Goal: Task Accomplishment & Management: Manage account settings

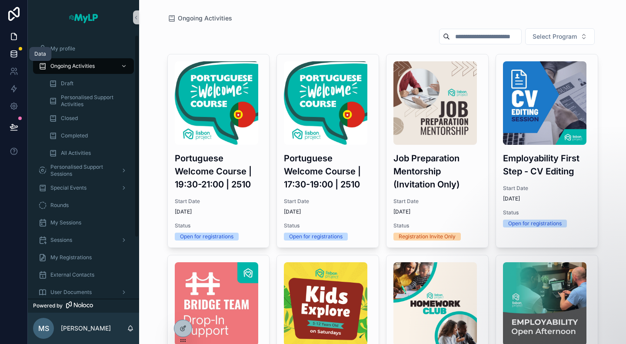
click at [13, 55] on icon at bounding box center [14, 54] width 9 height 9
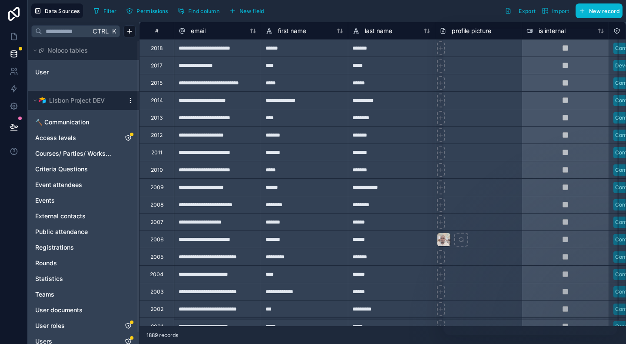
click at [318, 7] on div "Filter Permissions Find column New field Export Import New record" at bounding box center [356, 10] width 532 height 15
click at [13, 105] on icon at bounding box center [14, 106] width 9 height 9
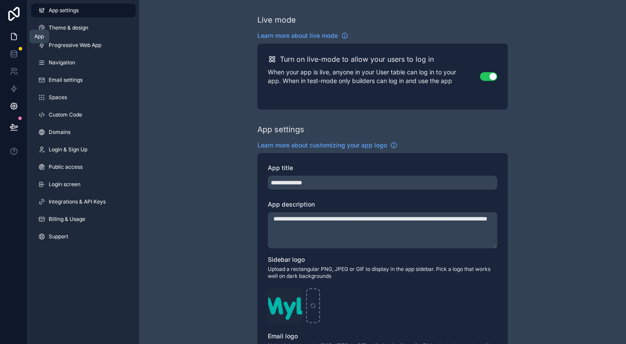
click at [17, 35] on icon at bounding box center [14, 36] width 9 height 9
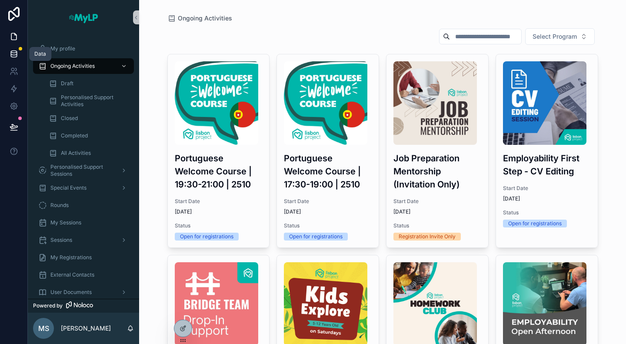
click at [12, 51] on icon at bounding box center [14, 52] width 6 height 2
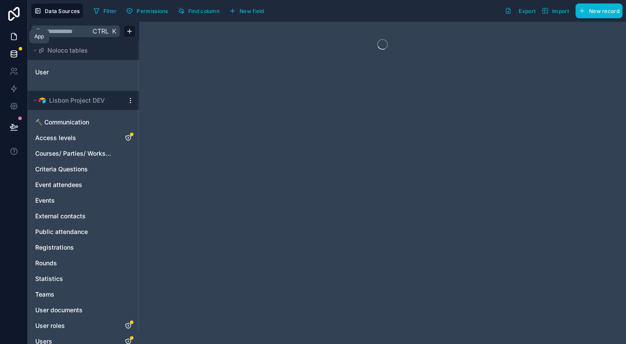
click at [13, 36] on icon at bounding box center [14, 36] width 9 height 9
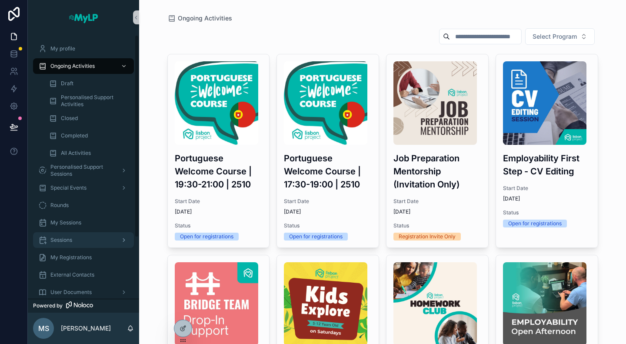
scroll to position [80, 0]
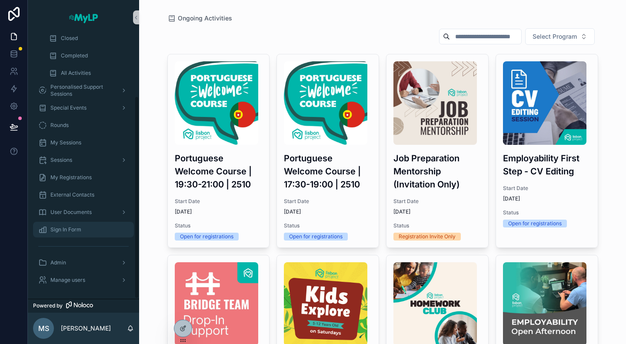
click at [79, 227] on span "Sign In Form" at bounding box center [65, 229] width 31 height 7
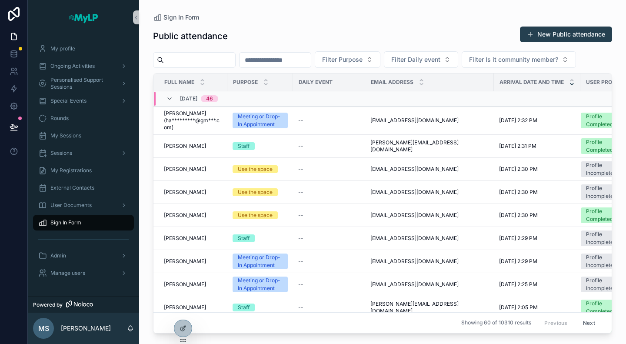
click at [189, 343] on html "My profile Ongoing Activities Personalised Support Sessions Special Events Roun…" at bounding box center [313, 172] width 626 height 344
click at [182, 330] on icon at bounding box center [182, 328] width 7 height 7
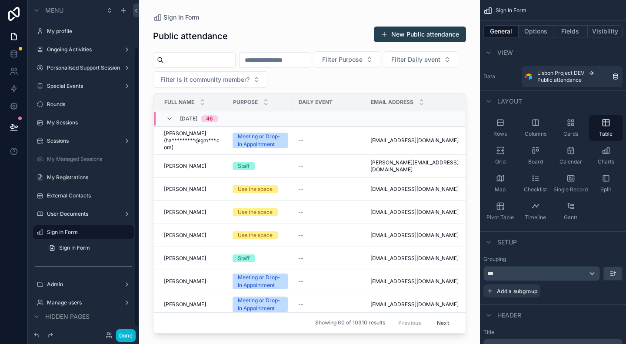
scroll to position [56, 0]
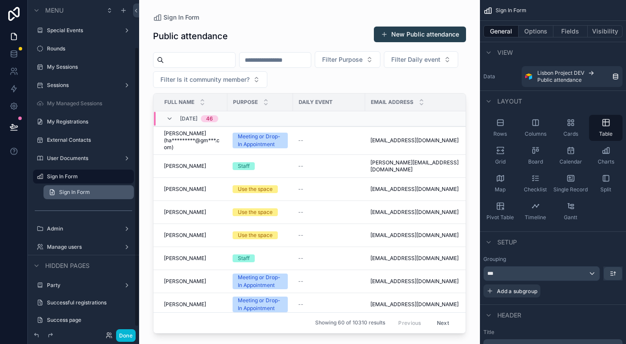
click at [95, 193] on link "Sign In Form" at bounding box center [88, 192] width 90 height 14
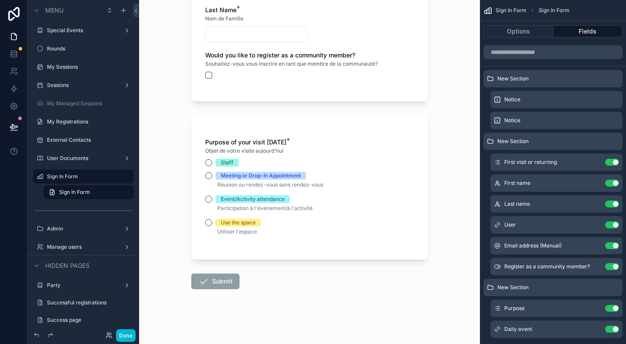
scroll to position [252, 0]
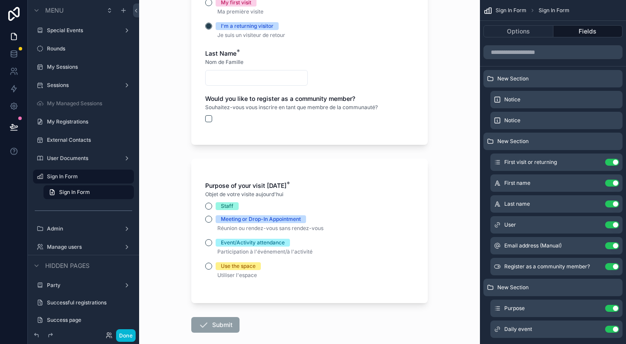
click at [299, 183] on div "Purpose of your visit today *" at bounding box center [309, 185] width 209 height 9
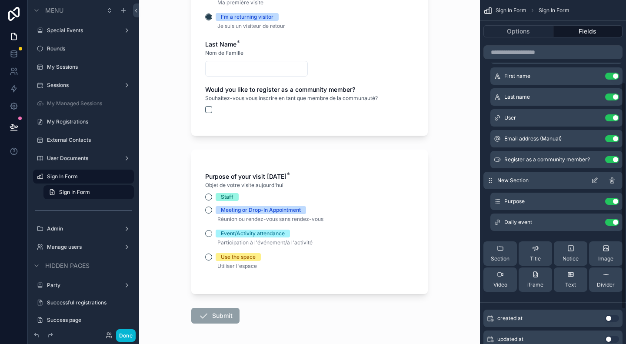
scroll to position [87, 0]
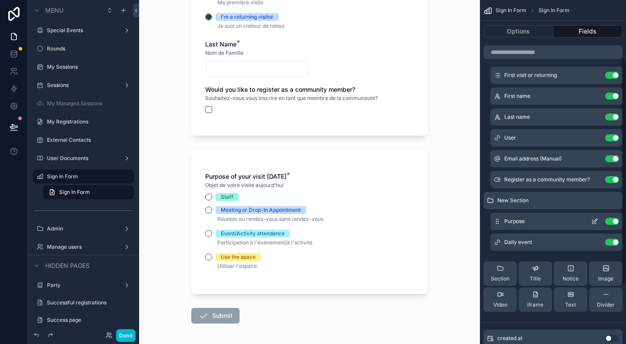
click at [596, 219] on icon "scrollable content" at bounding box center [594, 221] width 7 height 7
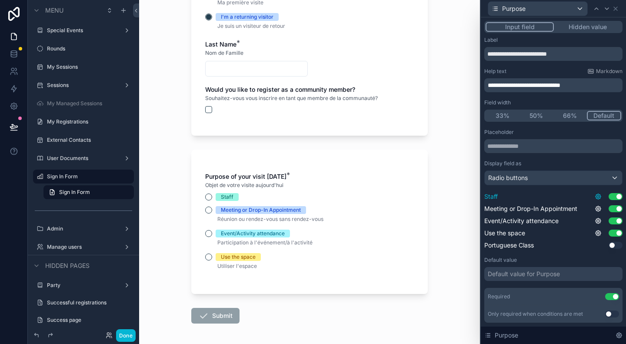
click at [595, 194] on icon at bounding box center [597, 196] width 5 height 5
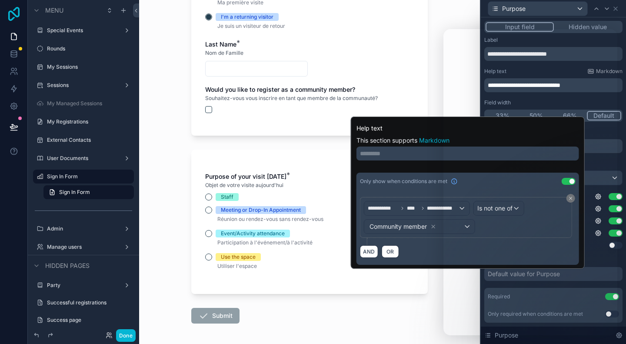
click at [10, 14] on icon at bounding box center [13, 14] width 17 height 14
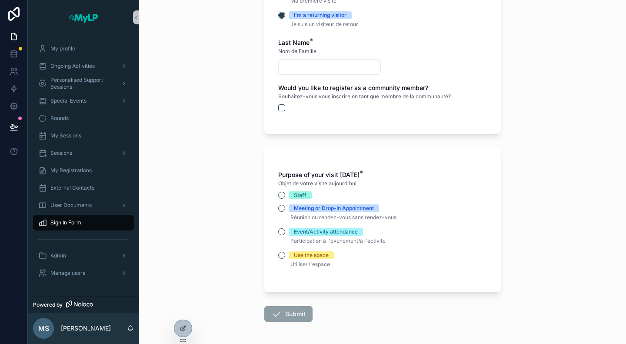
scroll to position [252, 0]
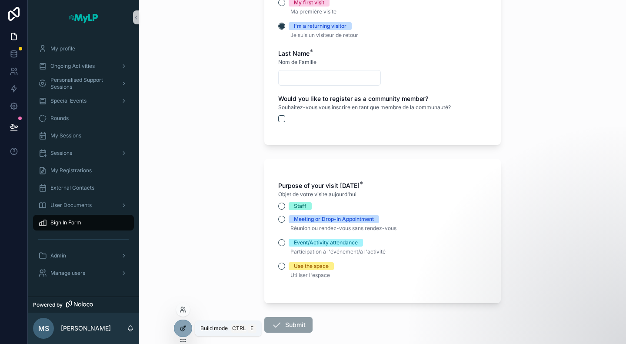
click at [185, 332] on div at bounding box center [182, 328] width 17 height 17
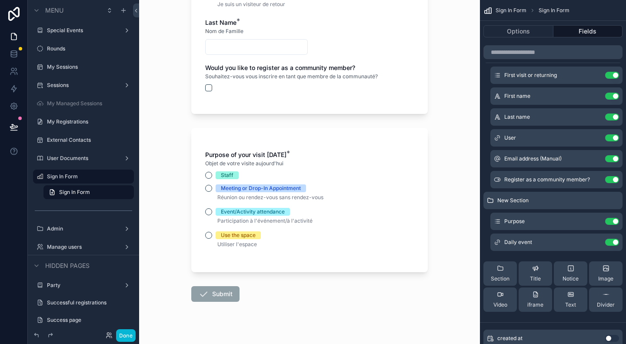
scroll to position [295, 0]
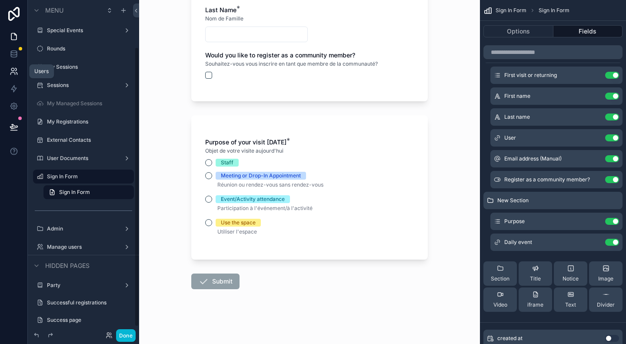
click at [17, 74] on icon at bounding box center [16, 74] width 1 height 2
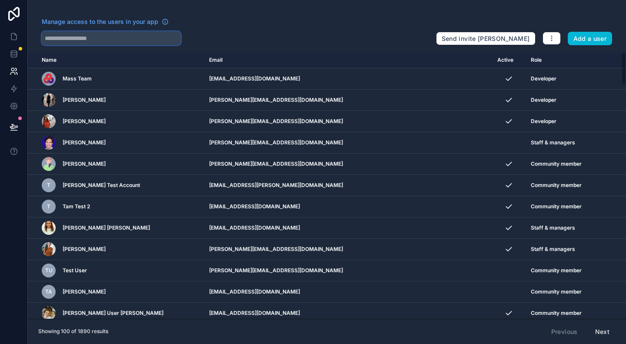
click at [97, 37] on input "text" at bounding box center [111, 38] width 139 height 14
click at [14, 58] on link at bounding box center [13, 53] width 27 height 17
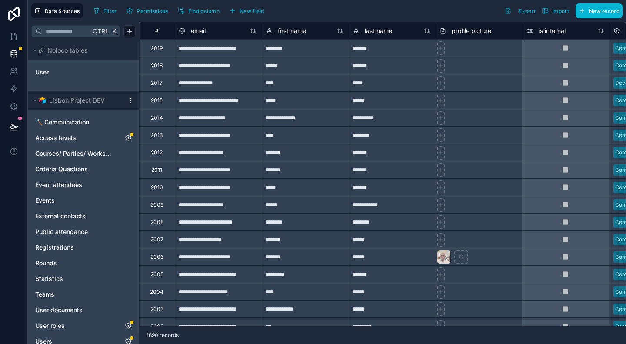
scroll to position [13, 0]
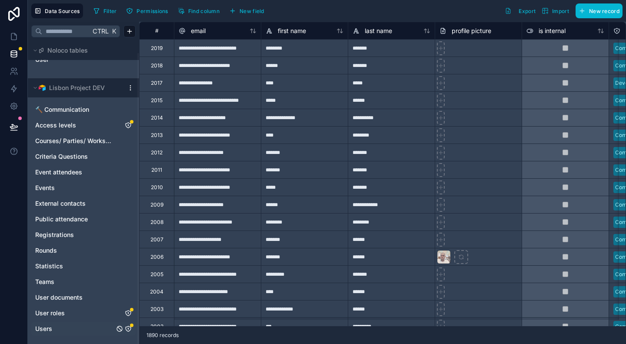
click at [46, 329] on span "Users" at bounding box center [43, 328] width 17 height 9
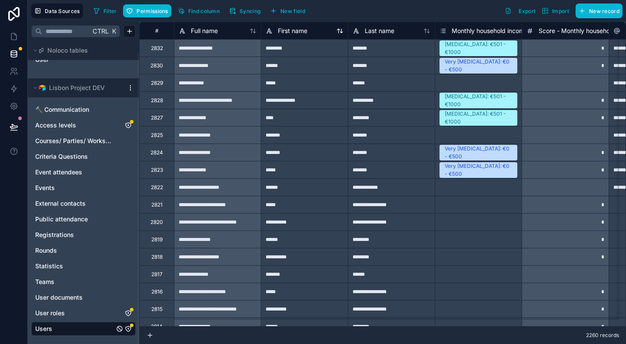
click at [339, 31] on icon at bounding box center [339, 30] width 7 height 7
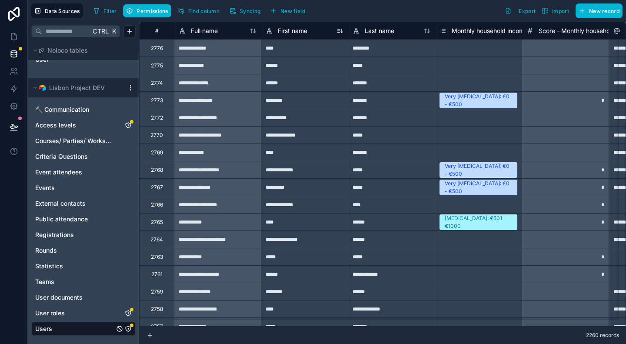
click at [342, 30] on icon at bounding box center [342, 30] width 0 height 3
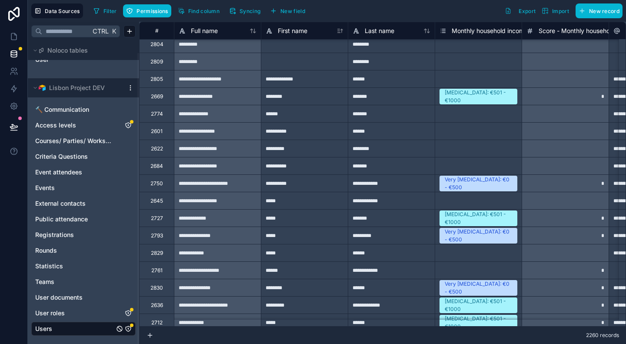
scroll to position [2196, 0]
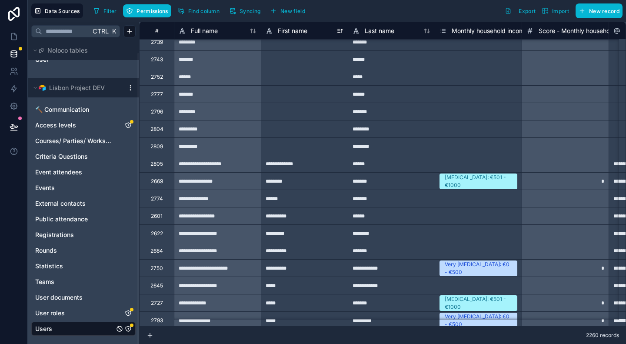
click at [341, 33] on icon at bounding box center [339, 30] width 7 height 7
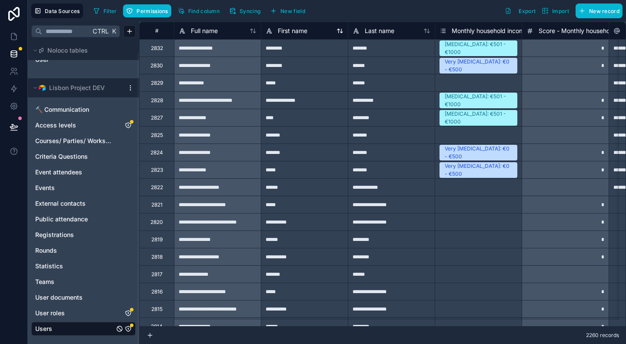
click at [338, 30] on icon at bounding box center [339, 30] width 7 height 7
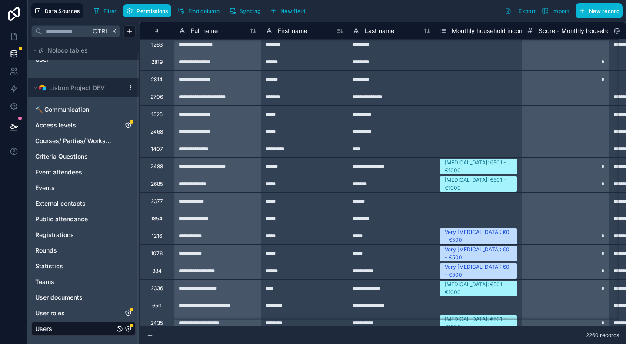
scroll to position [1762, 0]
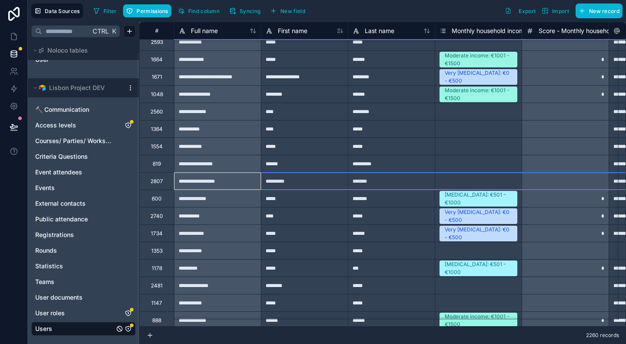
click at [157, 180] on div "2807" at bounding box center [156, 181] width 13 height 7
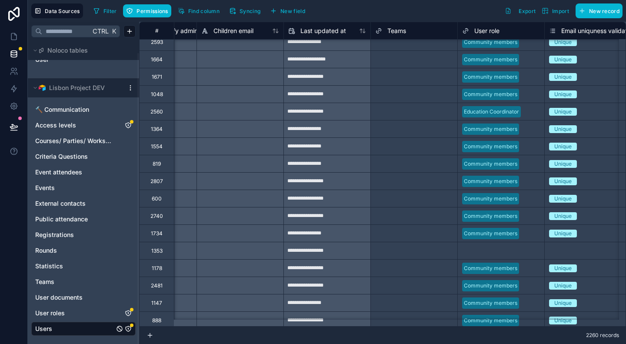
scroll to position [1762, 5560]
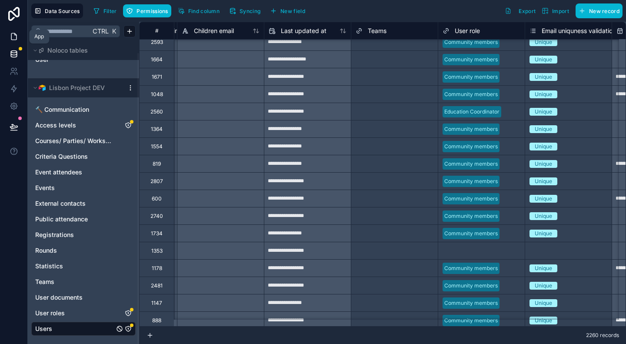
click at [16, 34] on icon at bounding box center [13, 36] width 5 height 7
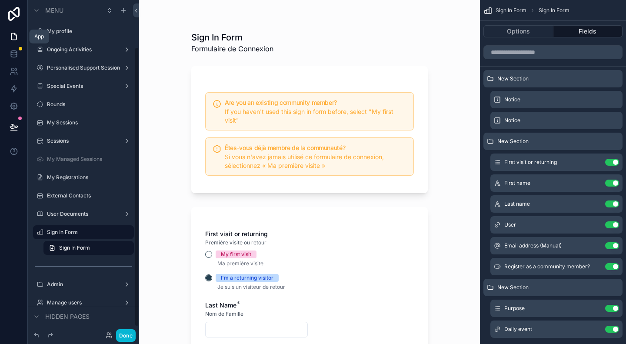
scroll to position [56, 0]
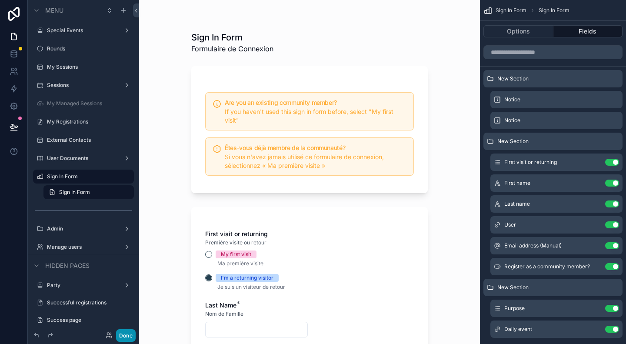
click at [126, 336] on button "Done" at bounding box center [126, 335] width 20 height 13
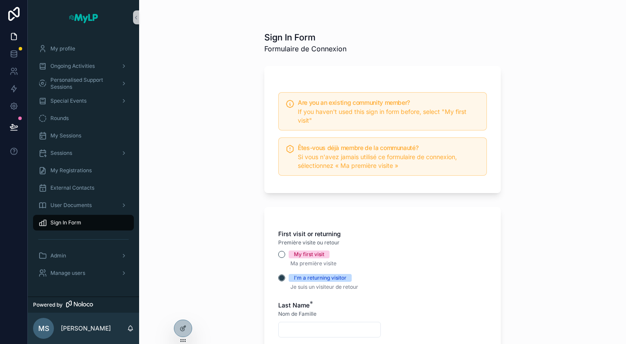
click at [80, 220] on span "Sign In Form" at bounding box center [65, 222] width 31 height 7
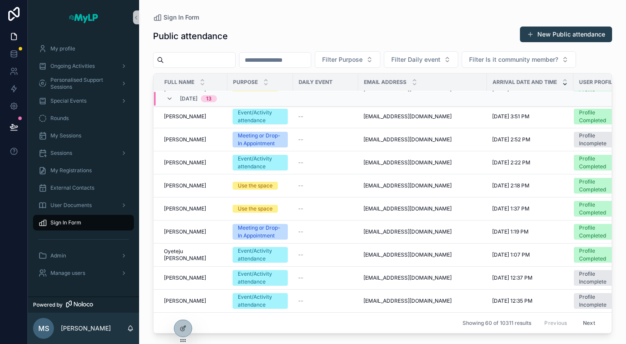
scroll to position [1231, 0]
click at [585, 316] on button "Next" at bounding box center [589, 322] width 24 height 13
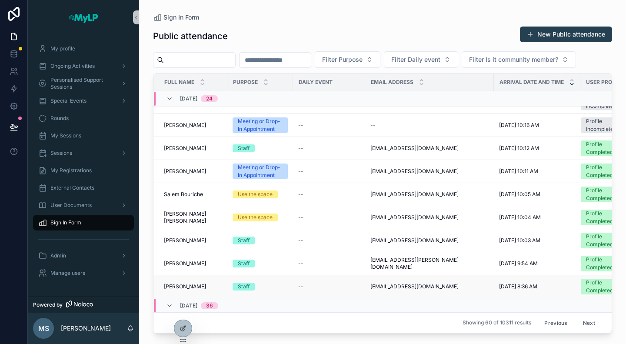
scroll to position [360, 0]
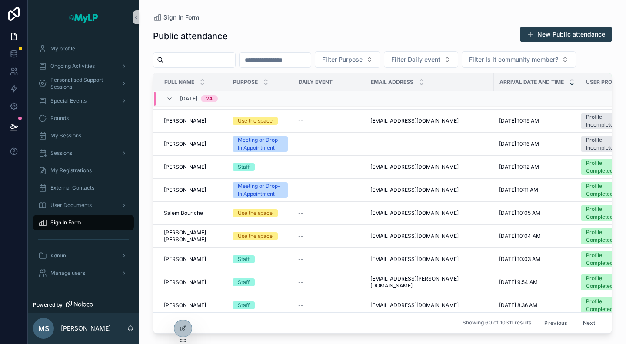
click at [198, 60] on input "scrollable content" at bounding box center [199, 60] width 71 height 12
click at [469, 64] on span "Filter Is it community member?" at bounding box center [513, 59] width 89 height 9
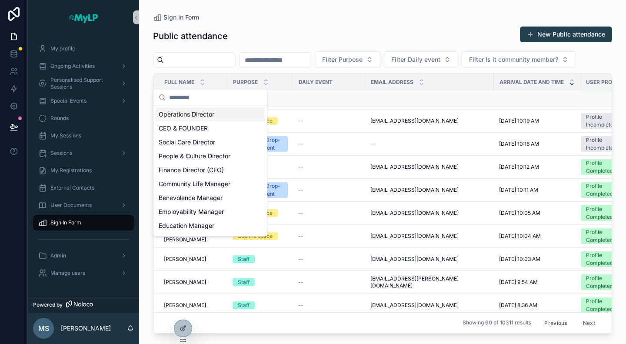
click at [196, 60] on input "scrollable content" at bounding box center [199, 60] width 71 height 12
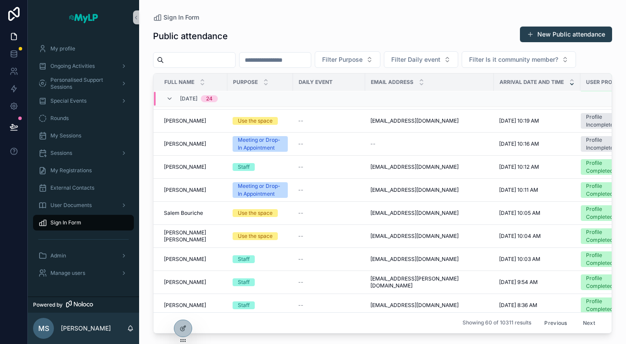
paste input "**********"
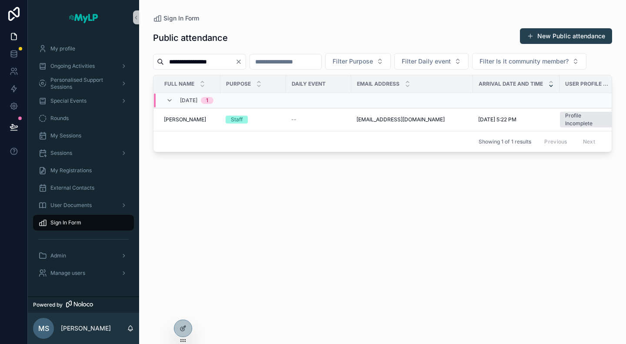
type input "**********"
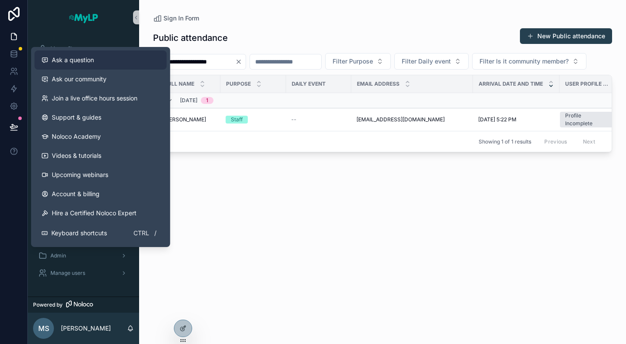
click at [71, 57] on span "Ask a question" at bounding box center [73, 60] width 42 height 9
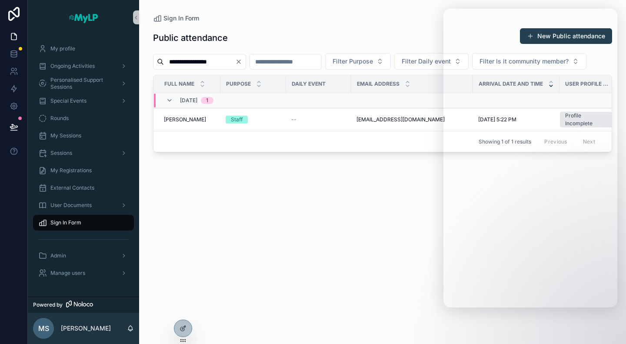
click at [363, 226] on div "**********" at bounding box center [382, 178] width 459 height 311
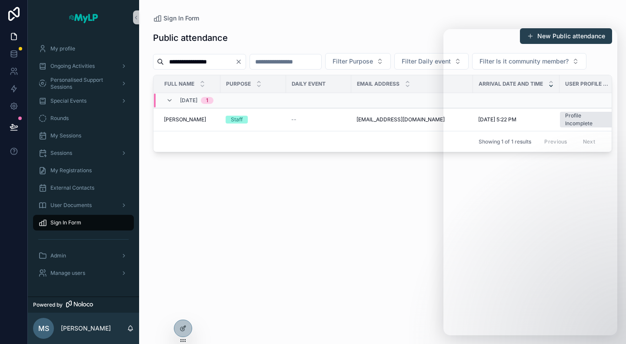
click at [330, 253] on div "**********" at bounding box center [382, 178] width 459 height 311
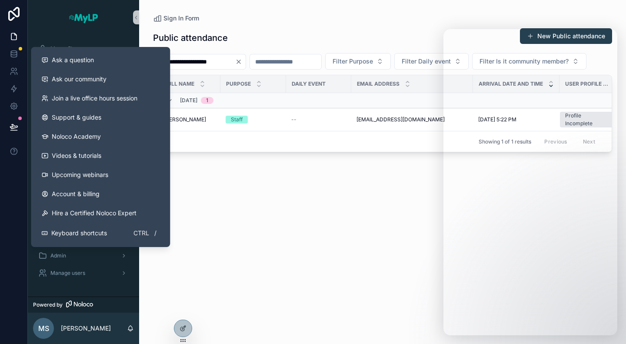
click at [246, 263] on div "**********" at bounding box center [382, 178] width 459 height 311
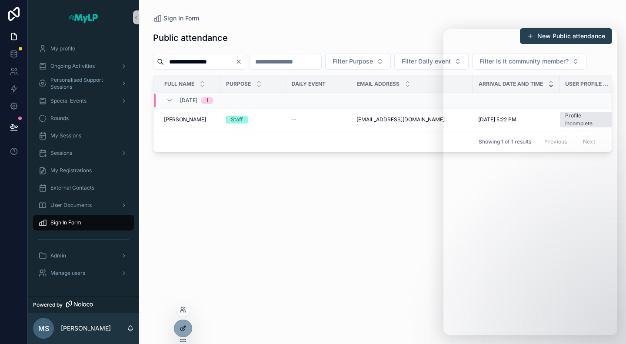
click at [186, 329] on icon at bounding box center [182, 328] width 7 height 7
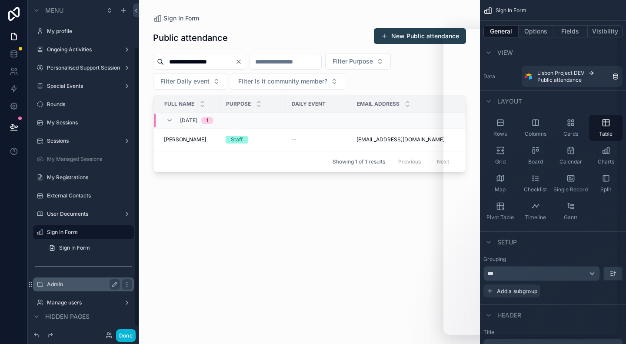
scroll to position [56, 0]
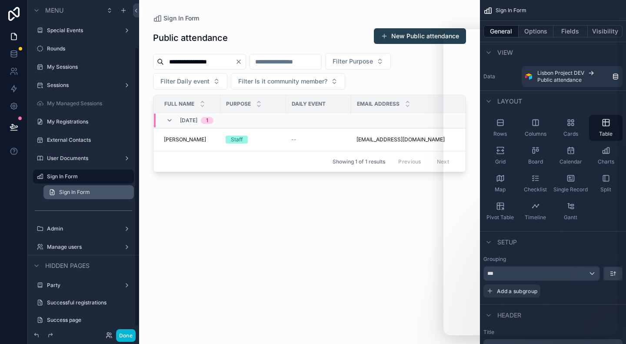
click at [70, 193] on span "Sign In Form" at bounding box center [74, 192] width 31 height 7
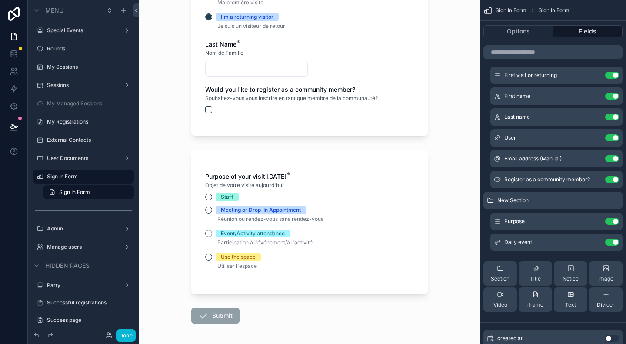
scroll to position [217, 0]
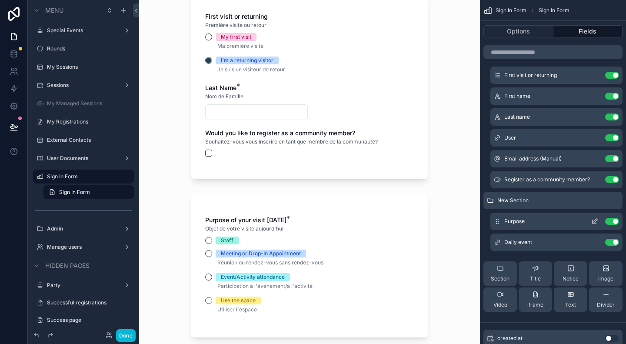
click at [596, 221] on icon "scrollable content" at bounding box center [594, 221] width 7 height 7
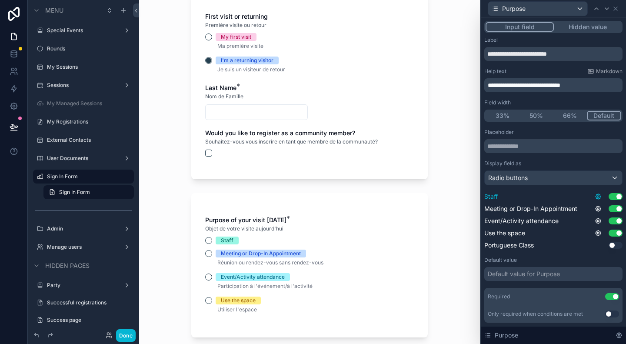
click at [595, 196] on icon at bounding box center [597, 196] width 5 height 5
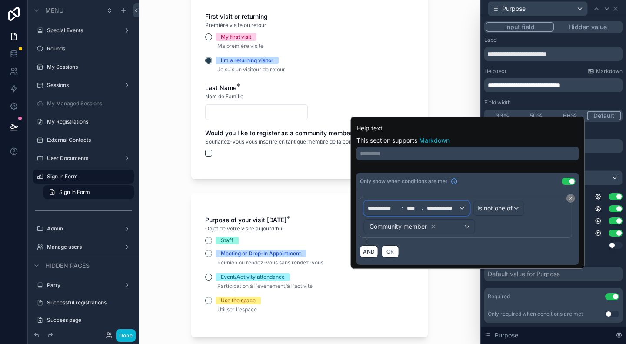
click at [465, 209] on div "**********" at bounding box center [416, 208] width 105 height 14
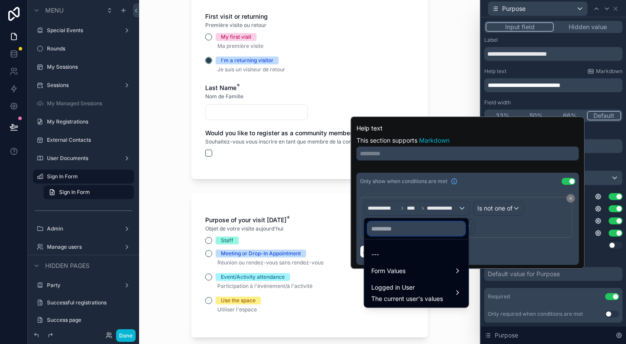
click at [431, 227] on input "text" at bounding box center [416, 229] width 97 height 14
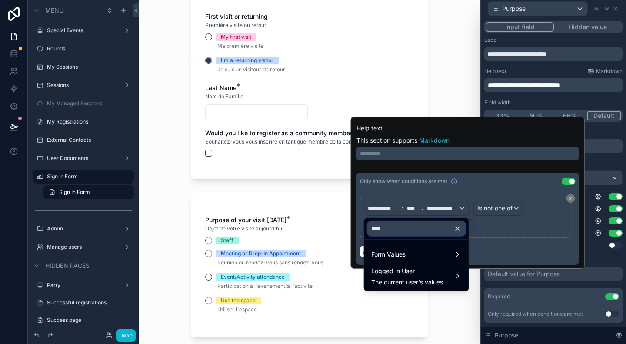
type input "****"
click at [494, 165] on div at bounding box center [468, 192] width 234 height 152
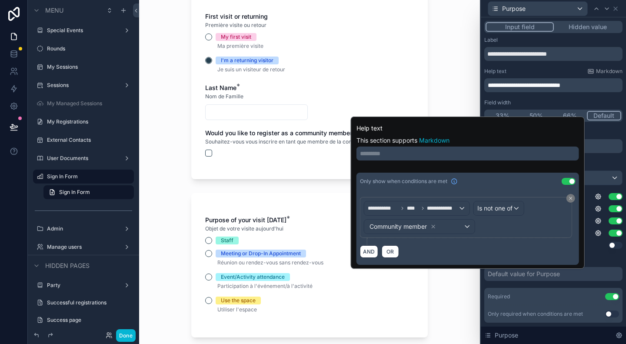
click at [165, 153] on div "Sign In Form Formulaire de Connexion Are you an existing community member? If y…" at bounding box center [309, 172] width 341 height 344
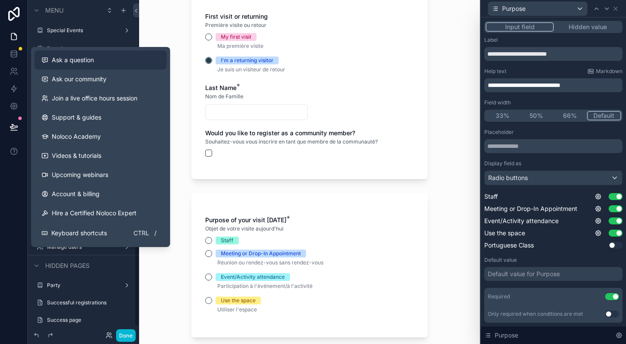
click at [81, 56] on span "Ask a question" at bounding box center [73, 60] width 42 height 9
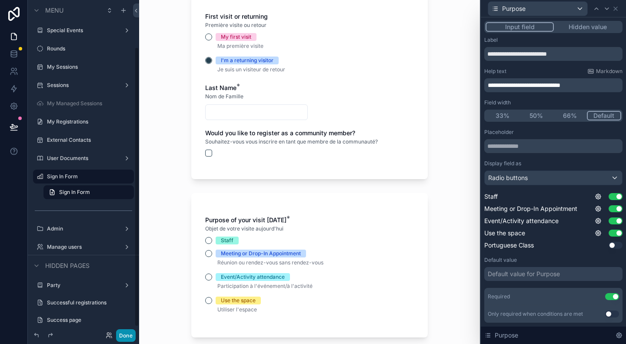
click at [129, 335] on button "Done" at bounding box center [126, 335] width 20 height 13
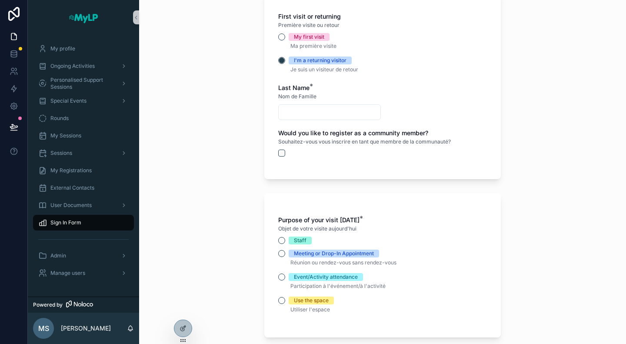
scroll to position [0, 0]
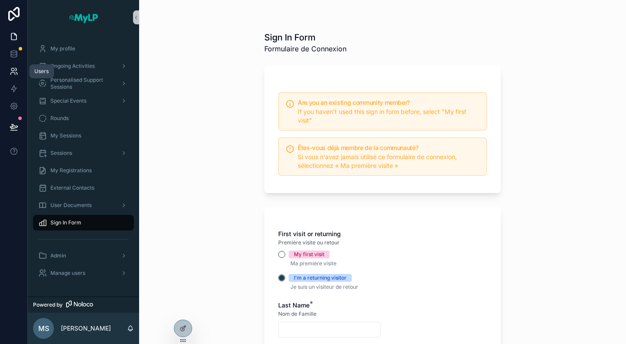
click at [12, 69] on icon at bounding box center [14, 71] width 9 height 9
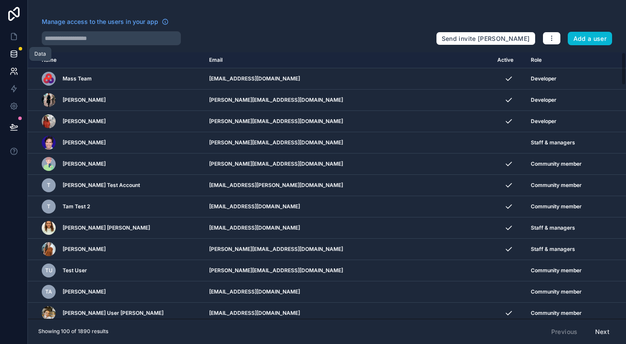
click at [17, 48] on link at bounding box center [13, 53] width 27 height 17
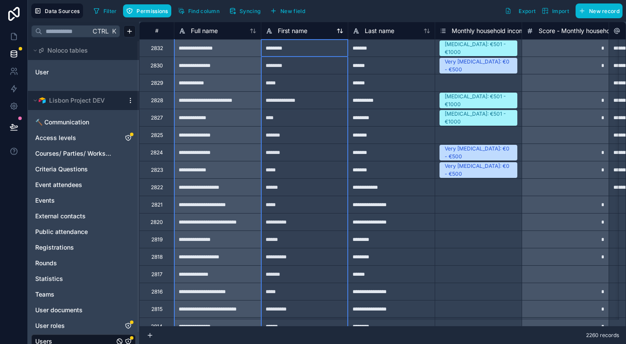
click at [336, 30] on icon at bounding box center [339, 30] width 7 height 7
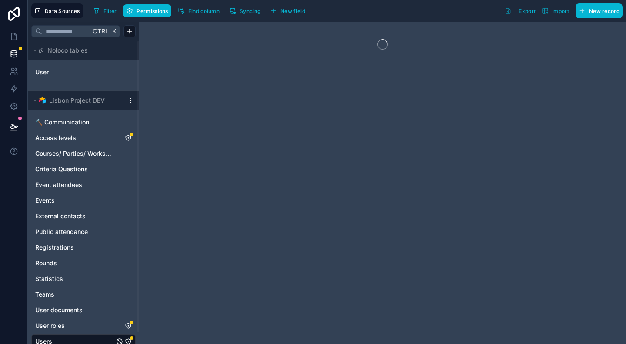
click at [342, 32] on div at bounding box center [382, 183] width 487 height 322
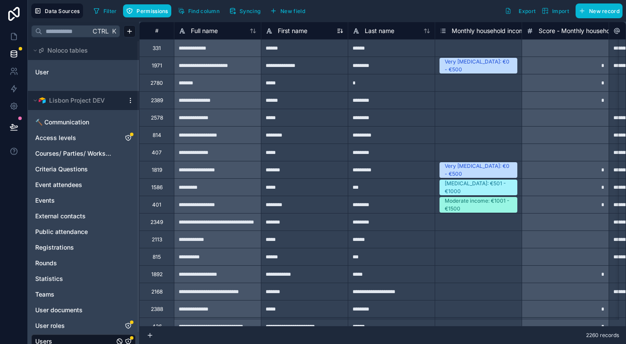
click at [340, 29] on icon at bounding box center [339, 30] width 7 height 7
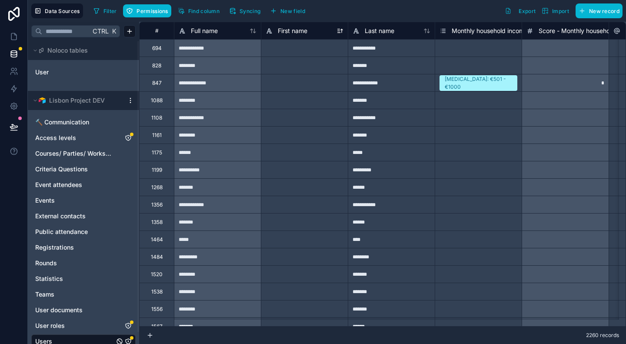
click at [342, 30] on icon at bounding box center [339, 30] width 7 height 7
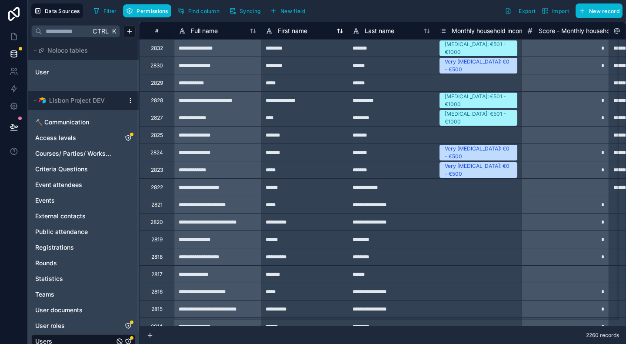
click at [338, 30] on icon at bounding box center [338, 31] width 2 height 4
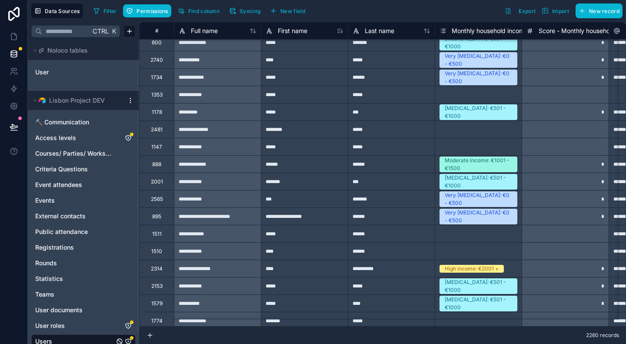
scroll to position [1805, 0]
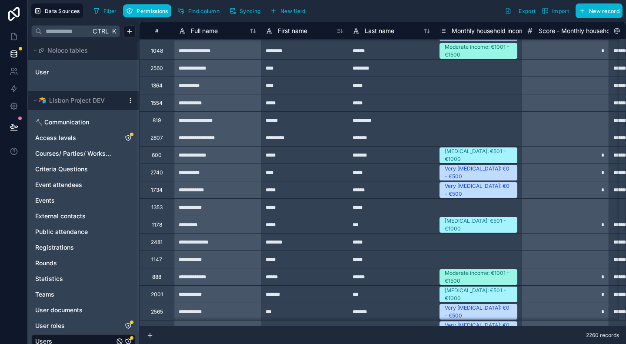
click at [339, 132] on div "*********" at bounding box center [304, 137] width 87 height 17
click at [163, 143] on div "2807" at bounding box center [156, 137] width 35 height 17
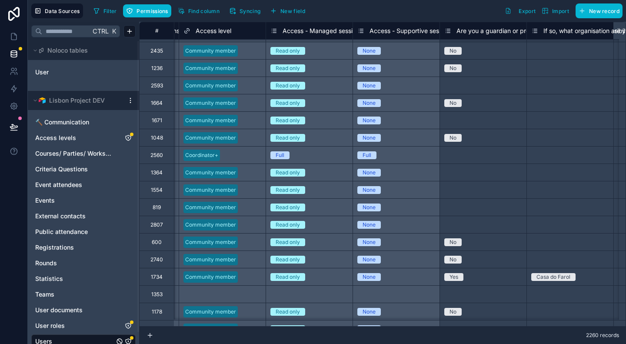
scroll to position [1718, 7746]
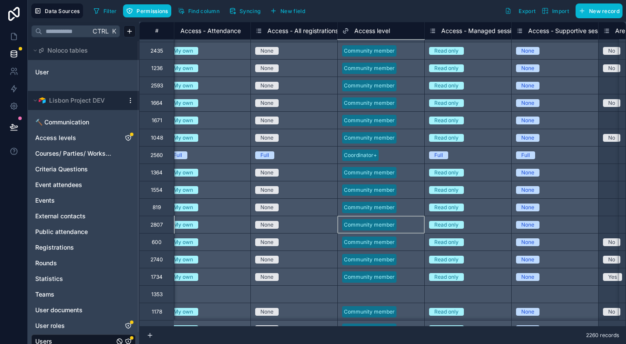
click at [404, 226] on div "Community member" at bounding box center [380, 224] width 87 height 17
click at [16, 37] on icon at bounding box center [14, 36] width 9 height 9
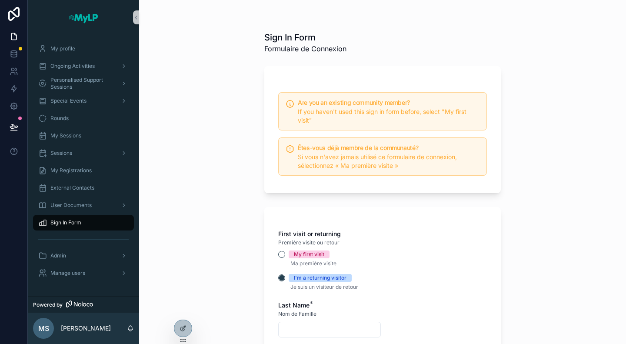
click at [76, 219] on span "Sign In Form" at bounding box center [65, 222] width 31 height 7
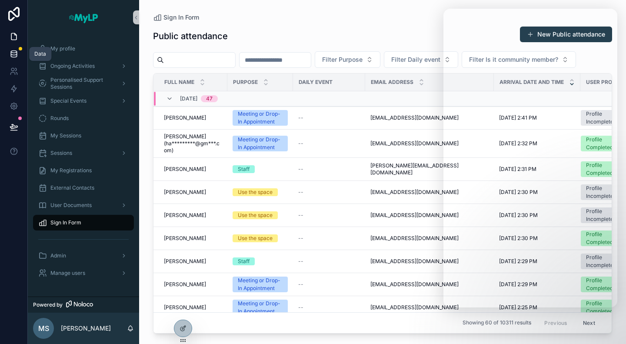
click at [13, 50] on icon at bounding box center [14, 54] width 9 height 9
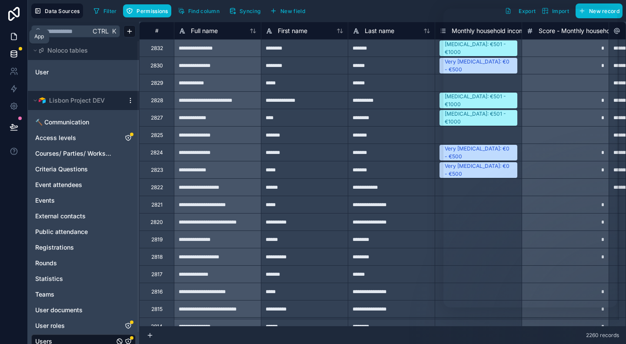
click at [15, 38] on icon at bounding box center [14, 36] width 9 height 9
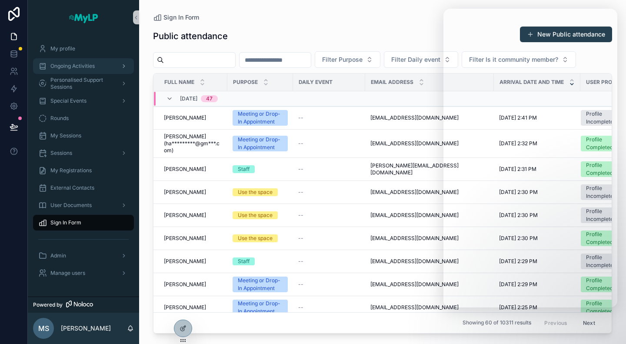
click at [75, 63] on span "Ongoing Activities" at bounding box center [72, 66] width 44 height 7
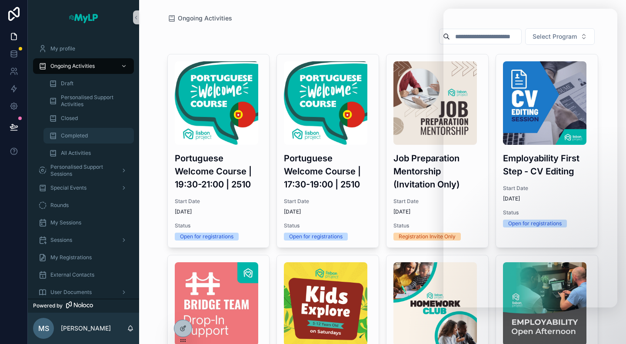
click at [80, 133] on span "Completed" at bounding box center [74, 135] width 27 height 7
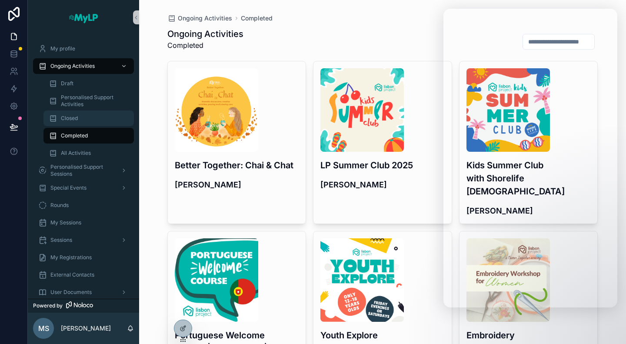
click at [80, 120] on div "Closed" at bounding box center [89, 118] width 80 height 14
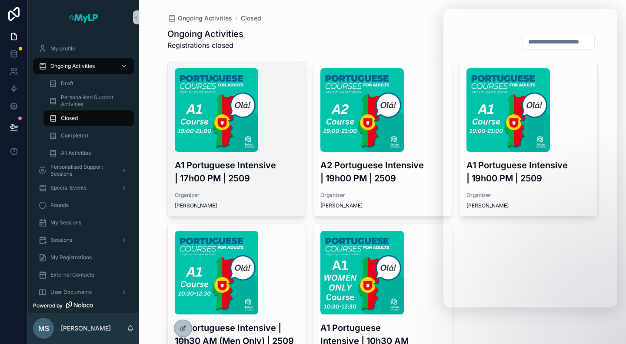
click at [256, 179] on h3 "A1 Portuguese Intensive | 17h00 PM | 2509" at bounding box center [237, 172] width 124 height 26
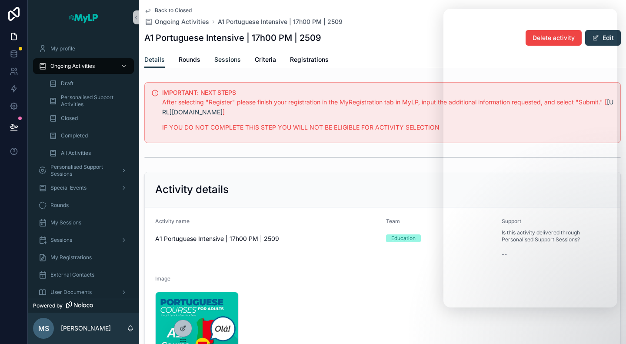
click at [233, 63] on span "Sessions" at bounding box center [227, 59] width 27 height 9
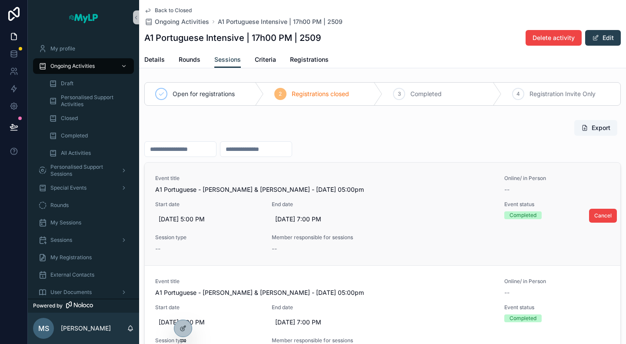
click at [327, 183] on div "Event title A1 Portuguese - Vera & Margarida - 08/09/25 05:00pm" at bounding box center [324, 184] width 339 height 19
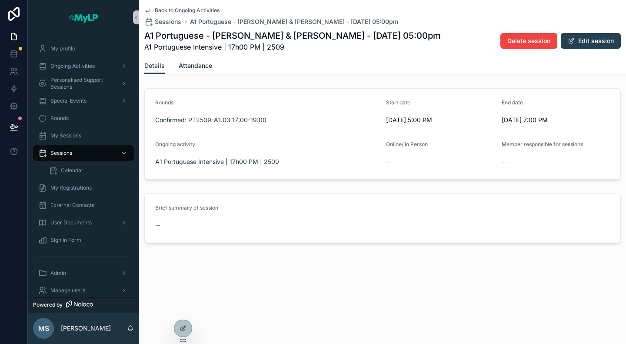
click at [198, 71] on link "Attendance" at bounding box center [195, 66] width 33 height 17
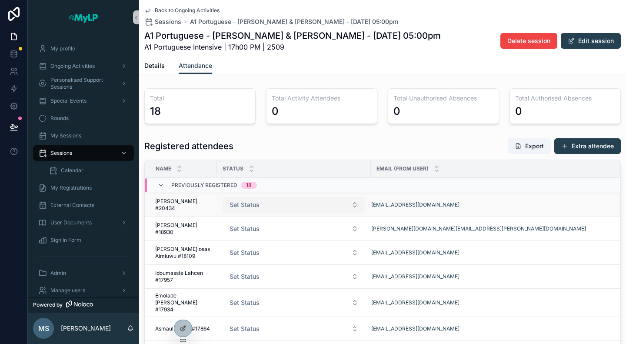
click at [335, 209] on button "Set Status" at bounding box center [294, 205] width 143 height 16
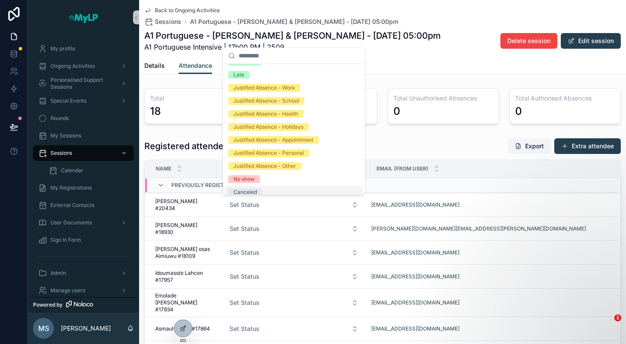
scroll to position [17, 0]
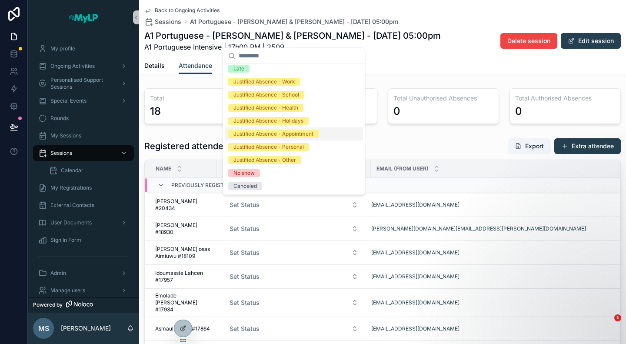
click at [421, 61] on div "Details Attendance" at bounding box center [382, 65] width 476 height 17
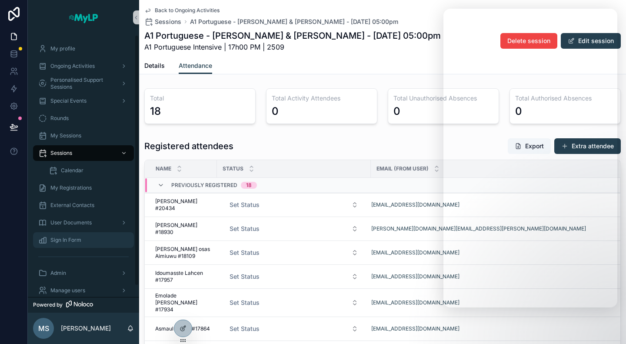
click at [69, 241] on span "Sign In Form" at bounding box center [65, 239] width 31 height 7
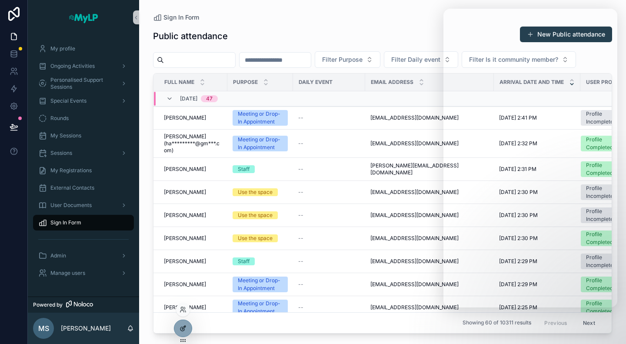
click at [186, 326] on icon at bounding box center [182, 328] width 7 height 7
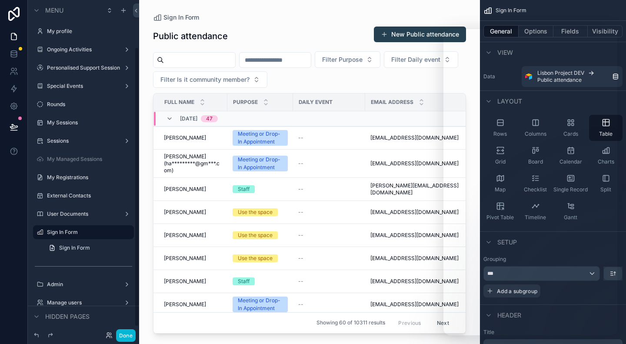
scroll to position [56, 0]
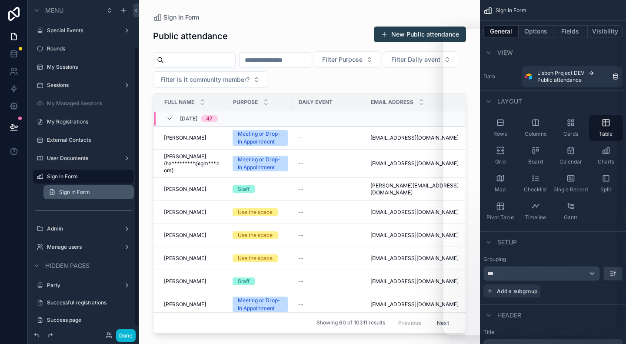
click at [77, 193] on span "Sign In Form" at bounding box center [74, 192] width 31 height 7
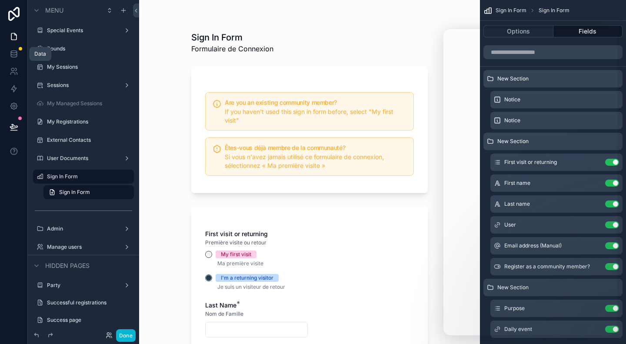
click at [14, 41] on link at bounding box center [13, 36] width 27 height 17
click at [12, 35] on icon at bounding box center [14, 36] width 9 height 9
click at [122, 336] on button "Done" at bounding box center [126, 335] width 20 height 13
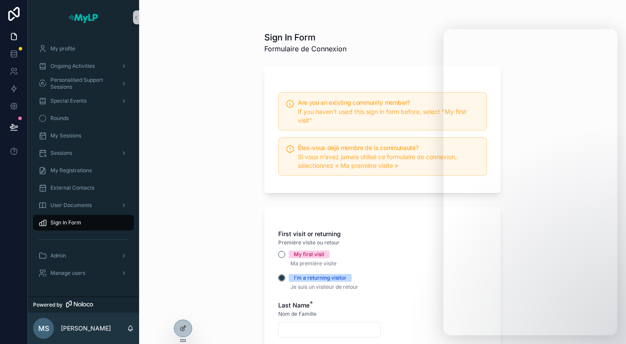
click at [15, 30] on link at bounding box center [13, 36] width 27 height 17
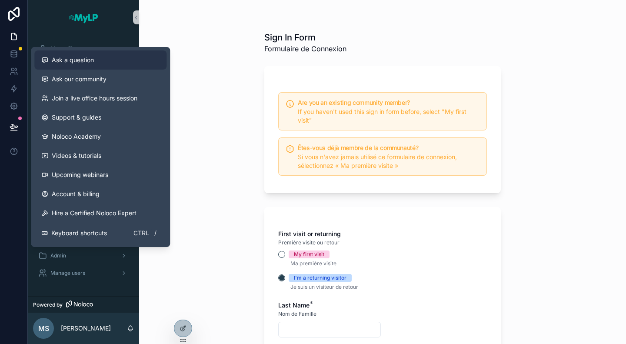
click at [124, 59] on div "Ask a question" at bounding box center [100, 60] width 118 height 9
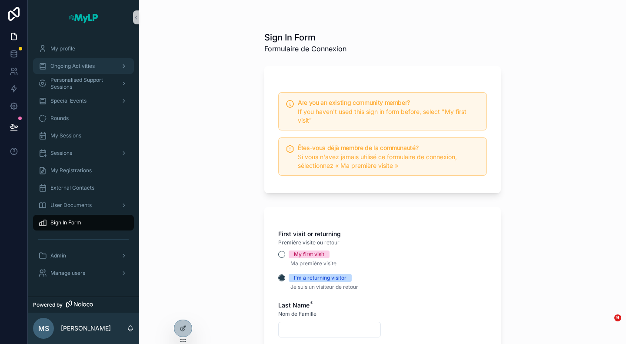
click at [78, 68] on span "Ongoing Activities" at bounding box center [72, 66] width 44 height 7
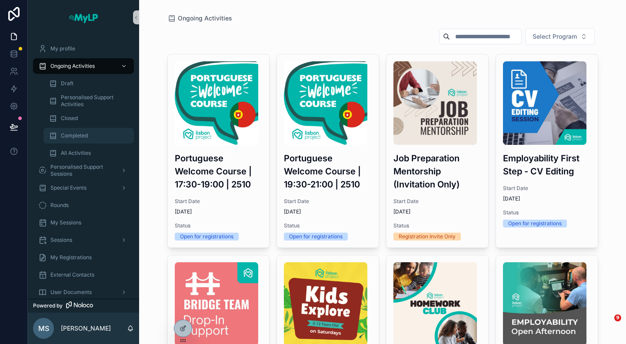
click at [84, 135] on span "Completed" at bounding box center [74, 135] width 27 height 7
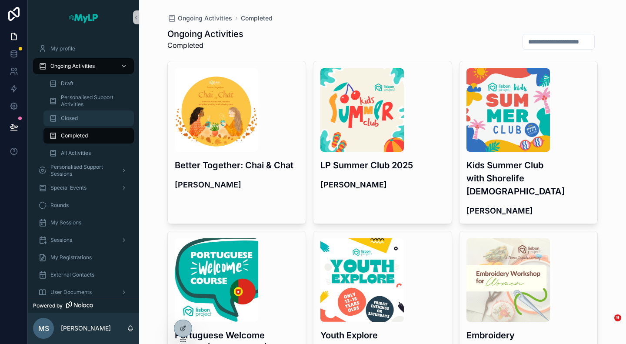
click at [87, 113] on div "Closed" at bounding box center [89, 118] width 80 height 14
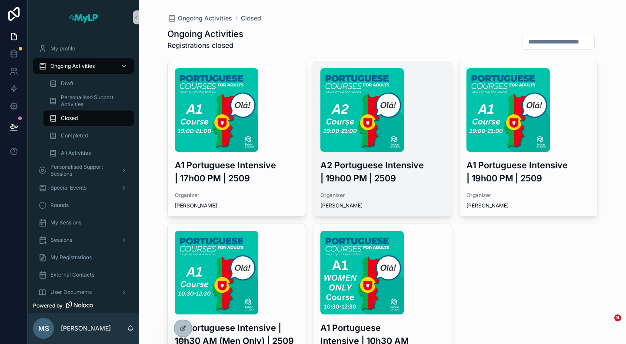
click at [409, 171] on h3 "A2 Portuguese Intensive | 19h00 PM | 2509" at bounding box center [382, 172] width 124 height 26
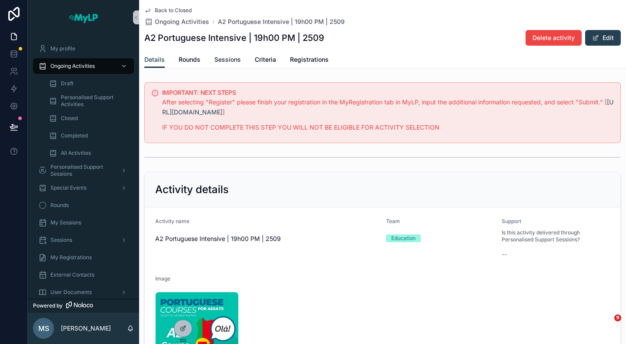
click at [229, 55] on link "Sessions" at bounding box center [227, 60] width 27 height 17
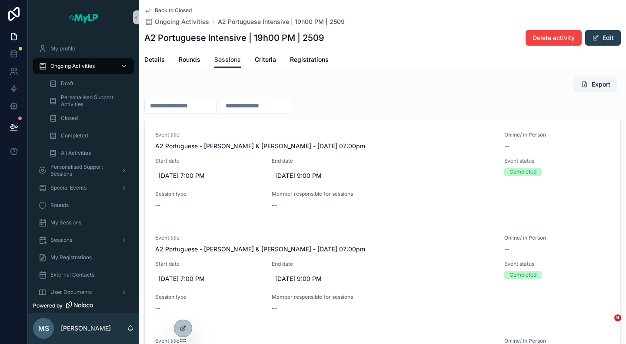
click at [195, 103] on input "scrollable content" at bounding box center [180, 106] width 71 height 12
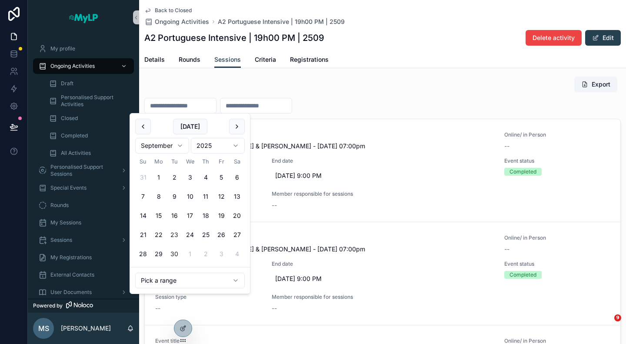
click at [176, 229] on button "23" at bounding box center [174, 235] width 16 height 16
type input "**********"
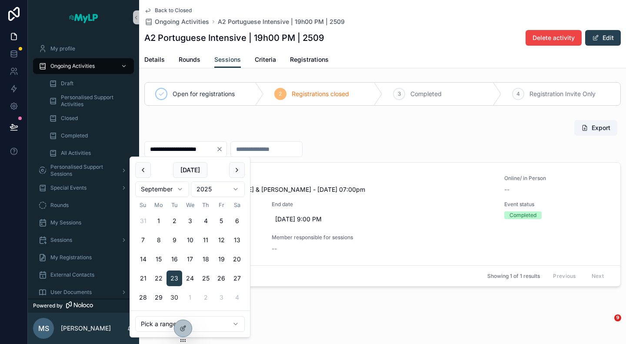
click at [382, 113] on div "**********" at bounding box center [382, 184] width 487 height 211
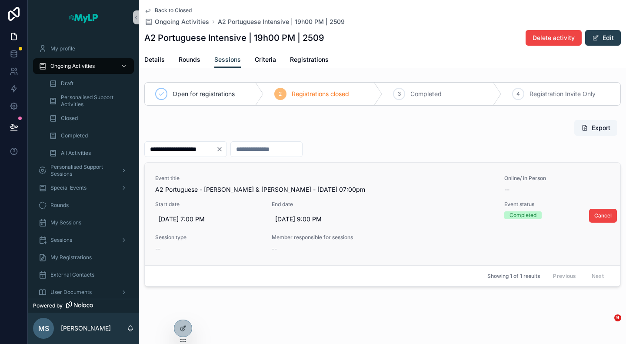
scroll to position [1, 0]
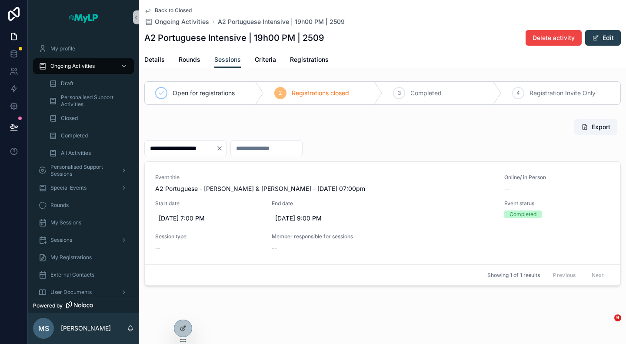
click at [223, 150] on icon "Clear" at bounding box center [219, 148] width 7 height 7
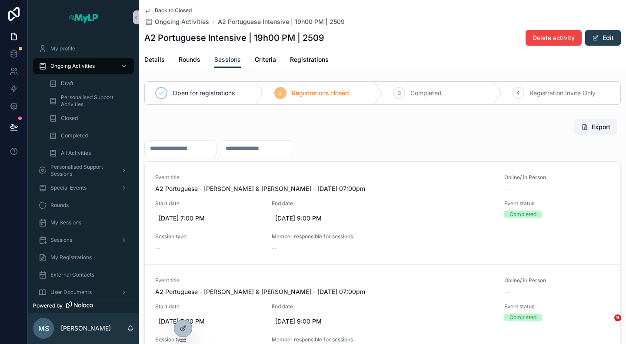
click at [267, 148] on input "scrollable content" at bounding box center [255, 148] width 71 height 12
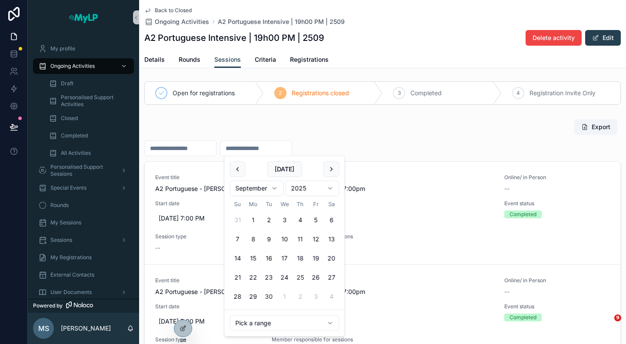
click at [299, 278] on button "25" at bounding box center [300, 277] width 16 height 16
type input "**********"
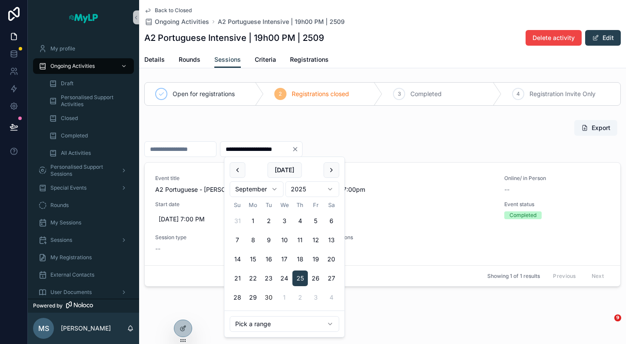
click at [379, 126] on div "Export" at bounding box center [382, 128] width 476 height 17
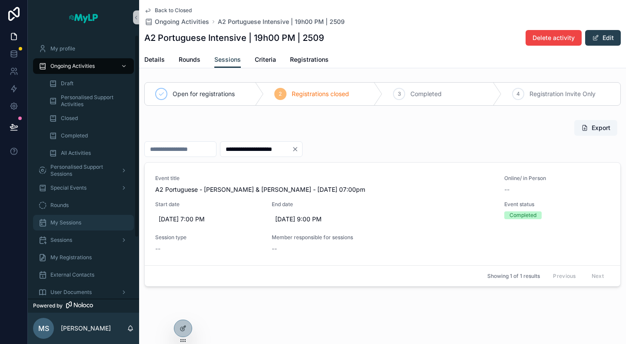
scroll to position [80, 0]
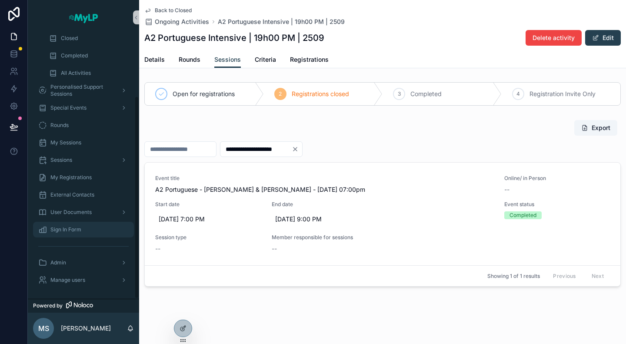
click at [63, 226] on span "Sign In Form" at bounding box center [65, 229] width 31 height 7
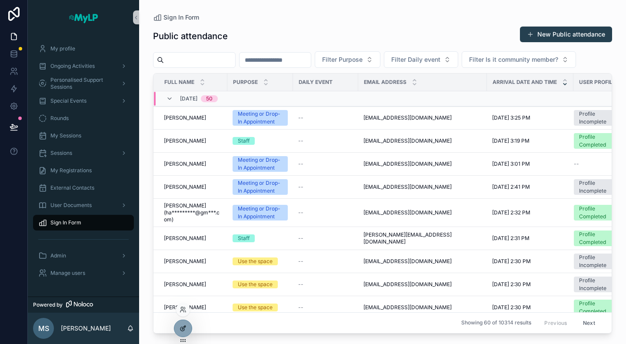
click at [182, 329] on icon at bounding box center [182, 328] width 7 height 7
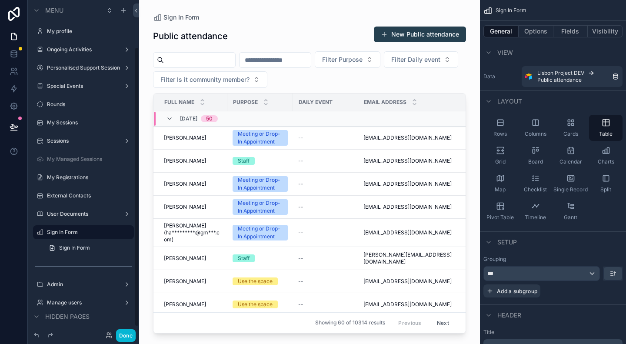
scroll to position [56, 0]
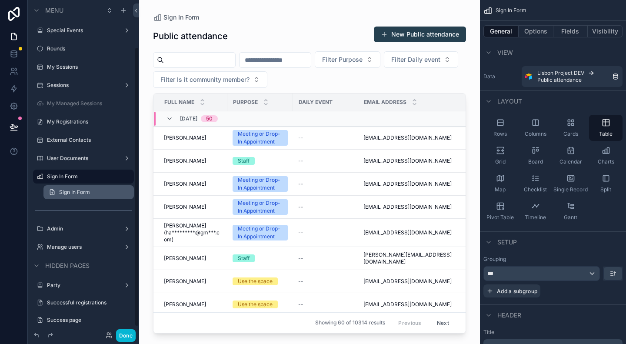
click at [78, 192] on span "Sign In Form" at bounding box center [74, 192] width 31 height 7
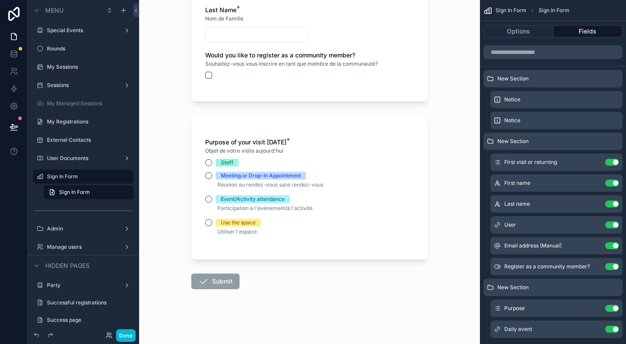
scroll to position [165, 0]
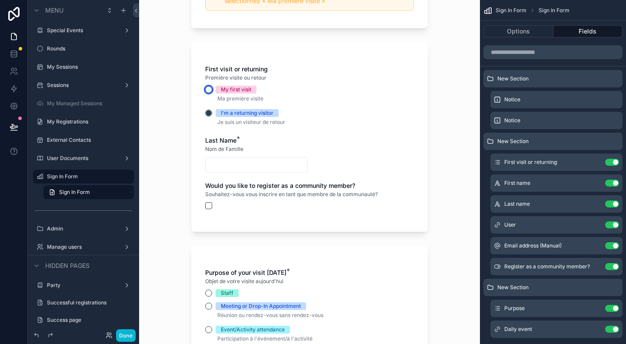
click at [205, 89] on button "My first visit" at bounding box center [208, 89] width 7 height 7
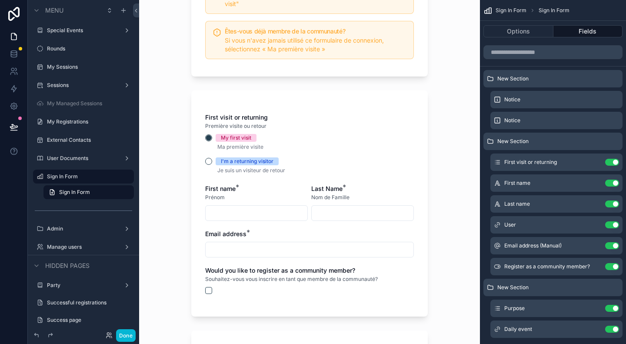
scroll to position [261, 0]
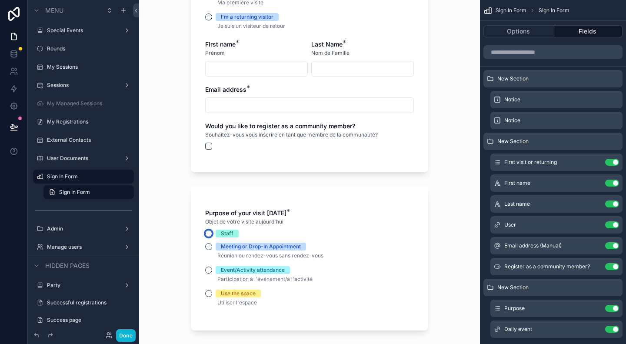
click at [205, 236] on button "Staff" at bounding box center [208, 233] width 7 height 7
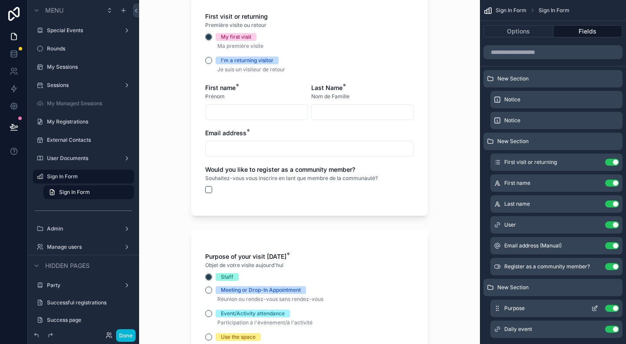
click at [595, 308] on icon "scrollable content" at bounding box center [595, 307] width 3 height 3
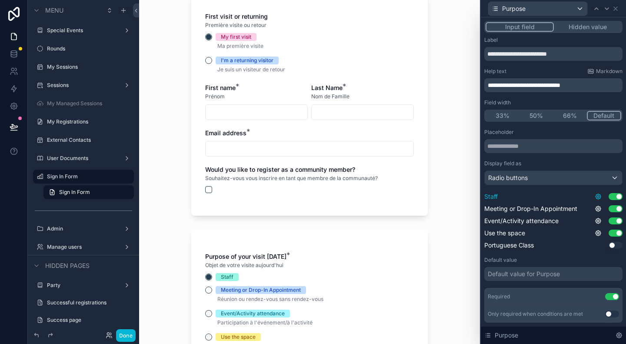
click at [595, 193] on icon at bounding box center [598, 196] width 7 height 7
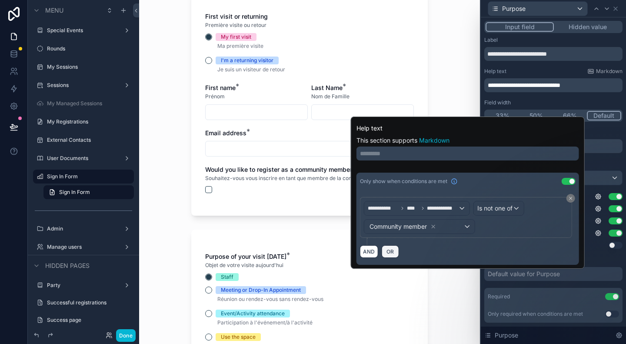
click at [389, 252] on span "OR" at bounding box center [390, 251] width 11 height 7
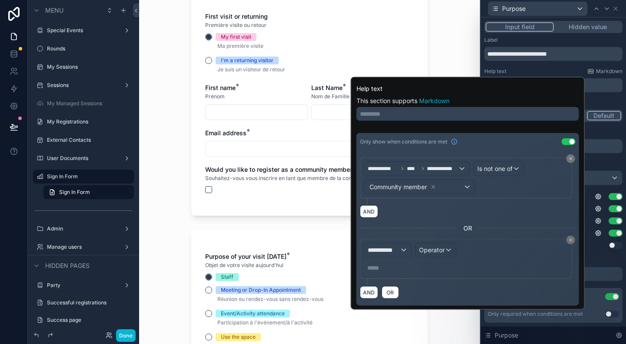
scroll to position [174, 0]
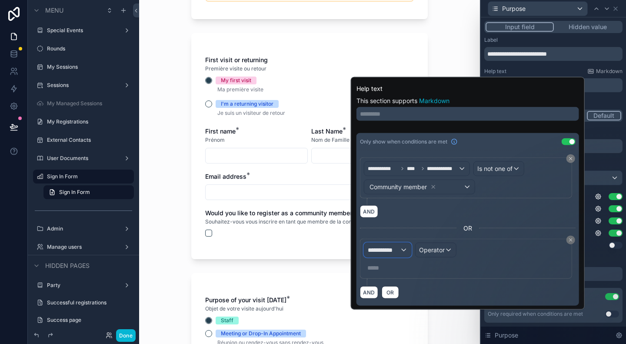
click at [399, 246] on span "**********" at bounding box center [384, 250] width 32 height 9
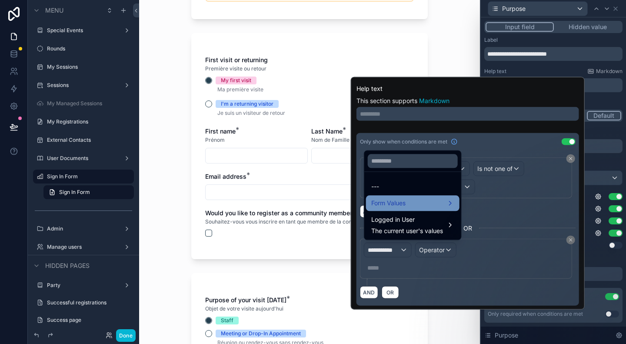
click at [405, 202] on span "Form Values" at bounding box center [388, 203] width 34 height 10
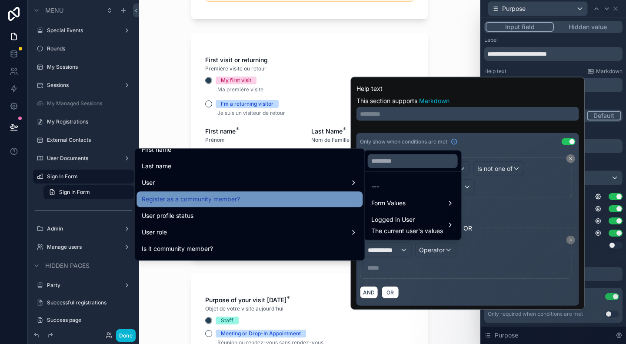
click at [252, 199] on div "Register as a community member?" at bounding box center [250, 199] width 216 height 10
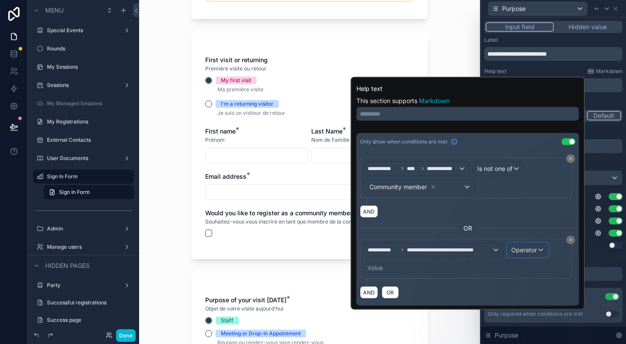
click at [535, 248] on span "Operator" at bounding box center [524, 249] width 26 height 7
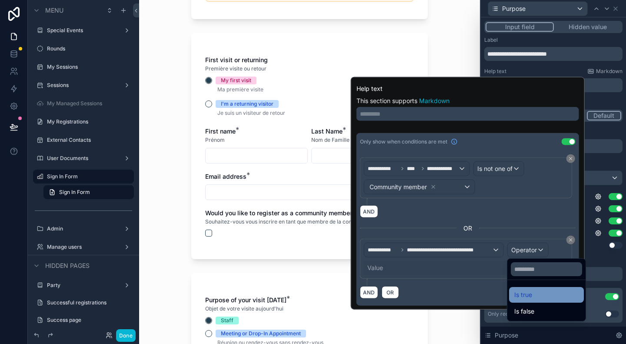
click at [535, 293] on div "Is true" at bounding box center [546, 294] width 64 height 10
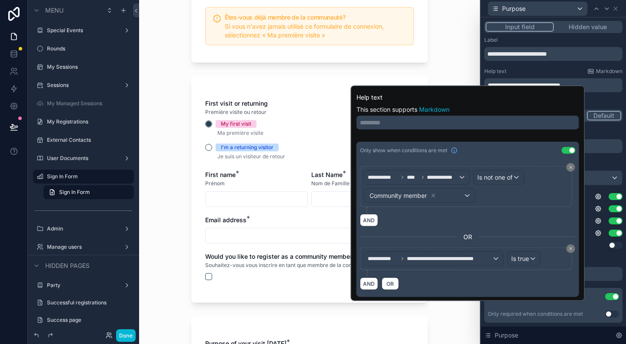
scroll to position [304, 0]
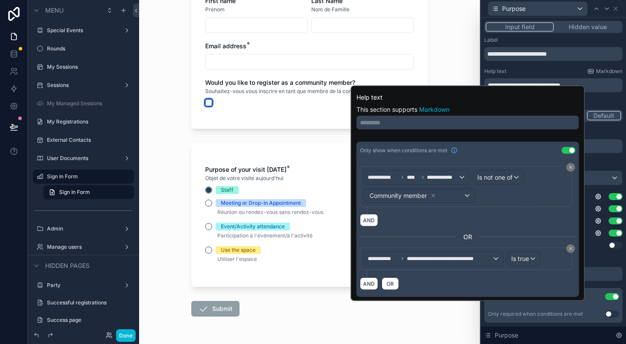
click at [207, 103] on button "scrollable content" at bounding box center [208, 102] width 7 height 7
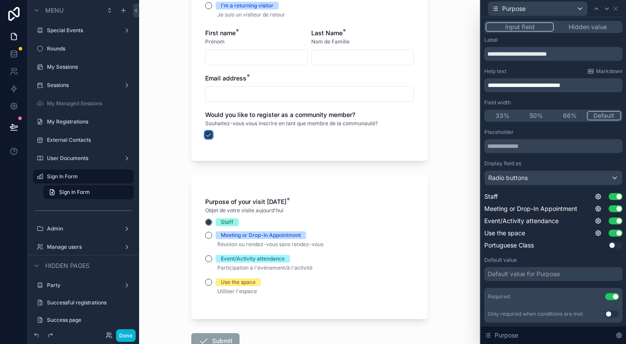
scroll to position [217, 0]
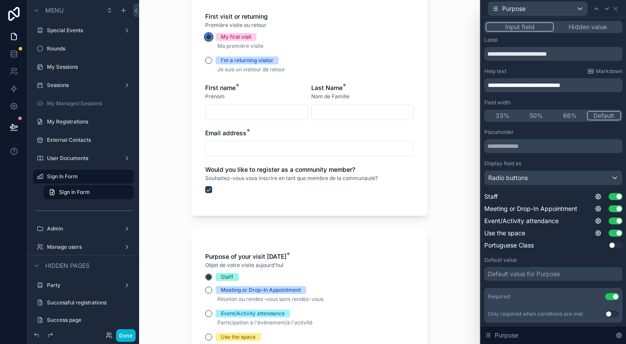
click at [206, 35] on circle "scrollable content" at bounding box center [208, 36] width 5 height 5
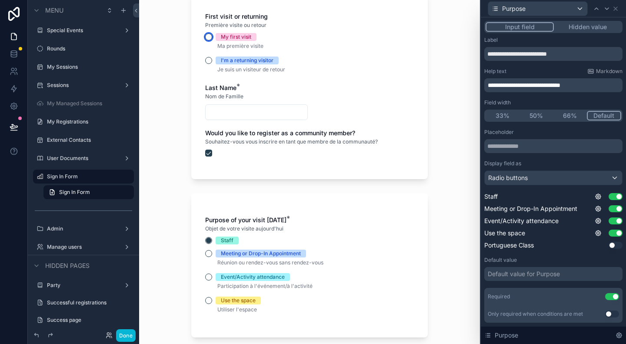
click at [206, 35] on button "My first visit" at bounding box center [208, 36] width 7 height 7
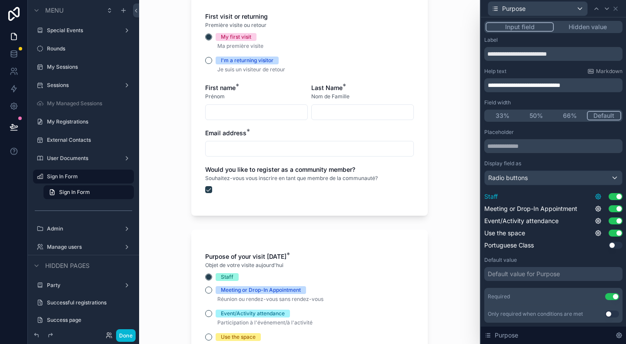
click at [595, 195] on icon at bounding box center [598, 196] width 7 height 7
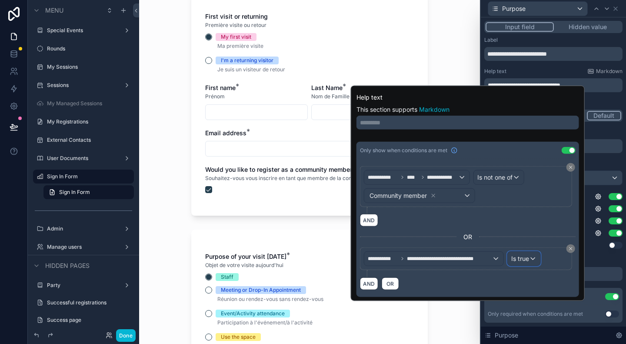
click at [529, 259] on div "Is true" at bounding box center [524, 259] width 33 height 14
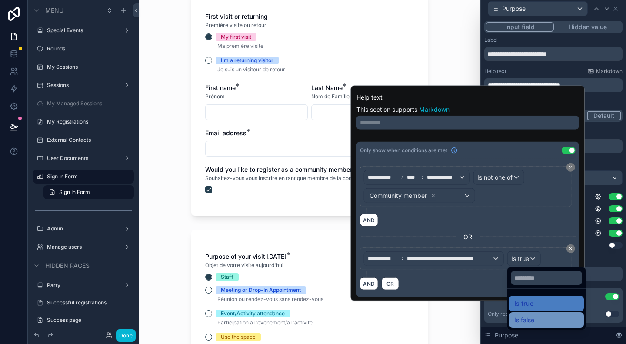
click at [533, 317] on span "Is false" at bounding box center [524, 320] width 20 height 10
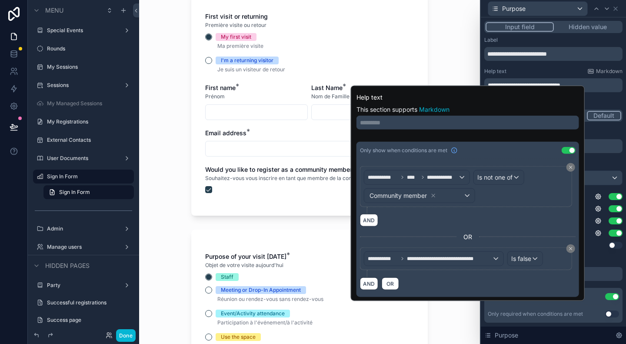
scroll to position [261, 0]
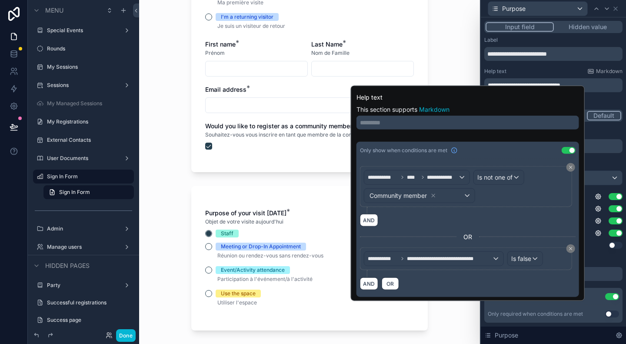
click at [169, 176] on div "Sign In Form Formulaire de Connexion Are you an existing community member? If y…" at bounding box center [309, 172] width 341 height 344
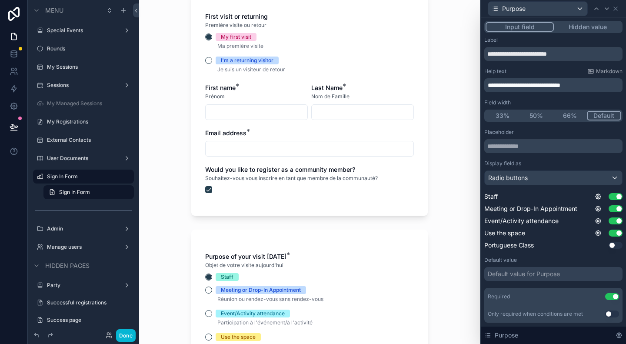
scroll to position [174, 0]
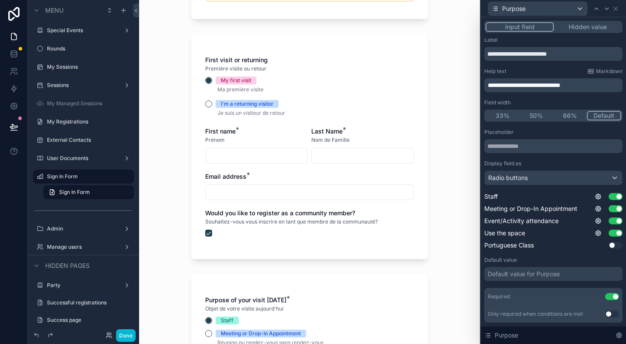
click at [206, 83] on div "My first visit" at bounding box center [309, 80] width 209 height 8
click at [206, 233] on button "scrollable content" at bounding box center [208, 232] width 7 height 7
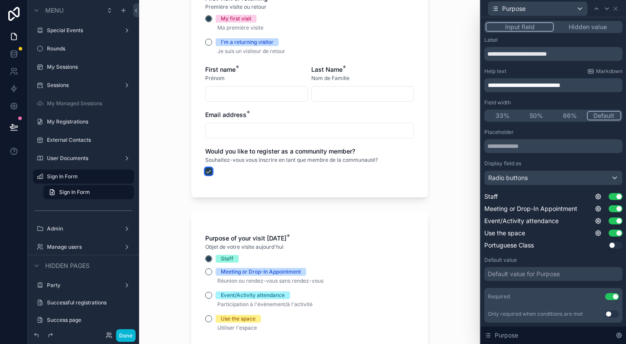
scroll to position [261, 0]
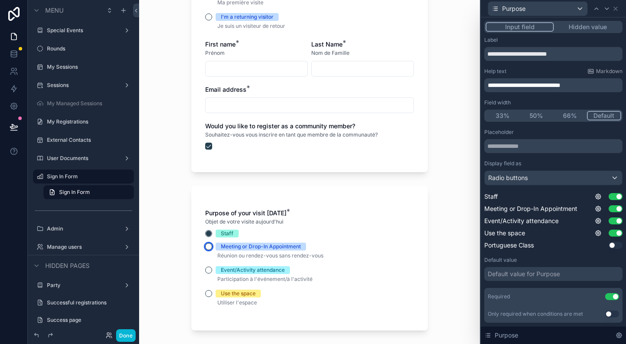
click at [205, 246] on button "Meeting or Drop-In Appointment" at bounding box center [208, 246] width 7 height 7
click at [205, 233] on button "Staff" at bounding box center [208, 233] width 7 height 7
click at [205, 268] on button "Event/Activity attendance" at bounding box center [208, 269] width 7 height 7
click at [205, 234] on button "Staff" at bounding box center [208, 233] width 7 height 7
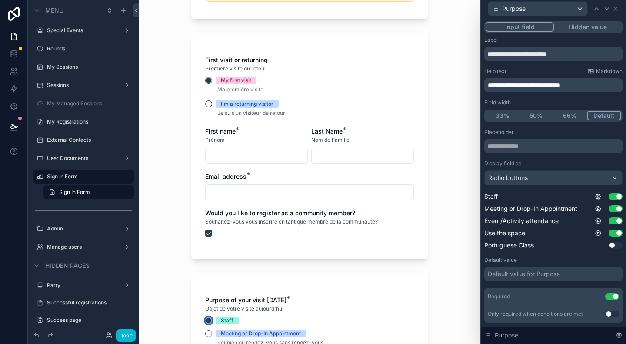
scroll to position [217, 0]
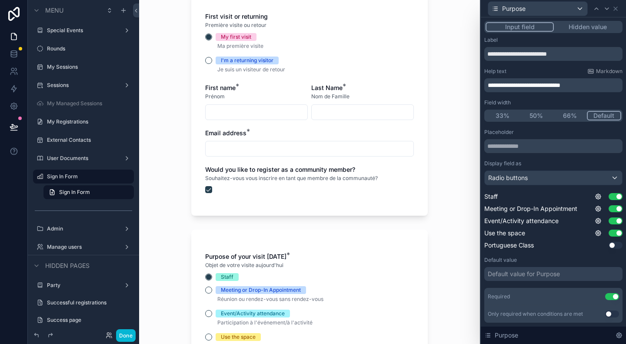
click at [277, 107] on input "scrollable content" at bounding box center [257, 112] width 102 height 12
click at [595, 197] on icon at bounding box center [598, 196] width 7 height 7
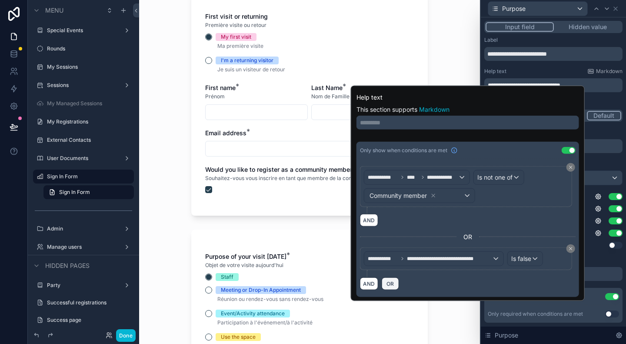
click at [389, 282] on span "OR" at bounding box center [390, 283] width 11 height 7
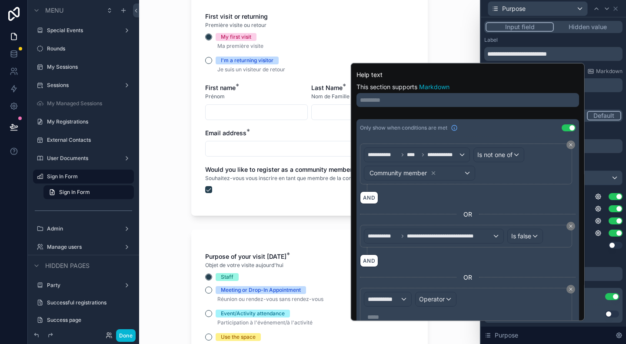
scroll to position [34, 0]
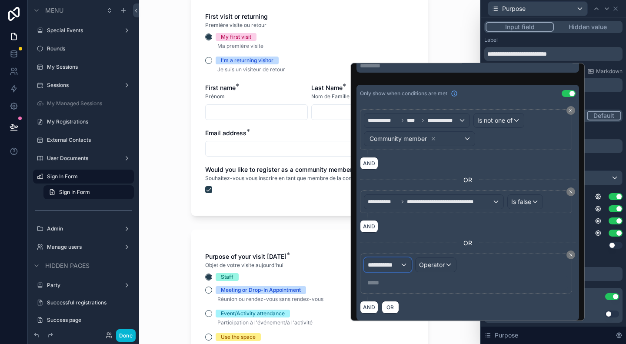
click at [390, 261] on span "**********" at bounding box center [384, 264] width 32 height 9
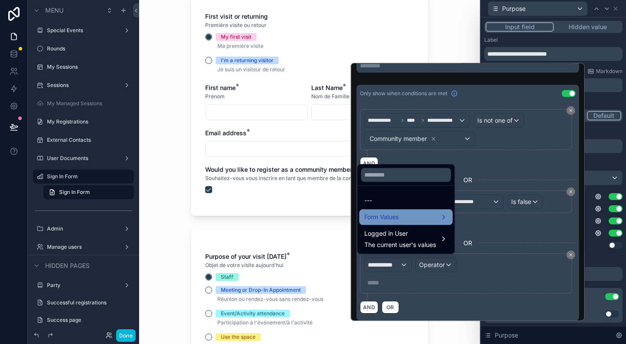
click at [412, 215] on div "Form Values" at bounding box center [405, 217] width 83 height 10
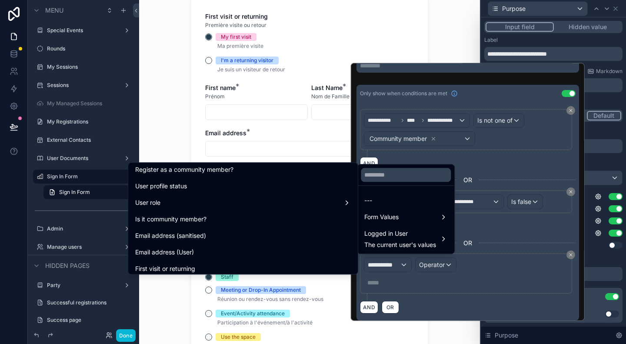
scroll to position [261, 0]
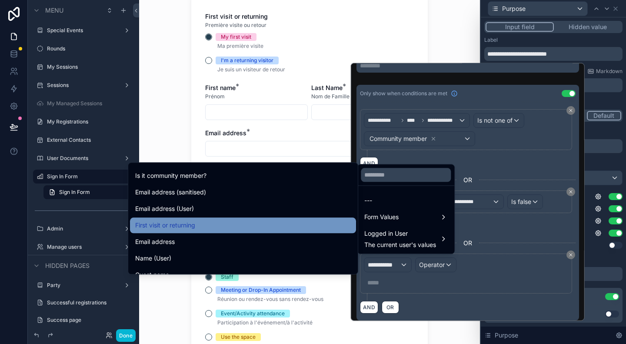
click at [225, 220] on div "First visit or returning" at bounding box center [243, 225] width 216 height 10
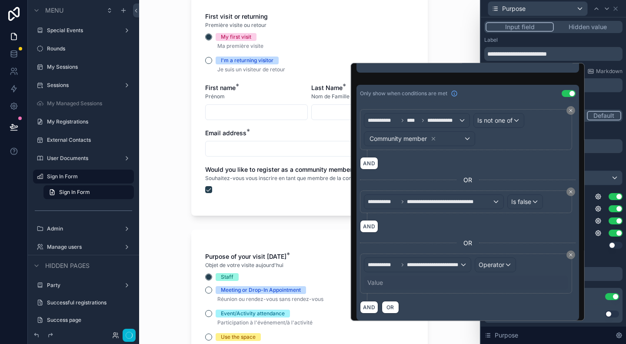
scroll to position [0, 0]
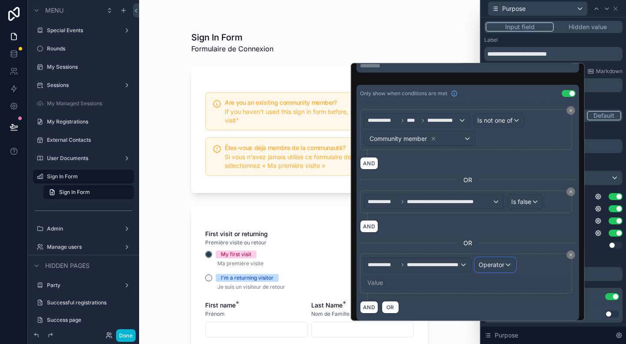
click at [504, 268] on div "Operator" at bounding box center [495, 265] width 40 height 14
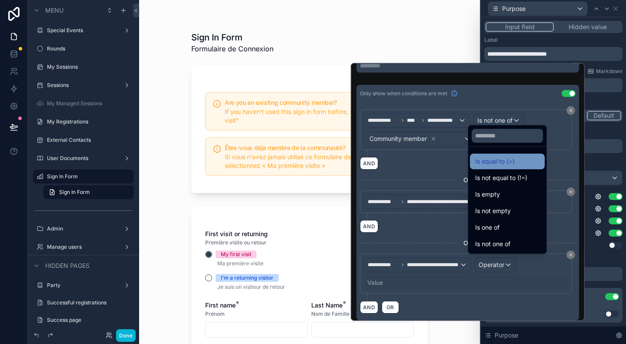
click at [512, 159] on span "Is equal to (=)" at bounding box center [495, 161] width 40 height 10
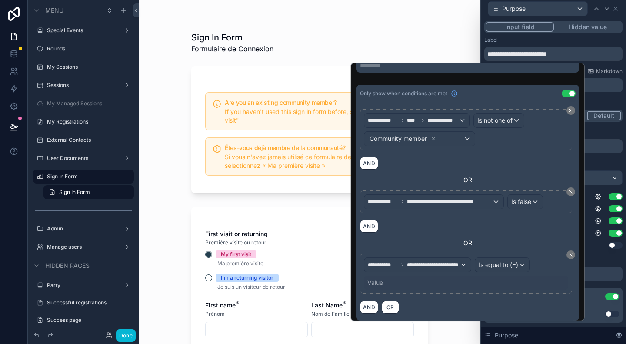
click at [473, 282] on div "Value" at bounding box center [466, 283] width 204 height 14
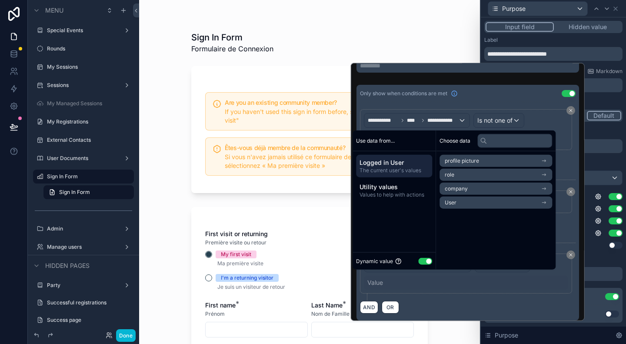
click at [428, 262] on button "Use setting" at bounding box center [425, 260] width 14 height 7
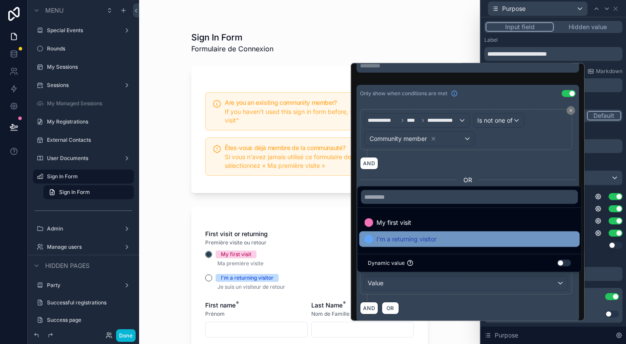
click at [409, 243] on span "I'm a returning visitor" at bounding box center [406, 239] width 60 height 10
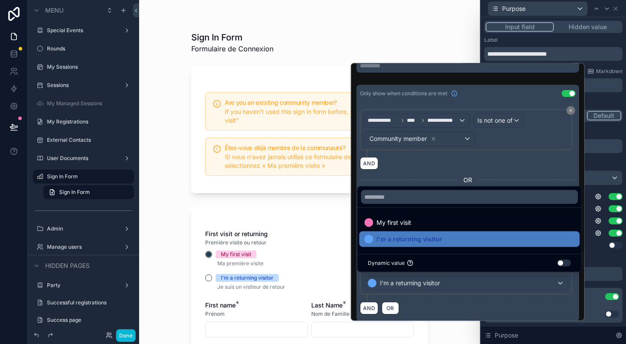
click at [408, 332] on input "scrollable content" at bounding box center [363, 329] width 102 height 12
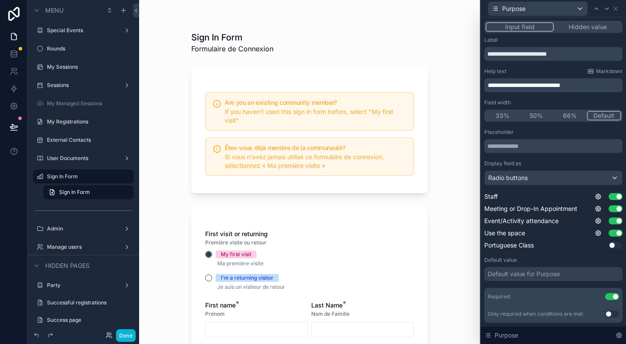
click at [434, 299] on div "Sign In Form Formulaire de Connexion Are you an existing community member? If y…" at bounding box center [309, 172] width 341 height 344
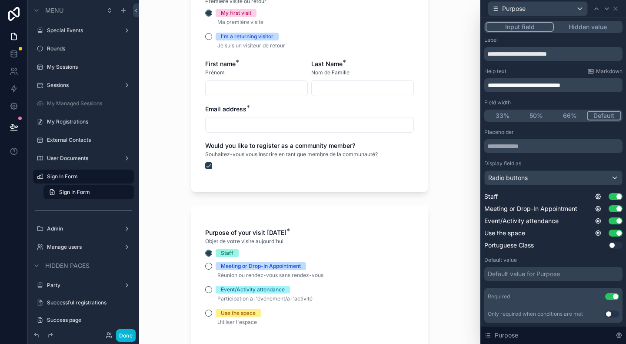
scroll to position [174, 0]
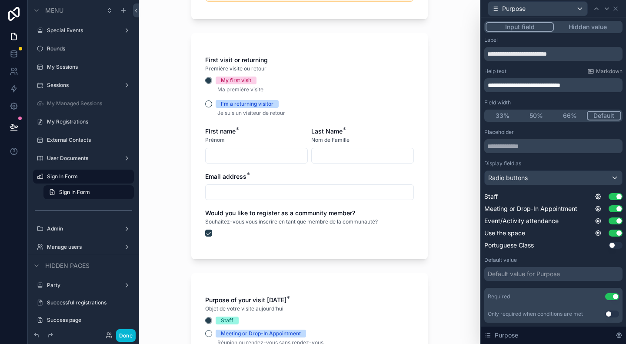
click at [224, 75] on div "First visit or returning Première visite ou retour My first visit Ma première v…" at bounding box center [309, 87] width 209 height 63
click at [229, 154] on input "scrollable content" at bounding box center [257, 155] width 102 height 12
type input "*"
click at [335, 156] on input "scrollable content" at bounding box center [363, 155] width 102 height 12
type input "*"
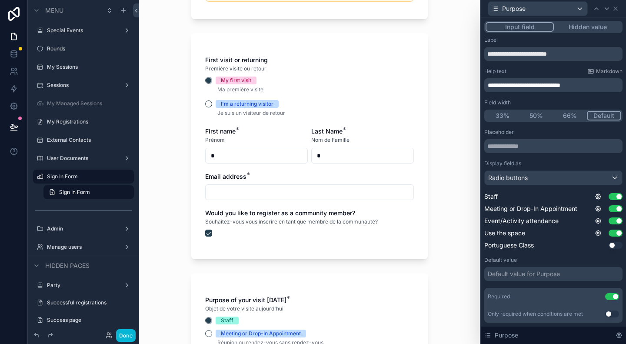
click at [319, 190] on input "scrollable content" at bounding box center [310, 192] width 208 height 12
type input "**********"
click at [207, 230] on button "scrollable content" at bounding box center [208, 232] width 7 height 7
click at [205, 232] on button "scrollable content" at bounding box center [208, 232] width 7 height 7
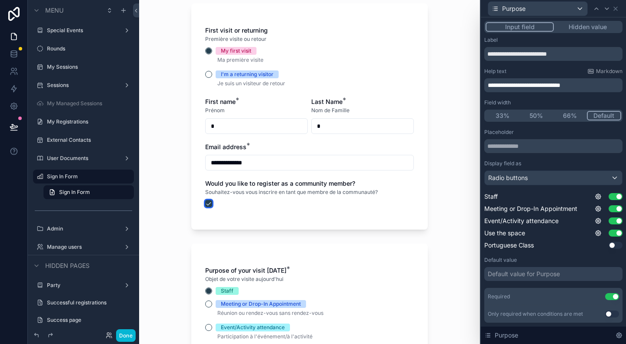
scroll to position [217, 0]
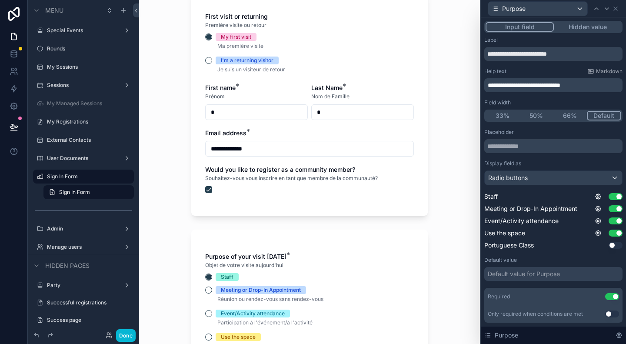
click at [221, 273] on div "Staff" at bounding box center [227, 277] width 13 height 8
click at [212, 273] on button "Staff" at bounding box center [208, 276] width 7 height 7
click at [228, 296] on span "Réunion ou rendez-vous sans rendez-vous" at bounding box center [270, 299] width 106 height 7
click at [216, 276] on span "Staff" at bounding box center [227, 277] width 23 height 8
click at [212, 276] on button "Staff" at bounding box center [208, 276] width 7 height 7
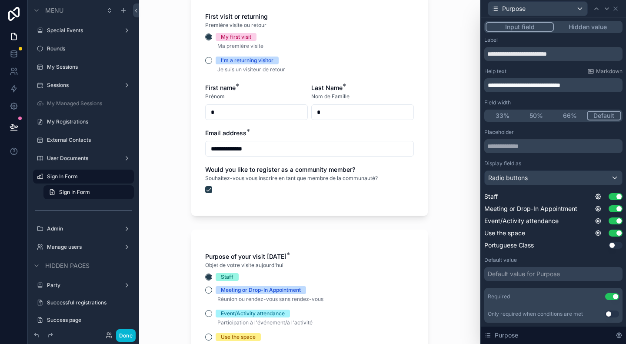
click at [209, 286] on div "Meeting or Drop-In Appointment" at bounding box center [309, 290] width 209 height 8
click at [205, 289] on button "Meeting or Drop-In Appointment" at bounding box center [208, 289] width 7 height 7
click at [208, 312] on button "Event/Activity attendance" at bounding box center [208, 313] width 7 height 7
click at [207, 335] on button "Use the space" at bounding box center [208, 336] width 7 height 7
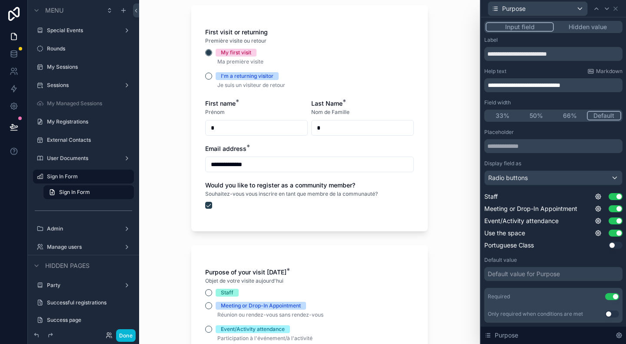
scroll to position [158, 0]
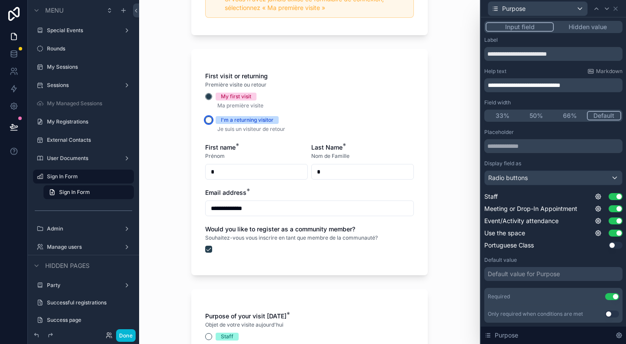
click at [207, 119] on button "I'm a returning visitor" at bounding box center [208, 119] width 7 height 7
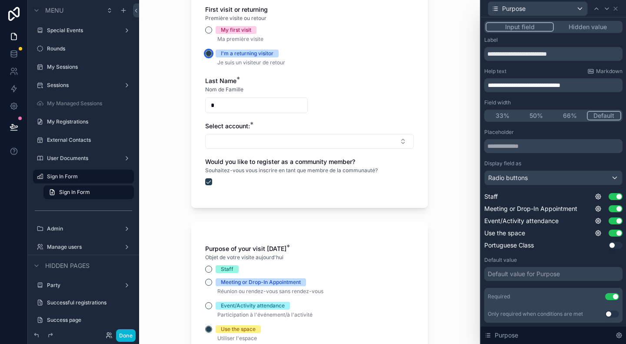
scroll to position [245, 0]
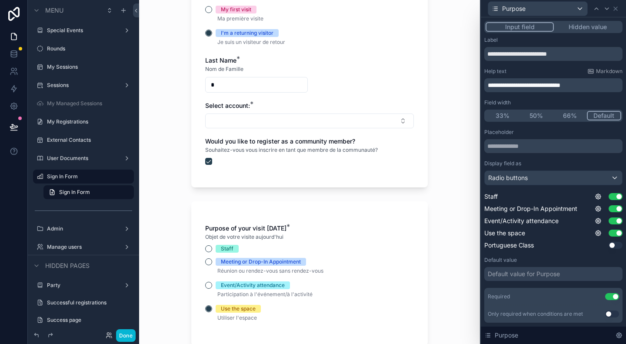
click at [221, 84] on input "*" at bounding box center [257, 85] width 102 height 12
click at [223, 116] on button "Select Button" at bounding box center [309, 120] width 209 height 15
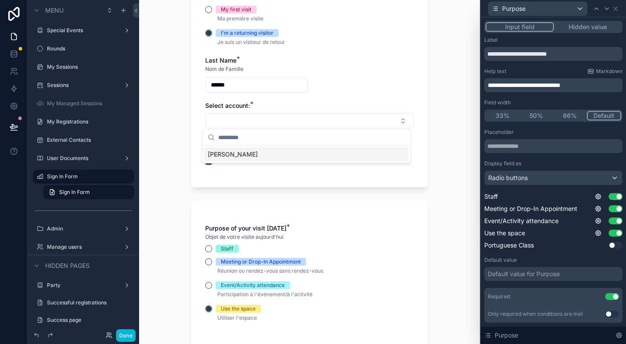
click at [236, 156] on span "[PERSON_NAME]" at bounding box center [233, 154] width 50 height 9
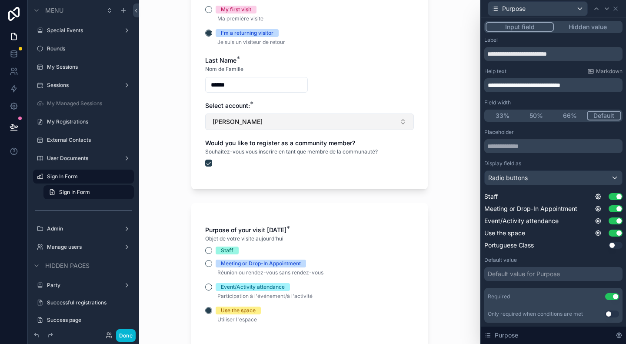
click at [253, 125] on button "[PERSON_NAME]" at bounding box center [309, 121] width 209 height 17
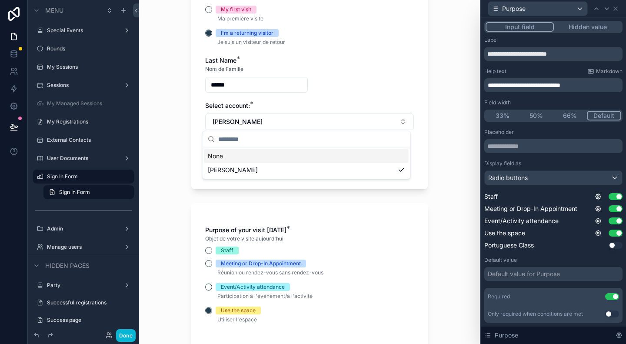
click at [251, 86] on input "******" at bounding box center [257, 85] width 102 height 12
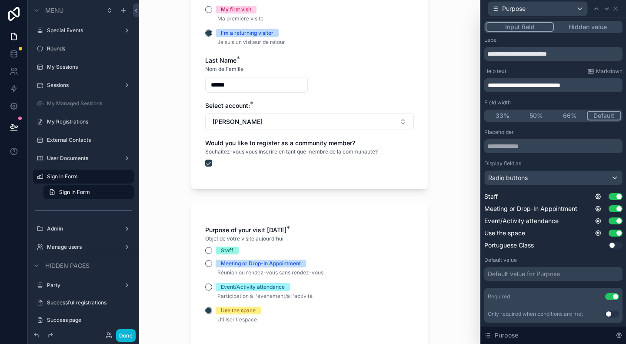
click at [251, 86] on input "******" at bounding box center [257, 85] width 102 height 12
type input "*******"
click at [256, 85] on input "*******" at bounding box center [257, 85] width 102 height 12
drag, startPoint x: 256, startPoint y: 85, endPoint x: 200, endPoint y: 81, distance: 55.7
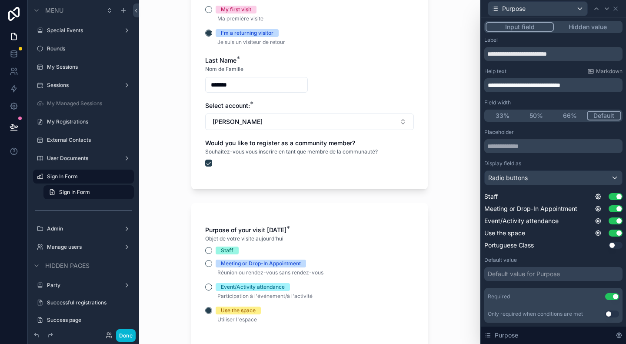
click at [200, 81] on div "First visit or returning Première visite ou retour My first visit Ma première v…" at bounding box center [309, 75] width 236 height 227
type input "*******"
click at [276, 122] on button "[PERSON_NAME]" at bounding box center [309, 121] width 209 height 17
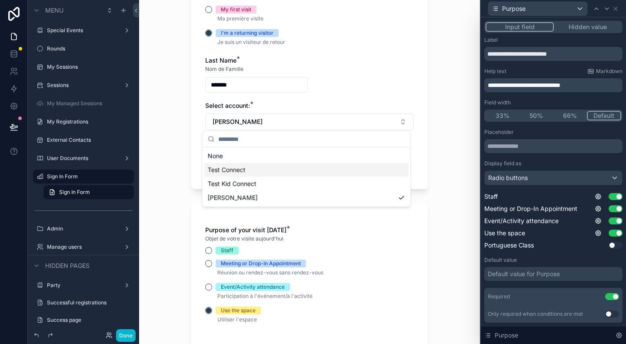
click at [236, 168] on span "Test Connect" at bounding box center [227, 170] width 38 height 9
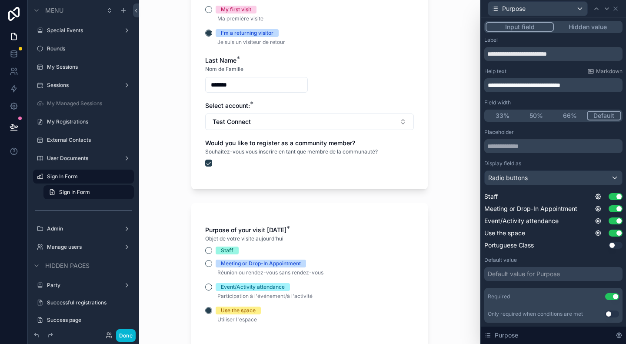
click at [233, 173] on div "First visit or returning Première visite ou retour My first visit Ma première v…" at bounding box center [309, 80] width 209 height 190
click at [208, 163] on button "scrollable content" at bounding box center [208, 162] width 7 height 7
click at [206, 163] on button "scrollable content" at bounding box center [208, 162] width 7 height 7
click at [207, 252] on button "Staff" at bounding box center [208, 250] width 7 height 7
click at [206, 164] on button "scrollable content" at bounding box center [208, 162] width 7 height 7
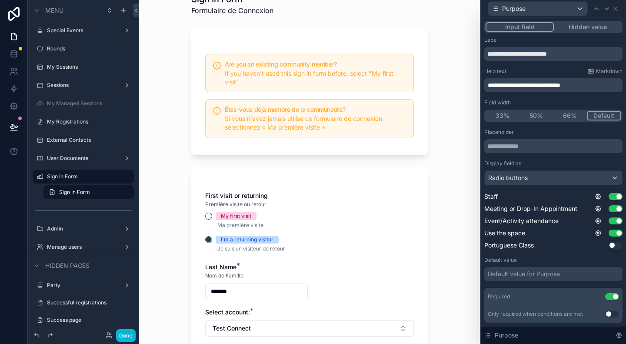
scroll to position [87, 0]
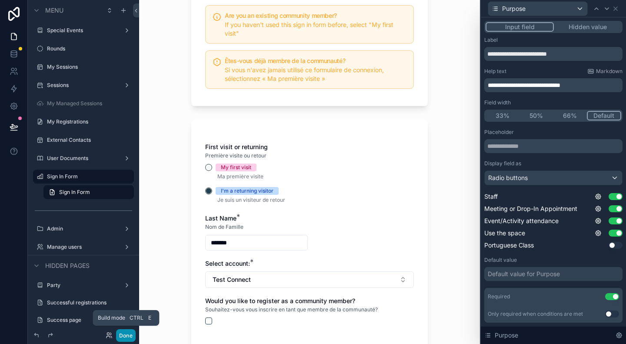
click at [129, 333] on button "Done" at bounding box center [126, 335] width 20 height 13
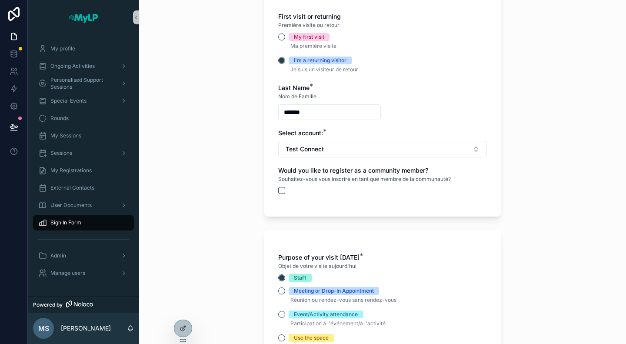
scroll to position [174, 0]
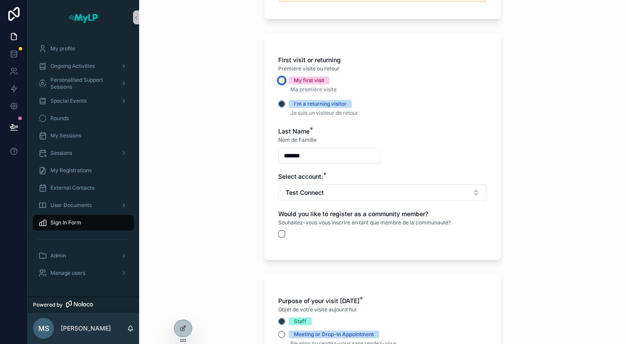
click at [280, 80] on button "My first visit" at bounding box center [281, 80] width 7 height 7
click at [318, 157] on input "*" at bounding box center [330, 155] width 102 height 12
click at [416, 160] on input "*******" at bounding box center [436, 155] width 102 height 12
click at [409, 180] on div "**********" at bounding box center [382, 186] width 209 height 28
click at [407, 195] on input "**********" at bounding box center [383, 192] width 208 height 12
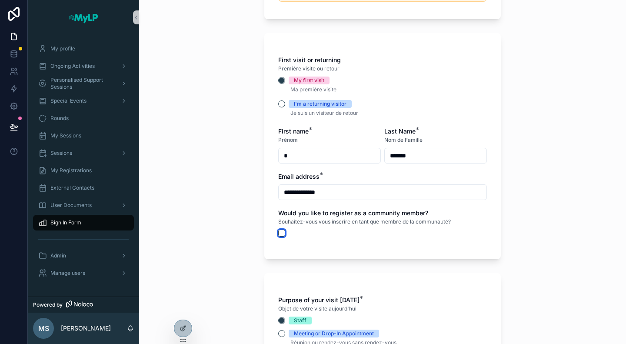
click at [279, 233] on button "scrollable content" at bounding box center [281, 232] width 7 height 7
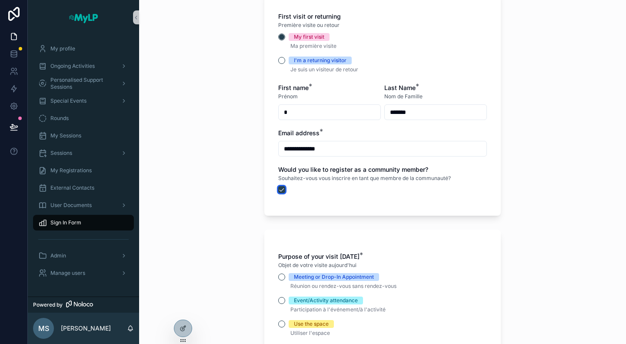
scroll to position [261, 0]
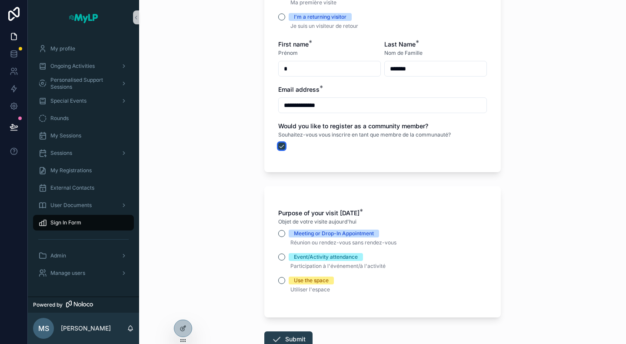
click at [279, 145] on button "scrollable content" at bounding box center [281, 146] width 7 height 7
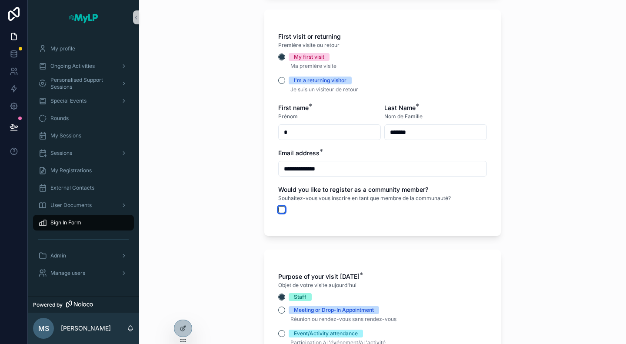
scroll to position [217, 0]
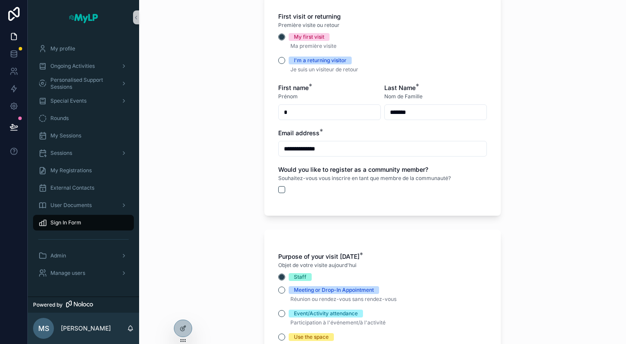
click at [335, 108] on input "*" at bounding box center [330, 112] width 102 height 12
click at [346, 152] on input "**********" at bounding box center [383, 149] width 208 height 12
click at [427, 111] on input "*******" at bounding box center [436, 112] width 102 height 12
click at [333, 111] on input "*" at bounding box center [330, 112] width 102 height 12
click at [182, 328] on icon at bounding box center [183, 327] width 3 height 3
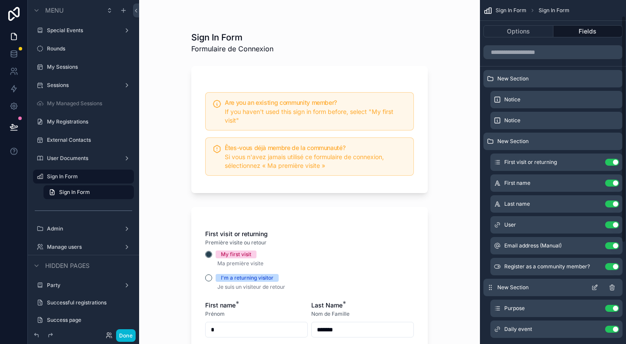
scroll to position [43, 0]
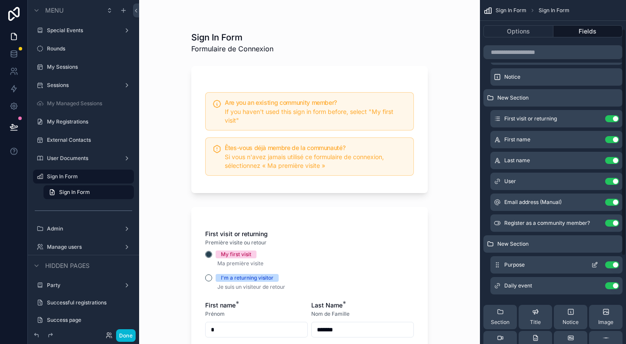
click at [594, 265] on icon "scrollable content" at bounding box center [595, 263] width 3 height 3
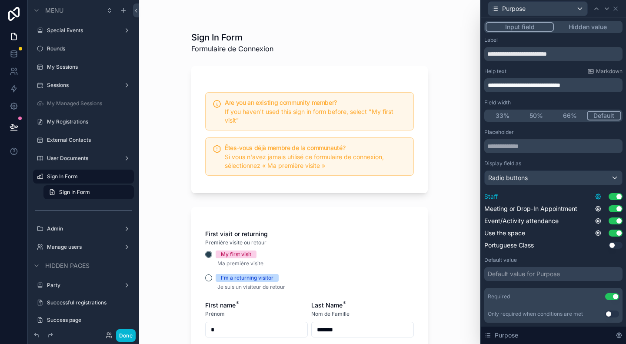
click at [595, 196] on icon at bounding box center [597, 196] width 5 height 5
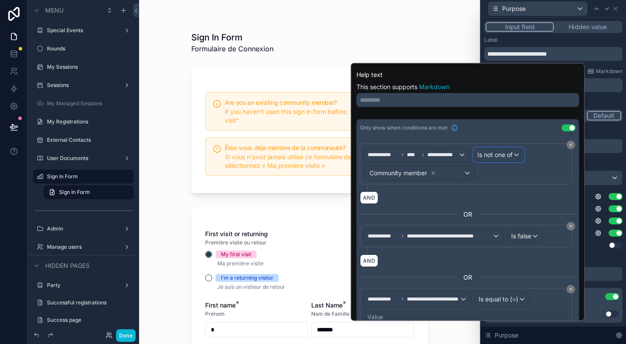
click at [508, 154] on div "Is not one of" at bounding box center [499, 155] width 50 height 14
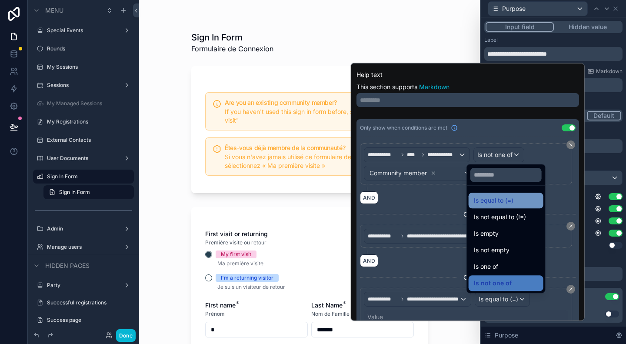
click at [516, 202] on div "Is equal to (=)" at bounding box center [506, 200] width 64 height 10
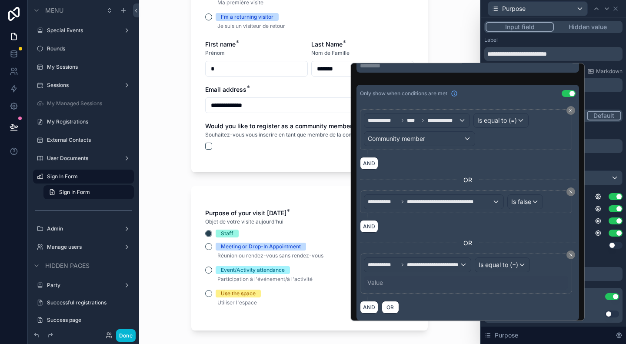
scroll to position [217, 0]
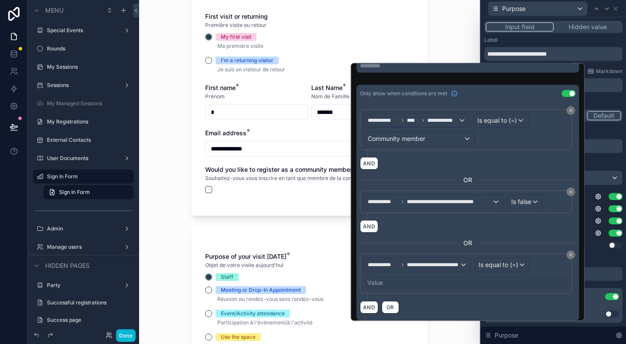
click at [438, 276] on div "Value" at bounding box center [466, 283] width 204 height 14
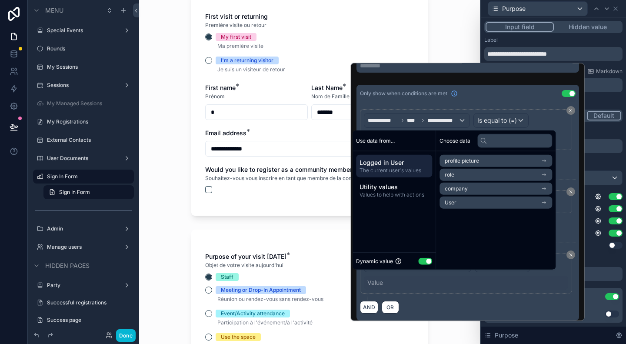
click at [430, 263] on button "Use setting" at bounding box center [425, 260] width 14 height 7
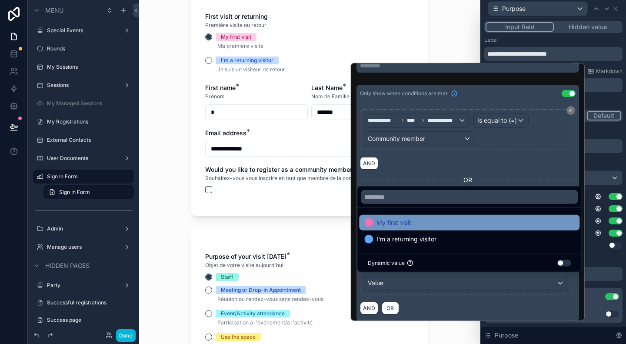
click at [394, 219] on span "My first visit" at bounding box center [393, 222] width 35 height 10
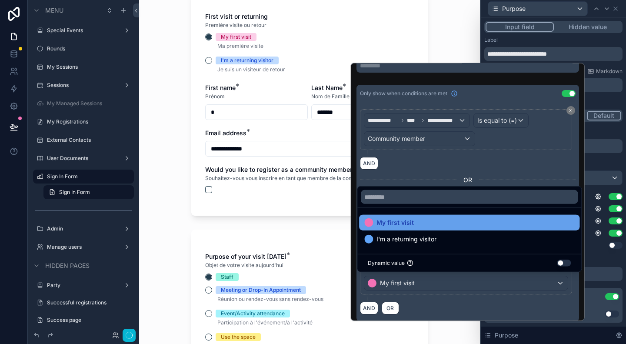
scroll to position [0, 0]
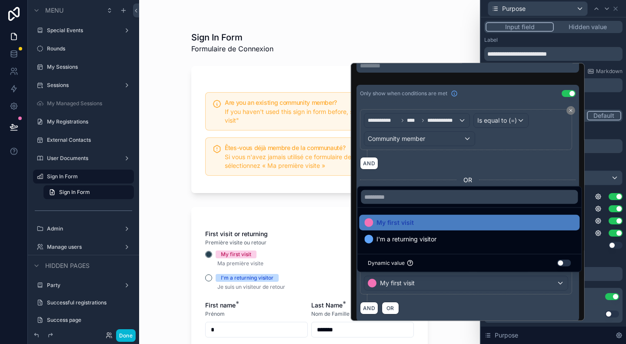
click at [440, 306] on div "AND OR" at bounding box center [468, 307] width 216 height 13
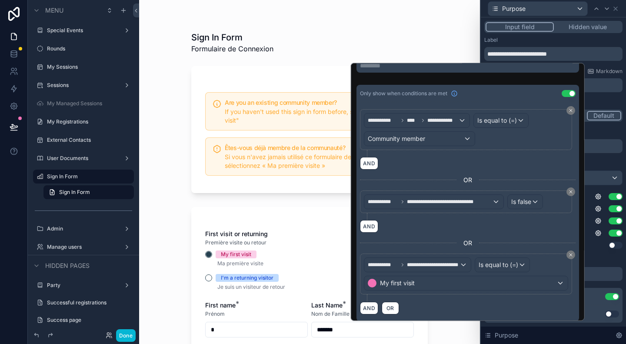
click at [166, 225] on div "**********" at bounding box center [309, 172] width 341 height 344
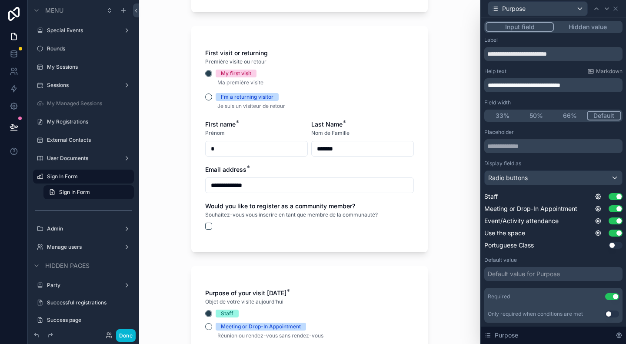
scroll to position [174, 0]
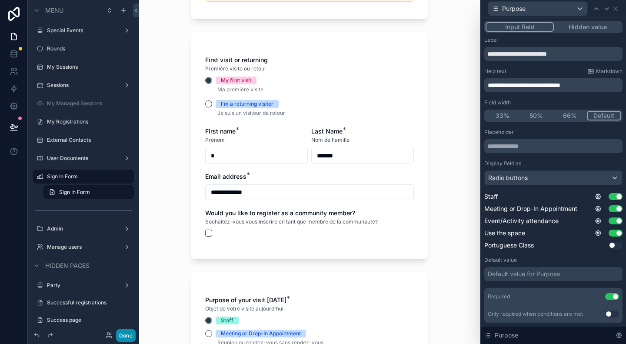
click at [128, 334] on button "Done" at bounding box center [126, 335] width 20 height 13
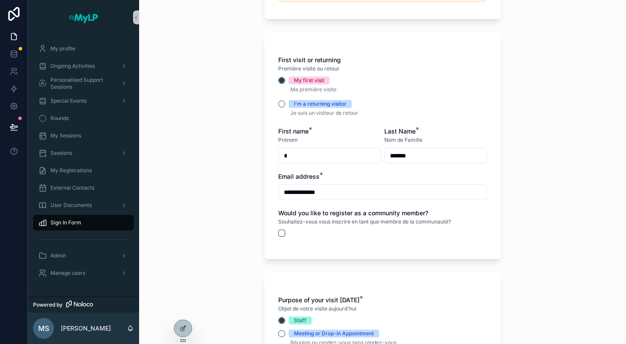
click at [298, 109] on p "Je suis un visiteur de retour" at bounding box center [382, 113] width 209 height 10
click at [281, 104] on button "I'm a returning visitor" at bounding box center [281, 103] width 7 height 7
click at [279, 81] on button "My first visit" at bounding box center [281, 80] width 7 height 7
click at [299, 160] on input "*" at bounding box center [330, 155] width 102 height 12
click at [415, 153] on input "*******" at bounding box center [436, 155] width 102 height 12
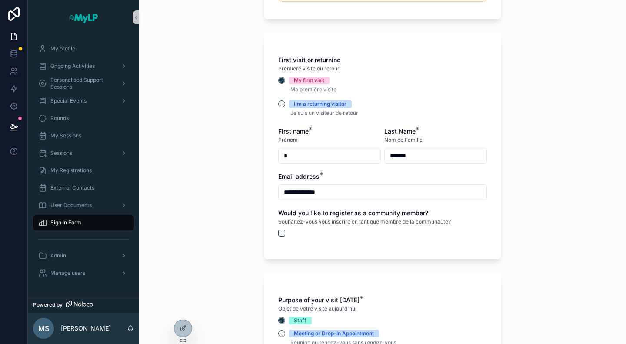
click at [356, 195] on input "**********" at bounding box center [383, 192] width 208 height 12
click at [273, 232] on div "**********" at bounding box center [382, 146] width 236 height 226
click at [281, 235] on button "scrollable content" at bounding box center [281, 232] width 7 height 7
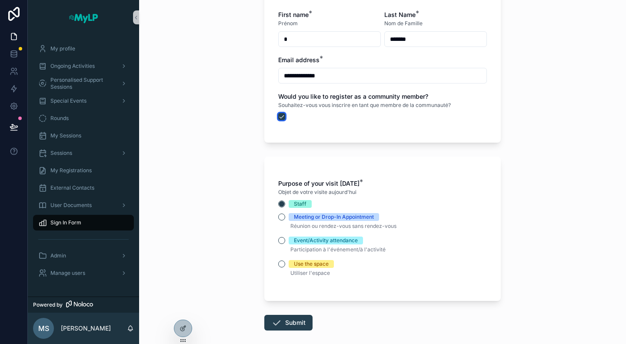
scroll to position [304, 0]
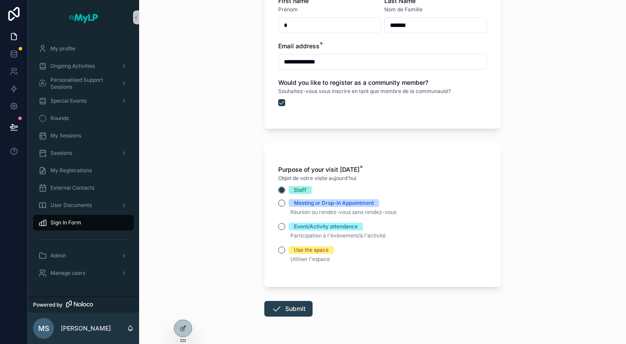
click at [334, 182] on div "Purpose of your visit today * Objet de votre visite aujourd'hui Staff Meeting o…" at bounding box center [382, 214] width 209 height 99
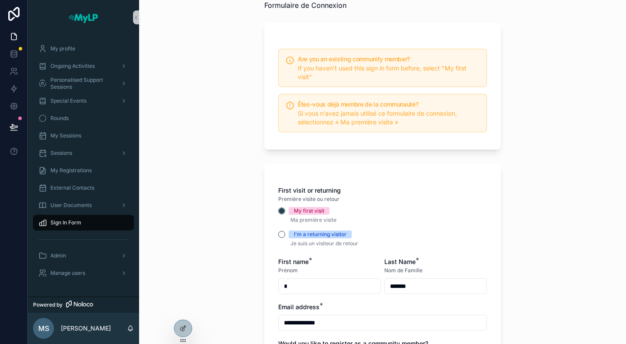
scroll to position [0, 0]
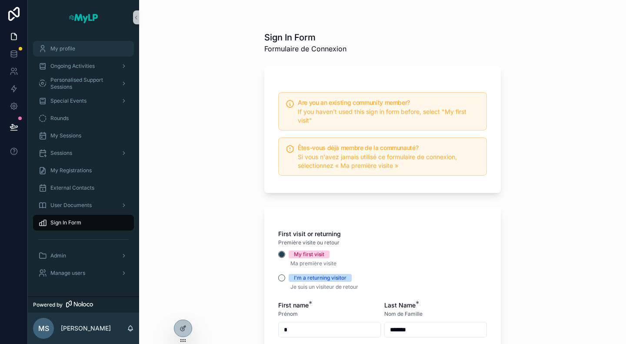
click at [84, 50] on div "My profile" at bounding box center [83, 49] width 90 height 14
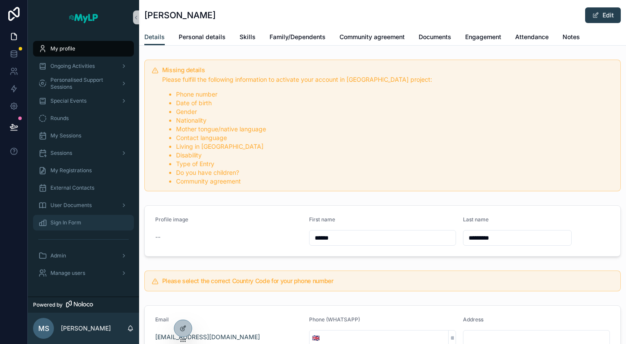
click at [76, 221] on span "Sign In Form" at bounding box center [65, 222] width 31 height 7
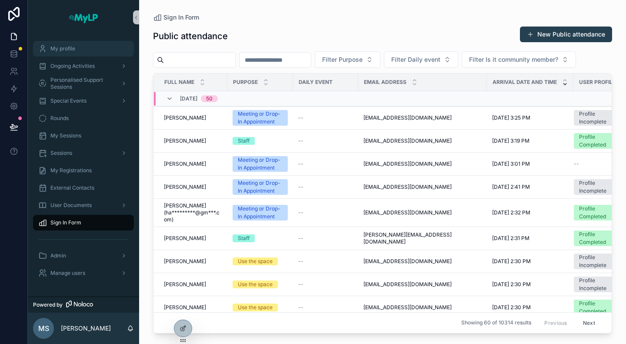
click at [72, 51] on span "My profile" at bounding box center [62, 48] width 25 height 7
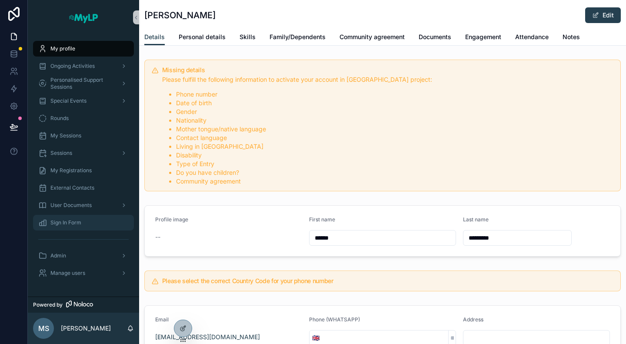
click at [60, 220] on span "Sign In Form" at bounding box center [65, 222] width 31 height 7
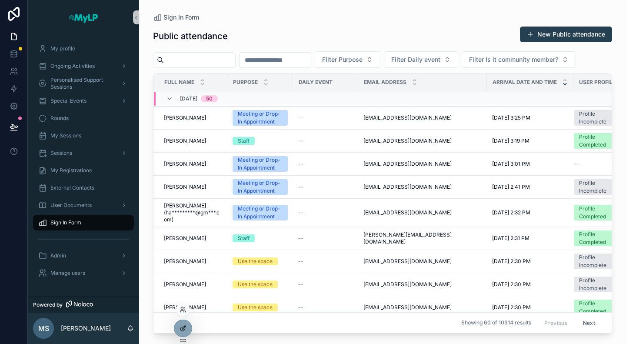
click at [180, 329] on icon at bounding box center [182, 329] width 4 height 4
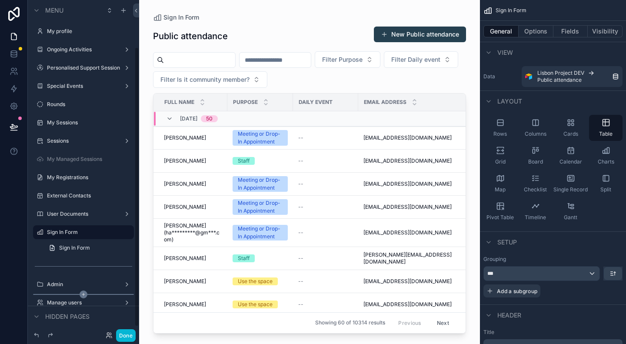
scroll to position [56, 0]
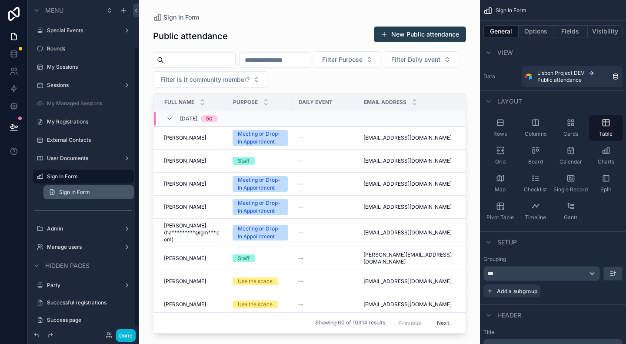
click at [76, 190] on span "Sign In Form" at bounding box center [74, 192] width 31 height 7
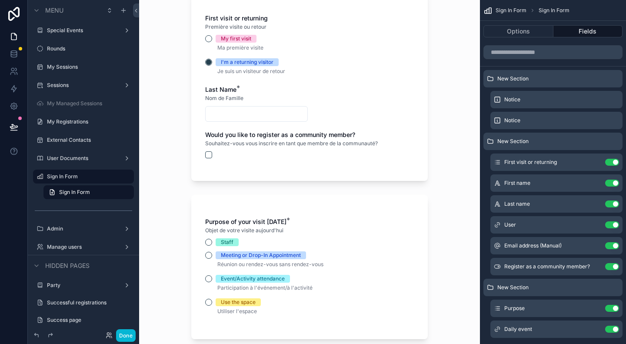
scroll to position [217, 0]
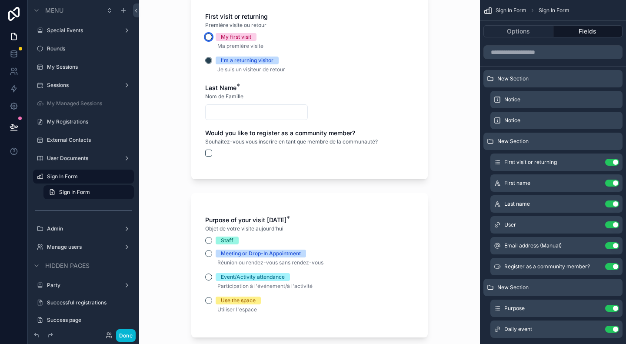
click at [207, 35] on button "My first visit" at bounding box center [208, 36] width 7 height 7
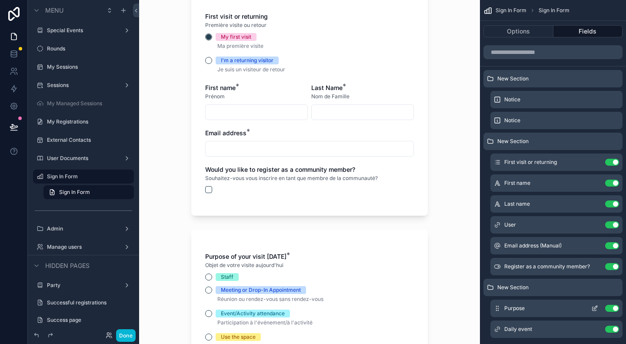
click at [595, 309] on icon "scrollable content" at bounding box center [594, 308] width 7 height 7
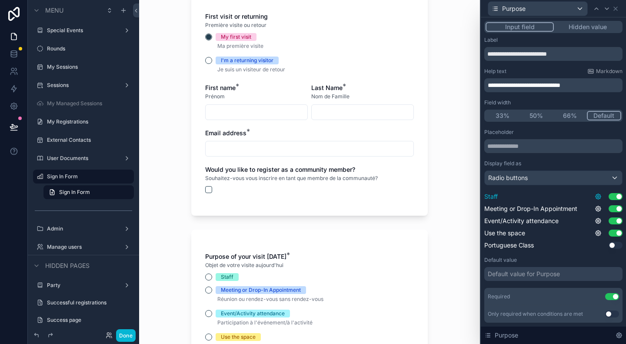
click at [595, 196] on icon at bounding box center [598, 196] width 7 height 7
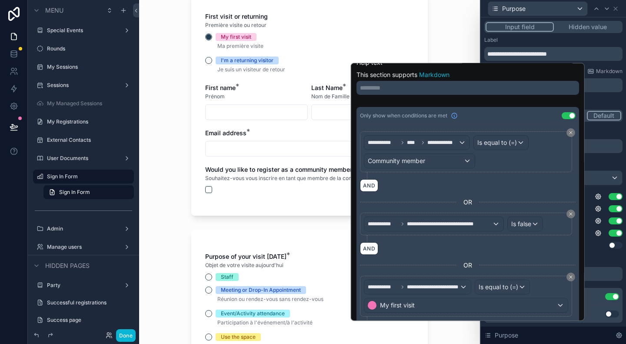
scroll to position [0, 0]
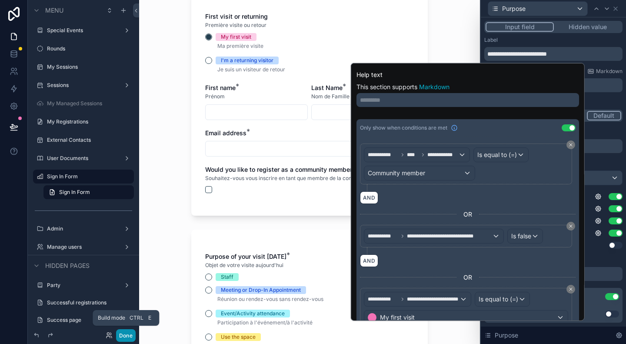
click at [126, 336] on button "Done" at bounding box center [126, 335] width 20 height 13
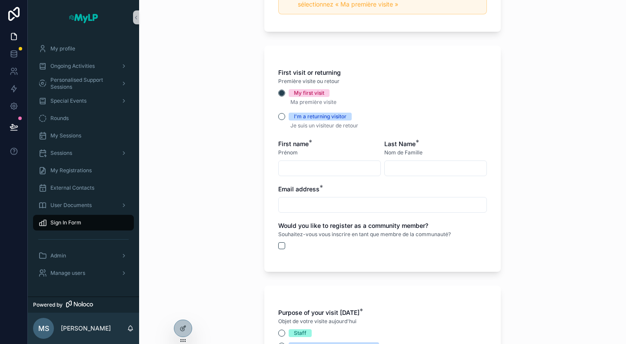
scroll to position [261, 0]
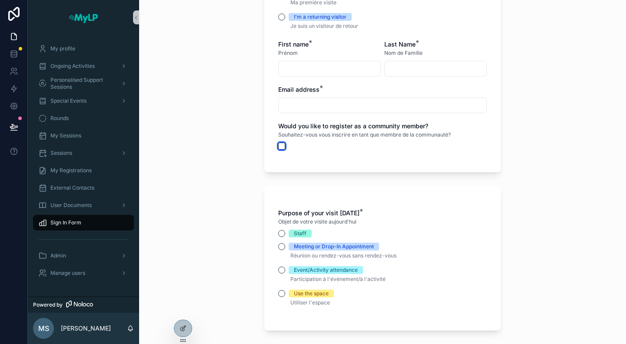
click at [279, 147] on button "scrollable content" at bounding box center [281, 146] width 7 height 7
click at [182, 331] on icon at bounding box center [182, 329] width 4 height 4
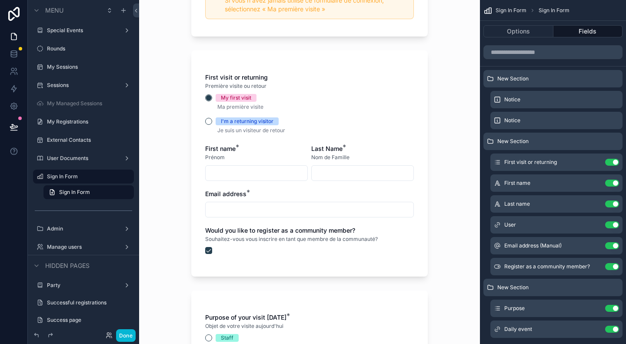
scroll to position [217, 0]
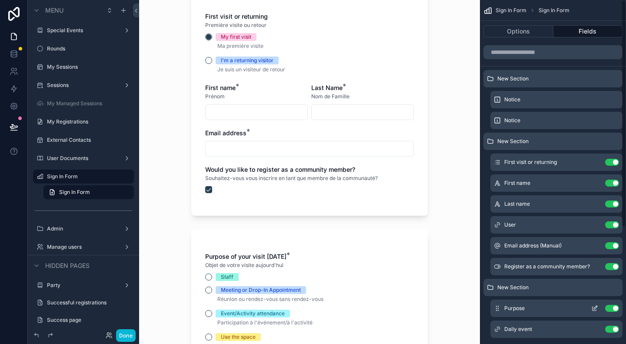
click at [595, 311] on icon "scrollable content" at bounding box center [594, 308] width 7 height 7
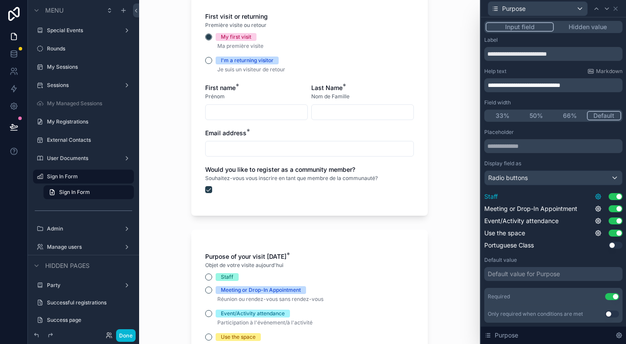
click at [595, 197] on icon at bounding box center [598, 196] width 7 height 7
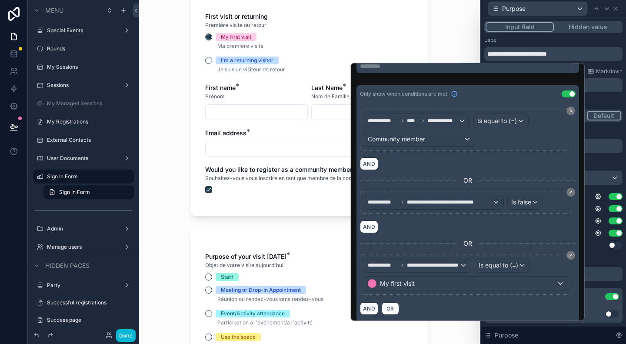
scroll to position [35, 0]
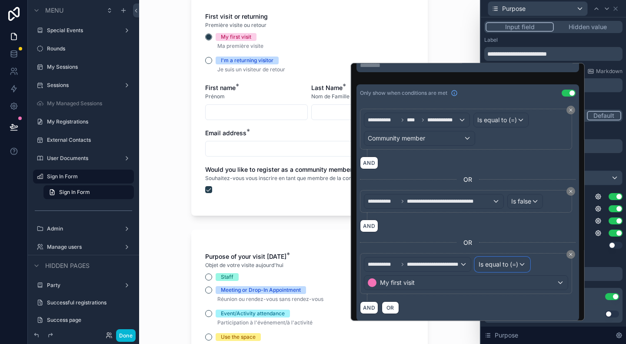
click at [510, 260] on span "Is equal to (=)" at bounding box center [498, 264] width 40 height 9
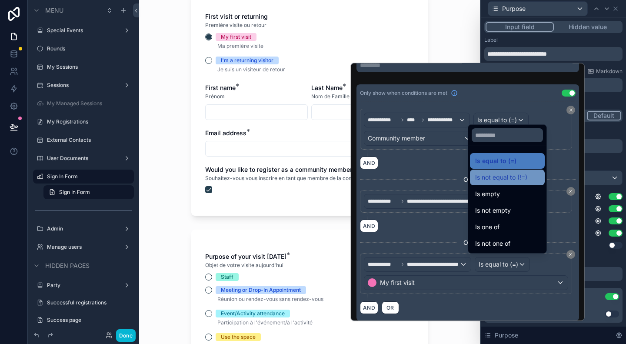
click at [503, 180] on span "Is not equal to (!=)" at bounding box center [501, 177] width 52 height 10
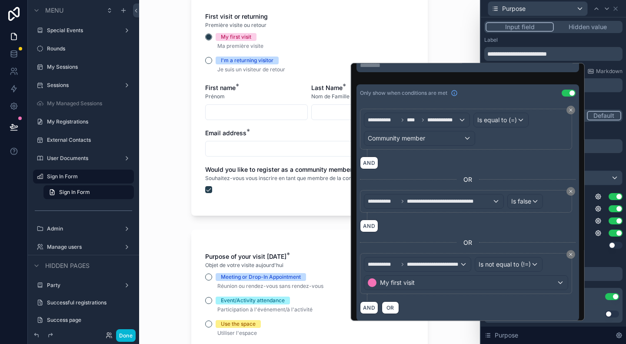
scroll to position [0, 0]
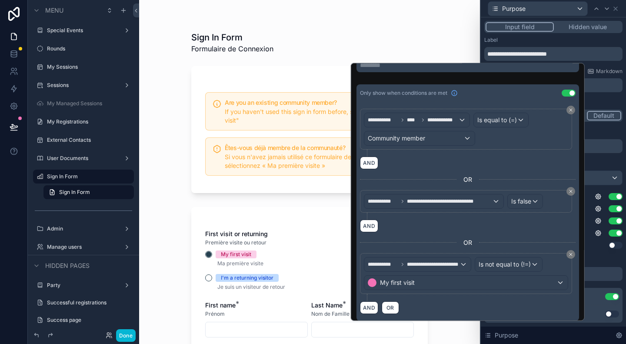
click at [159, 236] on div "Sign In Form Formulaire de Connexion Are you an existing community member? If y…" at bounding box center [309, 172] width 341 height 344
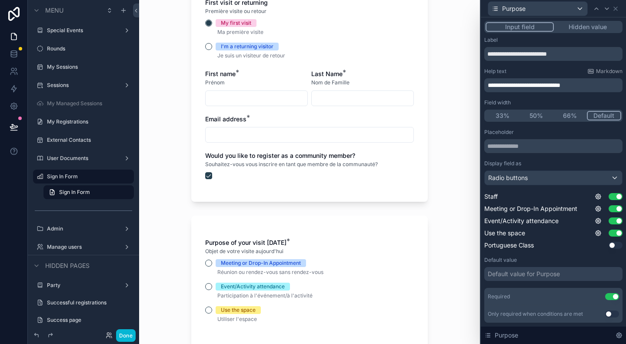
scroll to position [217, 0]
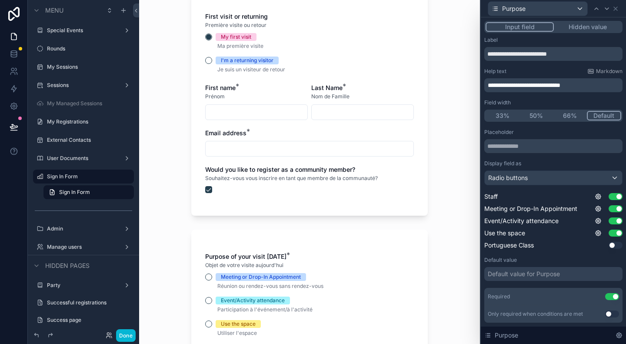
click at [209, 192] on div "scrollable content" at bounding box center [309, 189] width 209 height 7
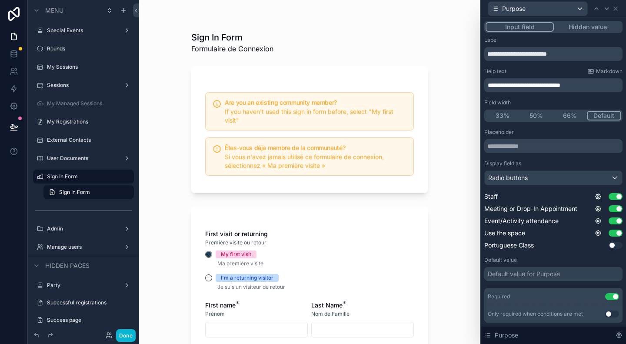
scroll to position [130, 0]
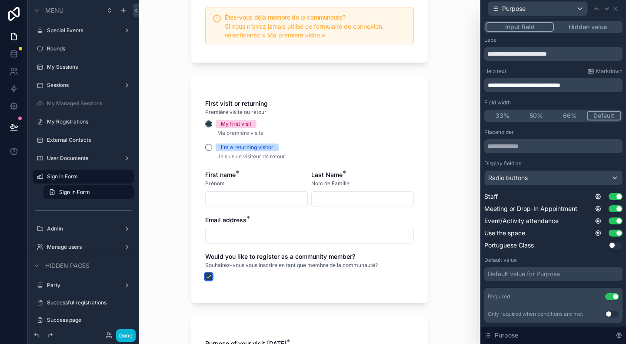
click at [208, 275] on button "scrollable content" at bounding box center [208, 276] width 7 height 7
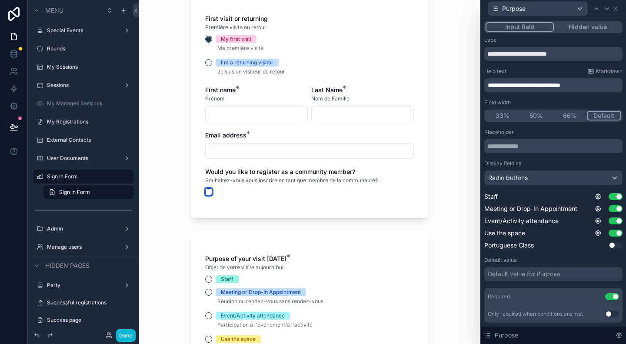
scroll to position [217, 0]
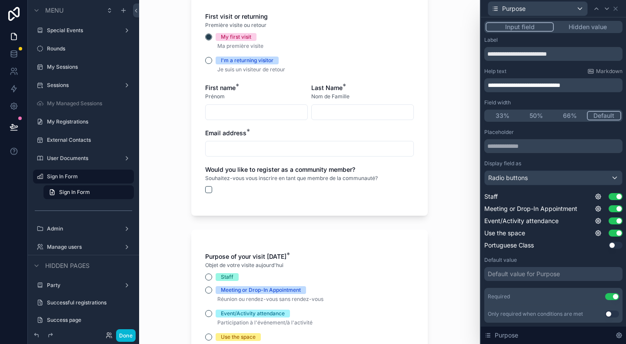
click at [447, 206] on div "Sign In Form Formulaire de Connexion Are you an existing community member? If y…" at bounding box center [309, 172] width 341 height 344
click at [205, 60] on button "I'm a returning visitor" at bounding box center [208, 60] width 7 height 7
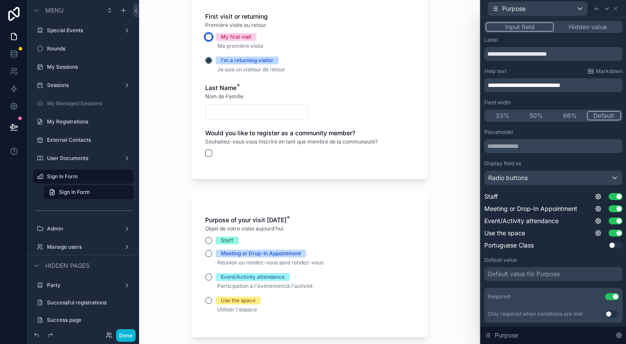
click at [205, 35] on button "My first visit" at bounding box center [208, 36] width 7 height 7
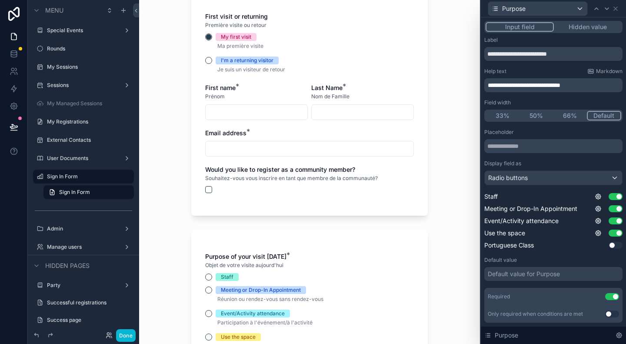
click at [216, 114] on input "scrollable content" at bounding box center [257, 112] width 102 height 12
click at [333, 110] on input "scrollable content" at bounding box center [363, 112] width 102 height 12
click at [296, 150] on input "scrollable content" at bounding box center [310, 149] width 208 height 12
click at [208, 189] on button "scrollable content" at bounding box center [208, 189] width 7 height 7
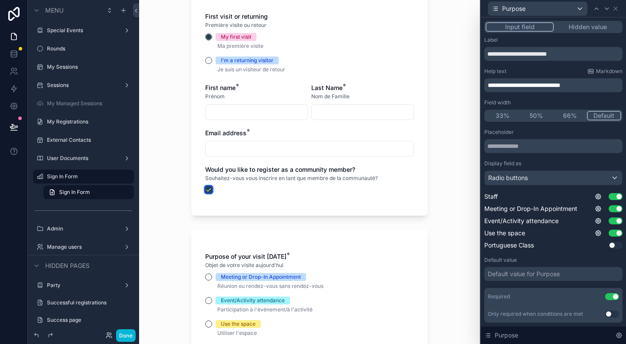
click at [205, 189] on button "scrollable content" at bounding box center [208, 189] width 7 height 7
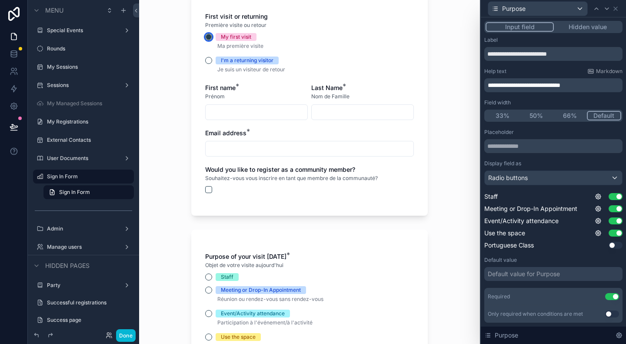
click at [206, 37] on circle "scrollable content" at bounding box center [208, 36] width 5 height 5
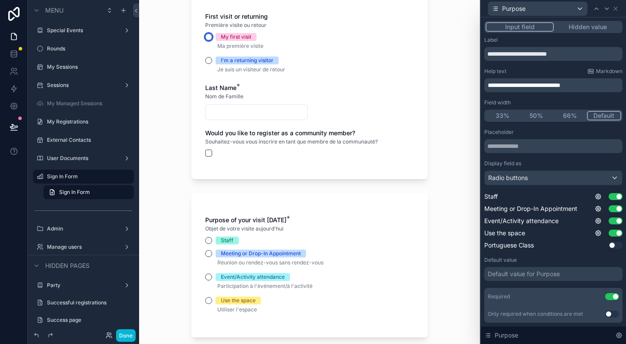
click at [205, 37] on button "My first visit" at bounding box center [208, 36] width 7 height 7
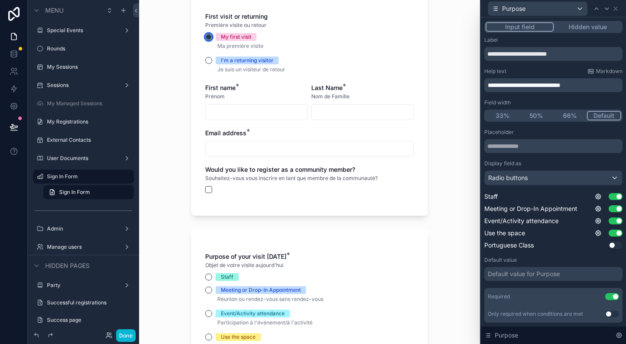
click at [206, 37] on circle "scrollable content" at bounding box center [208, 36] width 5 height 5
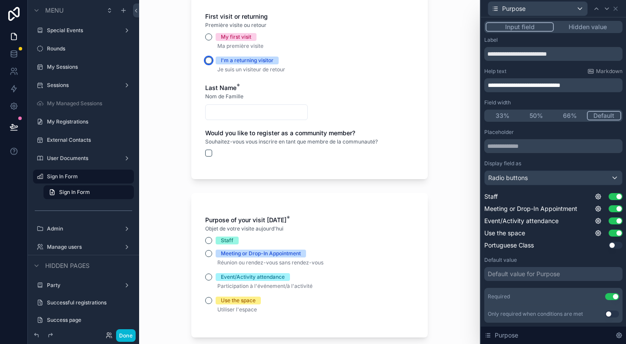
click at [205, 62] on button "I'm a returning visitor" at bounding box center [208, 60] width 7 height 7
click at [208, 34] on button "My first visit" at bounding box center [208, 36] width 7 height 7
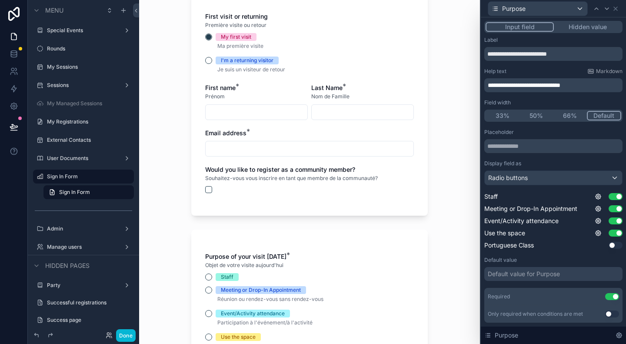
click at [205, 67] on p "Je suis un visiteur de retour" at bounding box center [309, 69] width 209 height 10
click at [208, 61] on button "I'm a returning visitor" at bounding box center [208, 60] width 7 height 7
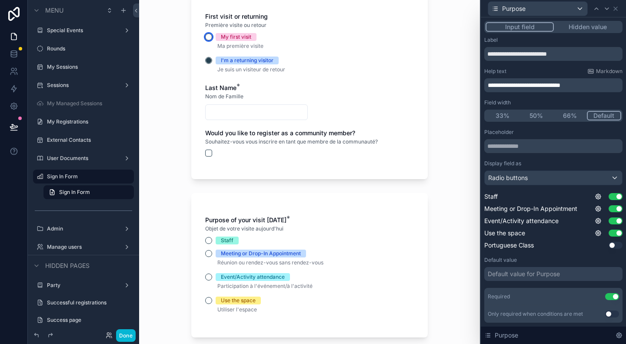
click at [207, 37] on button "My first visit" at bounding box center [208, 36] width 7 height 7
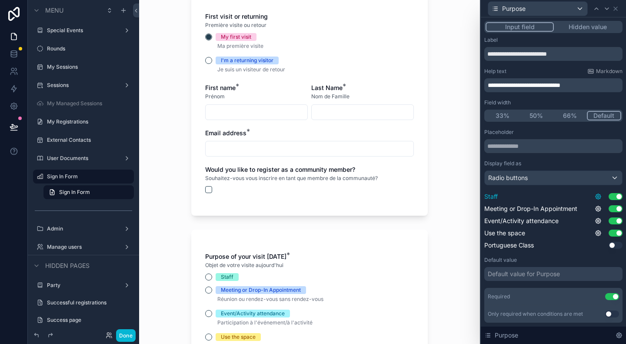
click at [595, 195] on icon at bounding box center [598, 196] width 7 height 7
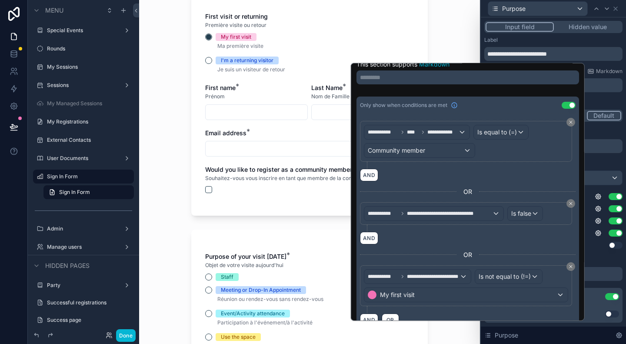
scroll to position [35, 0]
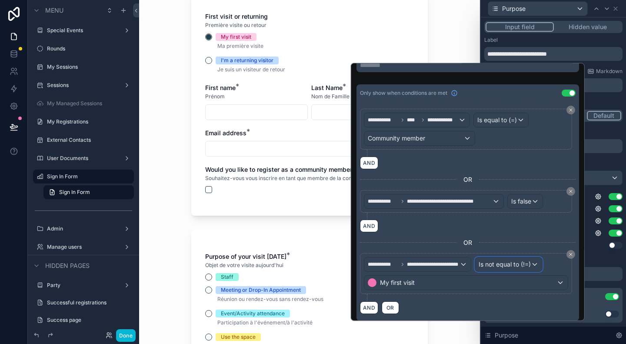
click at [517, 262] on span "Is not equal to (!=)" at bounding box center [504, 264] width 52 height 9
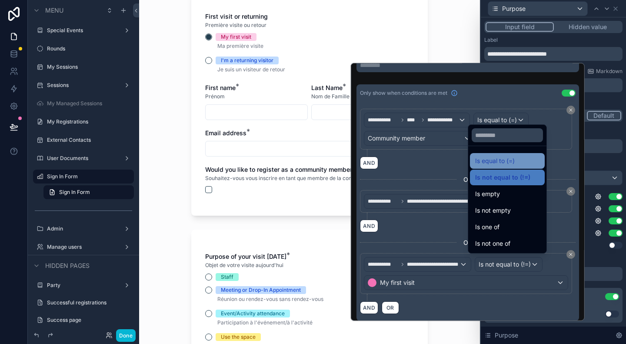
click at [505, 159] on span "Is equal to (=)" at bounding box center [495, 161] width 40 height 10
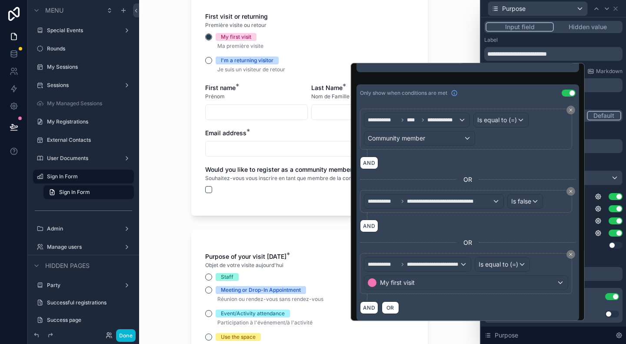
scroll to position [0, 0]
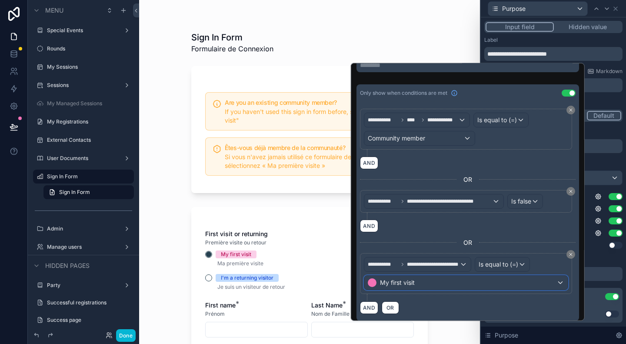
click at [406, 281] on span "My first visit" at bounding box center [397, 282] width 35 height 9
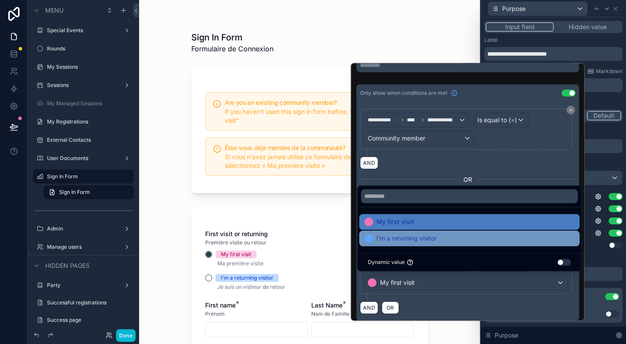
click at [401, 236] on span "I'm a returning visitor" at bounding box center [406, 238] width 60 height 10
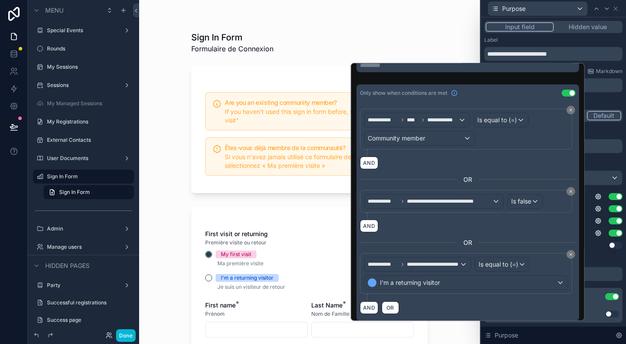
click at [159, 219] on div "Sign In Form Formulaire de Connexion Are you an existing community member? If y…" at bounding box center [309, 172] width 341 height 344
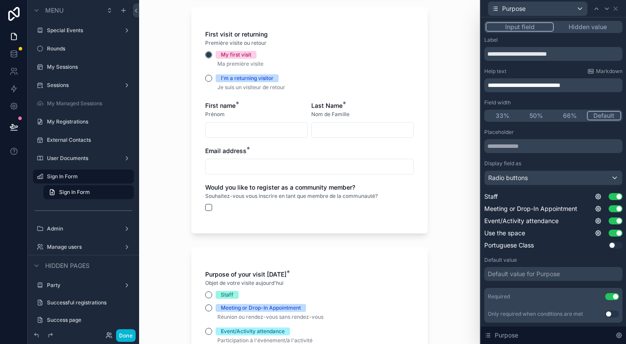
scroll to position [217, 0]
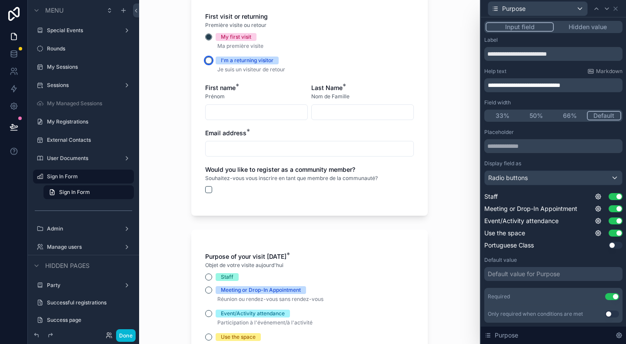
click at [205, 62] on button "I'm a returning visitor" at bounding box center [208, 60] width 7 height 7
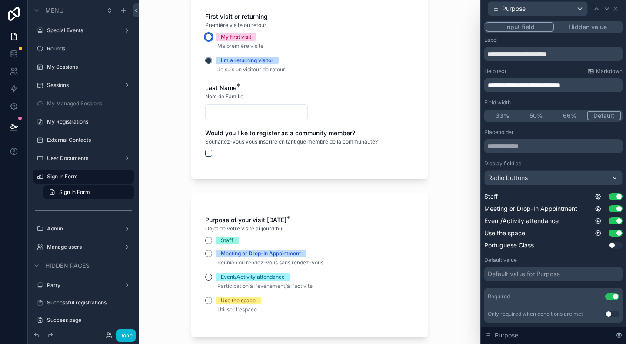
click at [205, 39] on button "My first visit" at bounding box center [208, 36] width 7 height 7
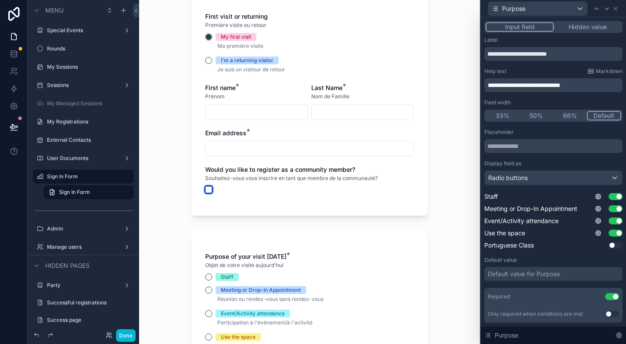
click at [205, 190] on button "scrollable content" at bounding box center [208, 189] width 7 height 7
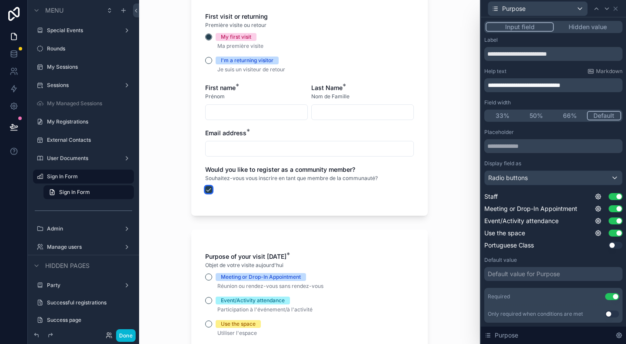
click at [205, 190] on button "scrollable content" at bounding box center [208, 189] width 7 height 7
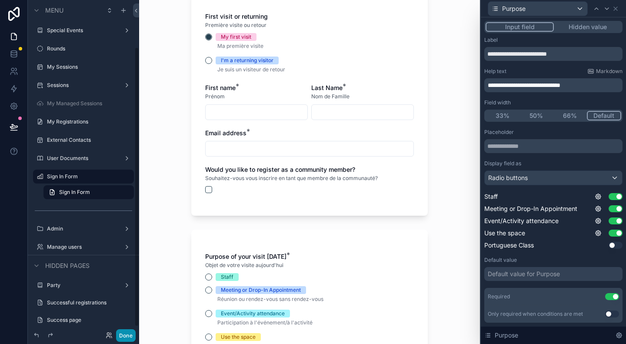
click at [122, 335] on button "Done" at bounding box center [126, 335] width 20 height 13
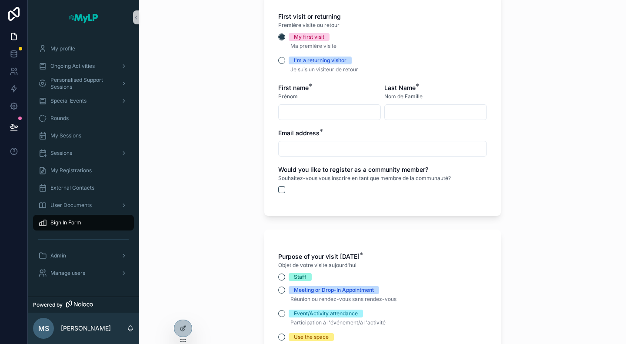
scroll to position [0, 0]
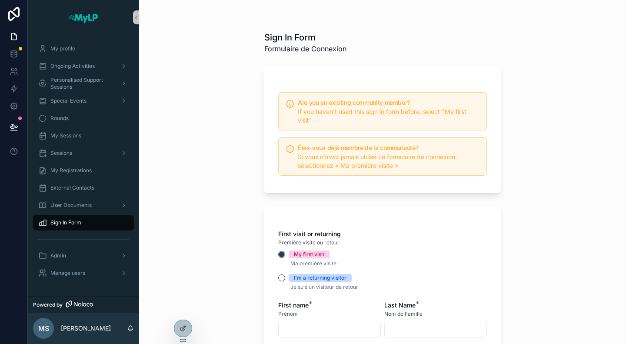
click at [90, 57] on div "Ongoing Activities" at bounding box center [83, 65] width 111 height 17
click at [90, 64] on span "Ongoing Activities" at bounding box center [72, 66] width 44 height 7
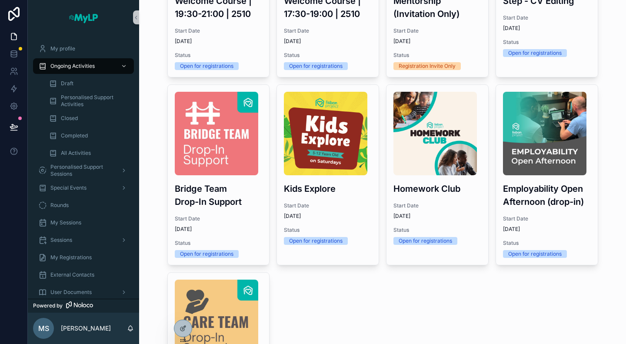
scroll to position [159, 0]
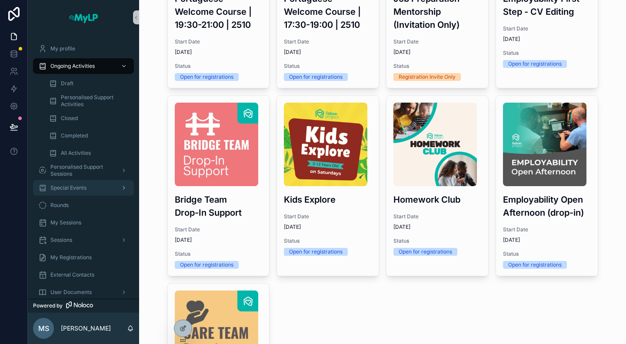
click at [79, 188] on span "Special Events" at bounding box center [68, 187] width 36 height 7
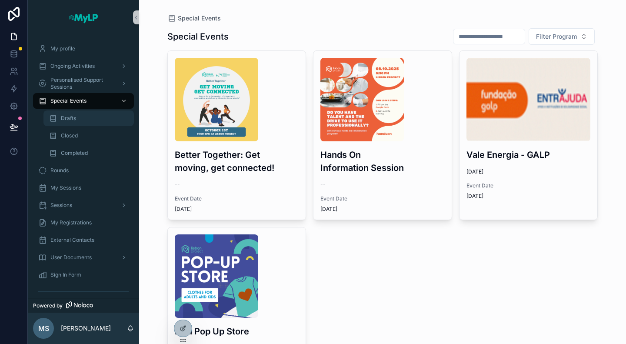
click at [85, 126] on link "Drafts" at bounding box center [88, 118] width 90 height 16
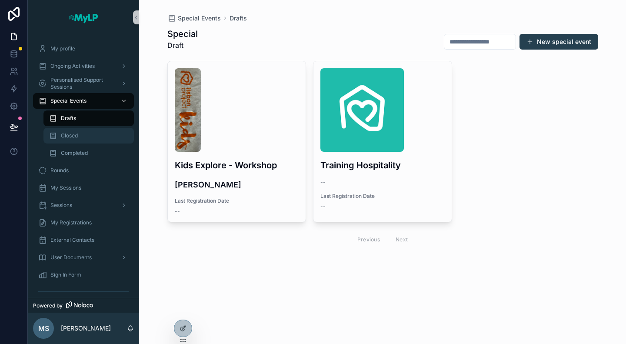
click at [83, 130] on div "Closed" at bounding box center [89, 136] width 80 height 14
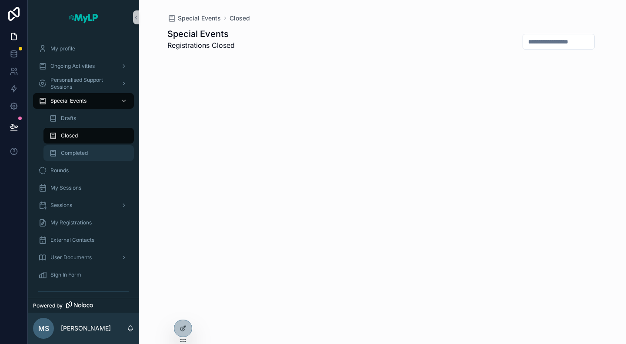
click at [82, 151] on span "Completed" at bounding box center [74, 152] width 27 height 7
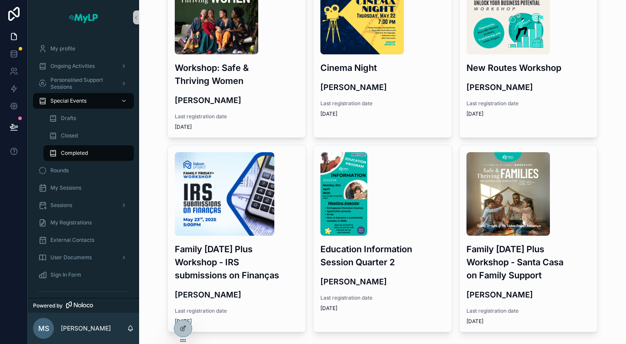
scroll to position [1666, 0]
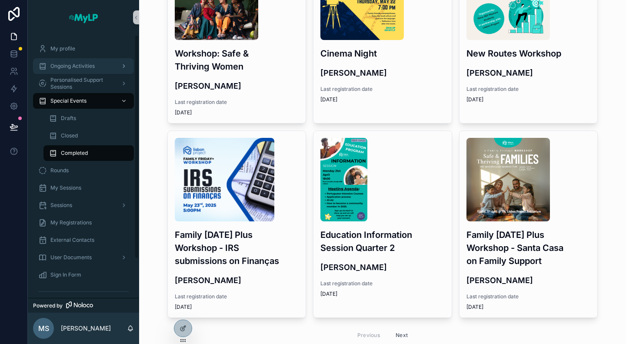
click at [74, 66] on span "Ongoing Activities" at bounding box center [72, 66] width 44 height 7
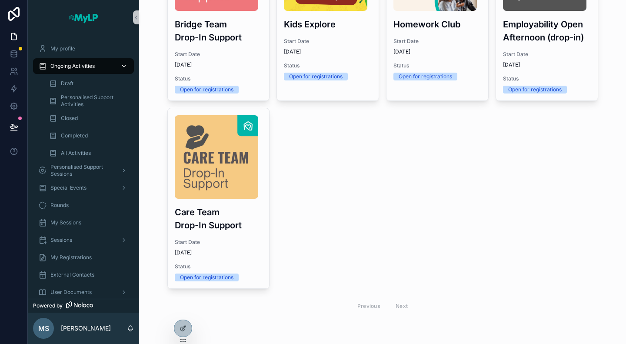
scroll to position [333, 0]
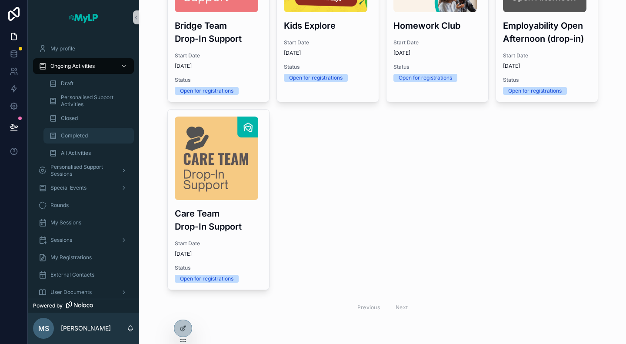
click at [80, 131] on div "Completed" at bounding box center [89, 136] width 80 height 14
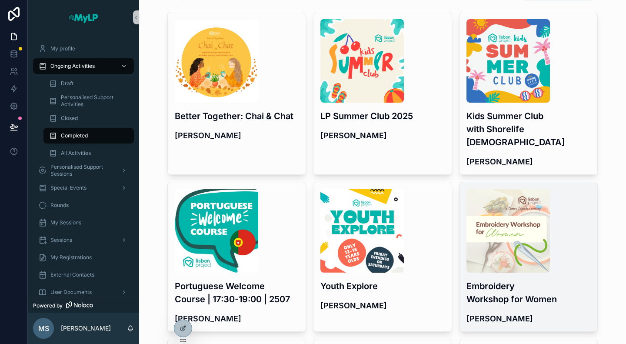
scroll to position [87, 0]
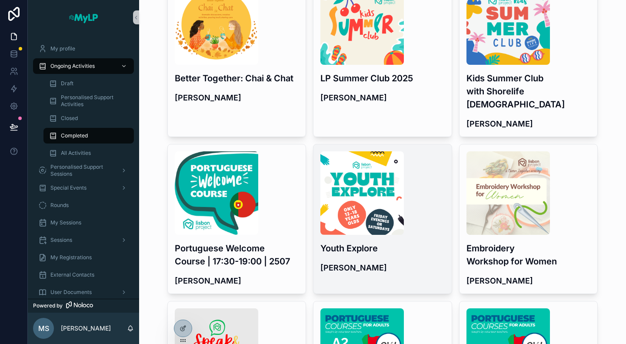
click at [413, 242] on h3 "Youth Explore" at bounding box center [382, 248] width 124 height 13
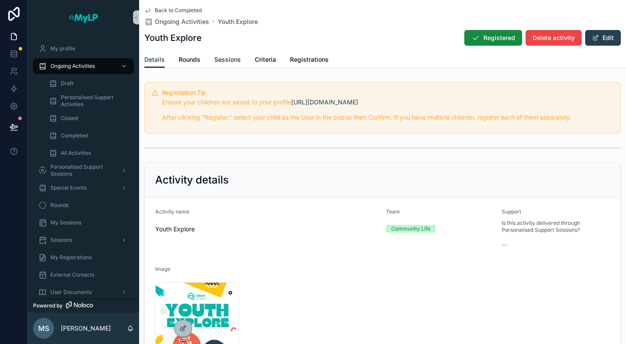
click at [229, 59] on span "Sessions" at bounding box center [227, 59] width 27 height 9
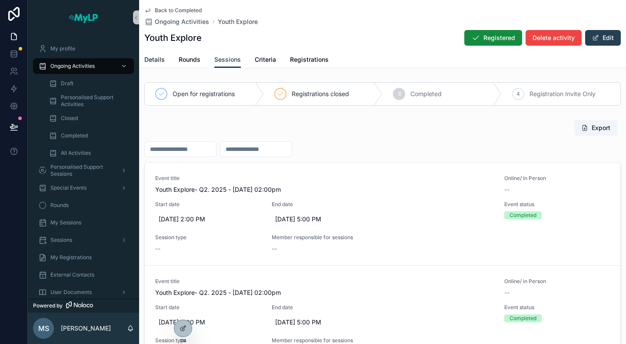
click at [153, 54] on link "Details" at bounding box center [154, 60] width 20 height 17
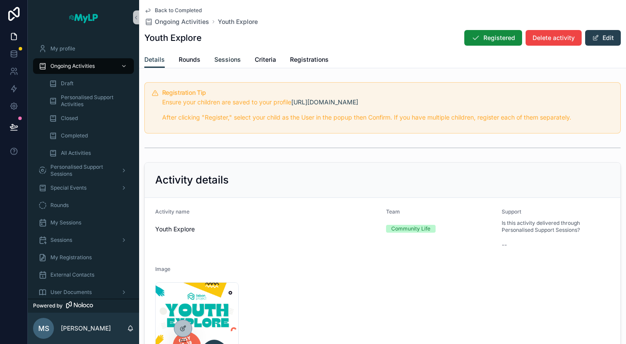
click at [237, 59] on span "Sessions" at bounding box center [227, 59] width 27 height 9
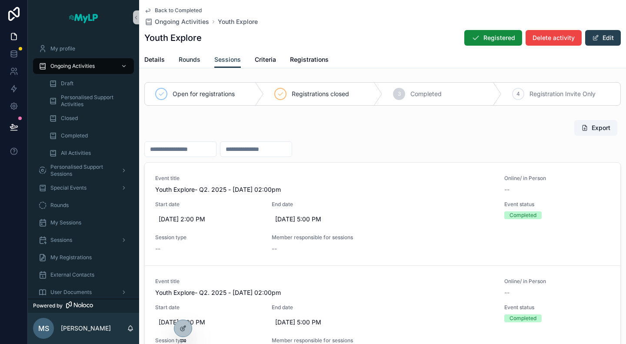
click at [198, 55] on link "Rounds" at bounding box center [190, 60] width 22 height 17
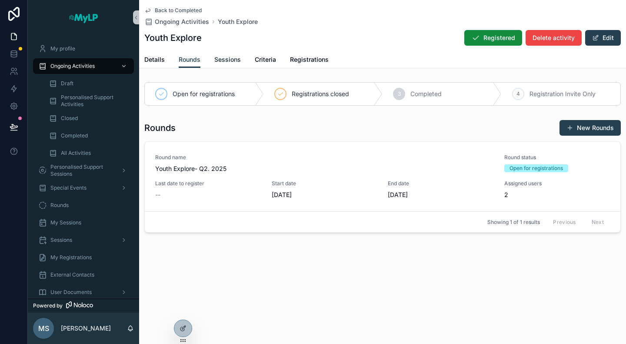
click at [226, 59] on span "Sessions" at bounding box center [227, 59] width 27 height 9
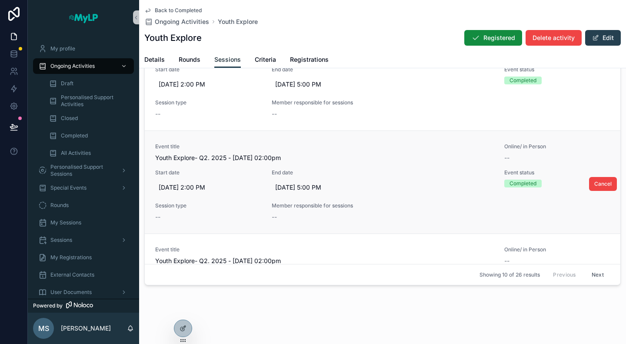
scroll to position [217, 0]
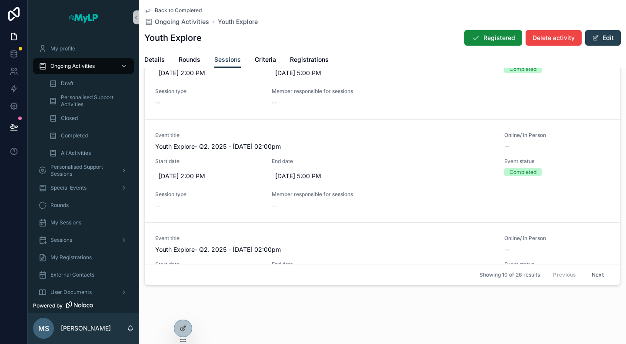
click at [165, 60] on div "Details Rounds Sessions Criteria Registrations" at bounding box center [382, 59] width 476 height 17
click at [161, 59] on span "Details" at bounding box center [154, 59] width 20 height 9
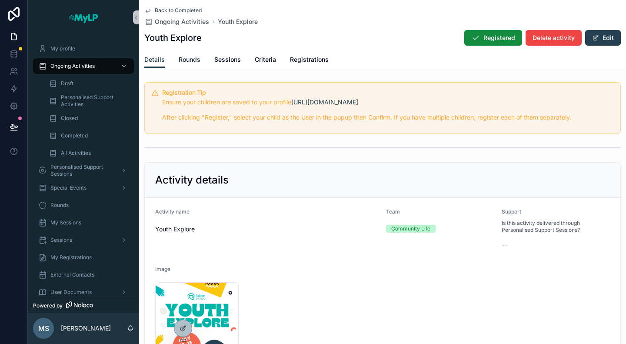
click at [190, 60] on span "Rounds" at bounding box center [190, 59] width 22 height 9
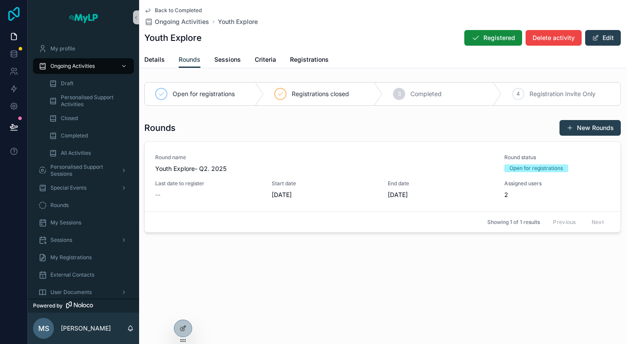
click at [14, 15] on icon at bounding box center [13, 14] width 17 height 14
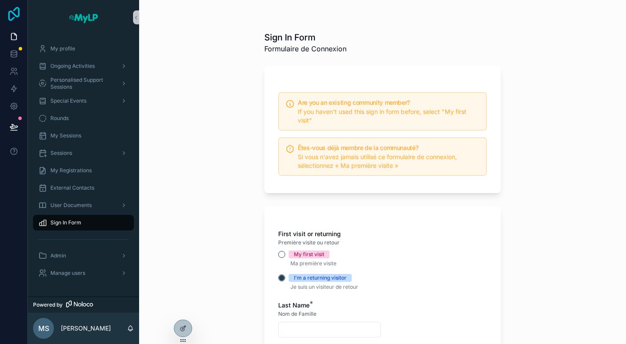
click at [12, 11] on icon at bounding box center [13, 14] width 11 height 14
click at [17, 36] on icon at bounding box center [14, 36] width 9 height 9
click at [13, 39] on icon at bounding box center [14, 36] width 9 height 9
click at [81, 265] on div "Manage users" at bounding box center [83, 272] width 111 height 17
click at [76, 279] on div "Manage users" at bounding box center [83, 273] width 90 height 14
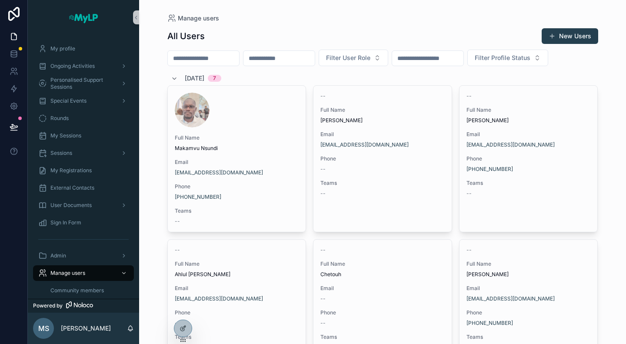
click at [212, 59] on input "scrollable content" at bounding box center [203, 58] width 71 height 12
paste input "**********"
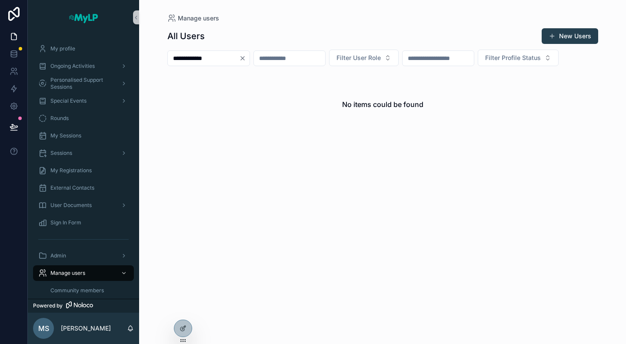
type input "**********"
click at [223, 61] on input "**********" at bounding box center [203, 58] width 71 height 12
click at [311, 60] on input "scrollable content" at bounding box center [289, 58] width 71 height 12
paste input "**********"
type input "**********"
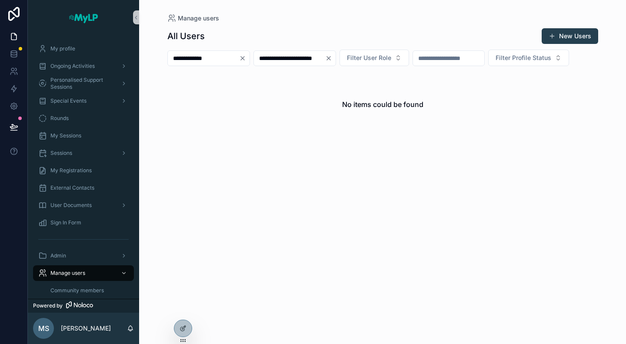
drag, startPoint x: 244, startPoint y: 58, endPoint x: 156, endPoint y: 61, distance: 88.3
click at [156, 61] on div "**********" at bounding box center [382, 172] width 487 height 344
click at [315, 56] on input "**********" at bounding box center [278, 58] width 71 height 12
click at [337, 66] on div "**********" at bounding box center [382, 58] width 431 height 17
click at [284, 57] on input "**********" at bounding box center [278, 58] width 71 height 12
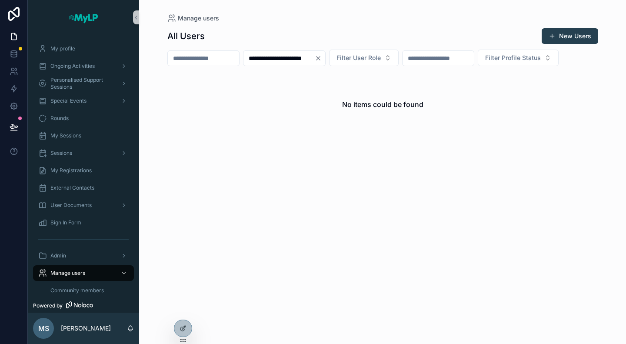
click at [269, 59] on input "**********" at bounding box center [278, 58] width 71 height 12
click at [322, 59] on icon "Clear" at bounding box center [318, 58] width 7 height 7
click at [565, 37] on button "New Users" at bounding box center [569, 36] width 56 height 16
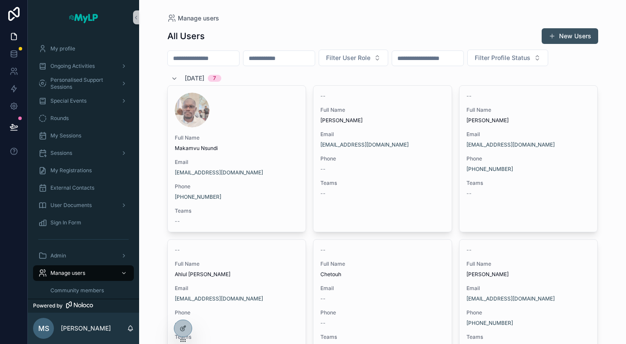
click at [570, 35] on button "New Users" at bounding box center [569, 36] width 56 height 16
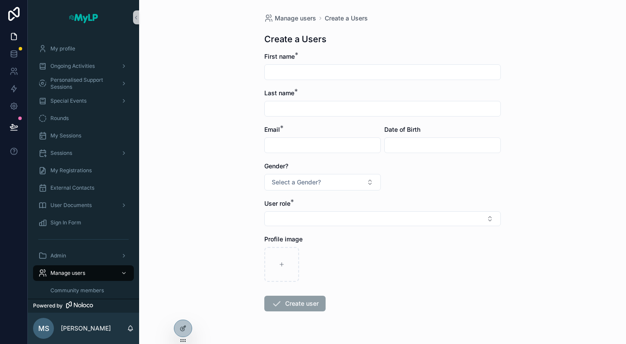
click at [362, 73] on input "scrollable content" at bounding box center [383, 72] width 236 height 12
paste input "**********"
type input "**********"
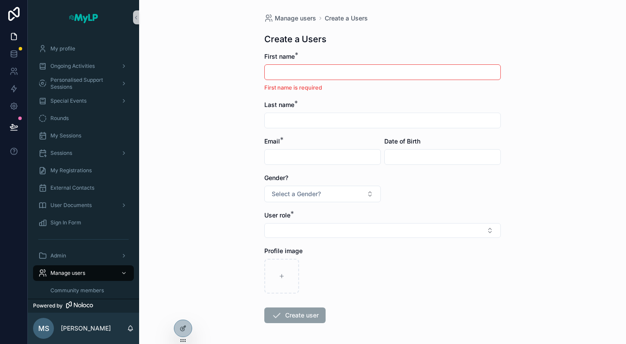
click at [288, 156] on input "scrollable content" at bounding box center [323, 157] width 116 height 12
paste input "**********"
type input "**********"
click at [284, 67] on input "scrollable content" at bounding box center [383, 72] width 236 height 12
paste input "**********"
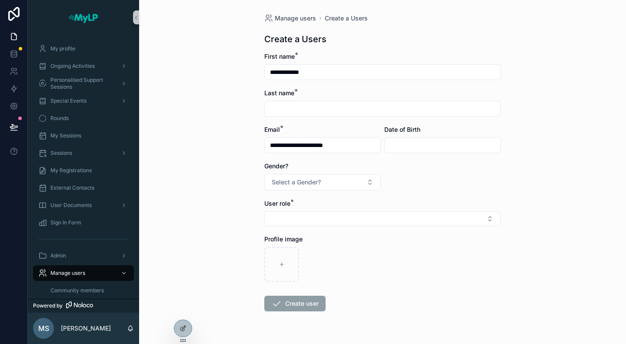
drag, startPoint x: 289, startPoint y: 70, endPoint x: 307, endPoint y: 72, distance: 18.3
click at [306, 72] on input "**********" at bounding box center [383, 72] width 236 height 12
drag, startPoint x: 287, startPoint y: 72, endPoint x: 316, endPoint y: 74, distance: 29.2
click at [316, 74] on input "**********" at bounding box center [383, 72] width 236 height 12
type input "*****"
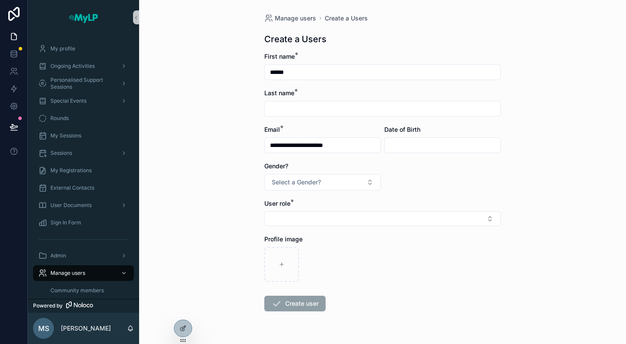
click at [294, 97] on div "Last name *" at bounding box center [382, 103] width 236 height 28
click at [294, 103] on input "scrollable content" at bounding box center [383, 109] width 236 height 12
paste input "*******"
type input "*******"
click at [306, 80] on form "**********" at bounding box center [382, 209] width 236 height 315
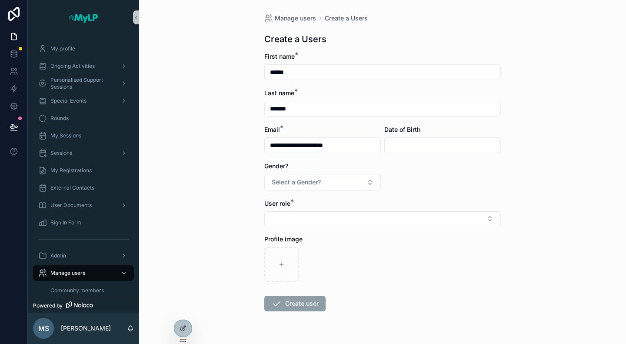
click at [311, 74] on input "*****" at bounding box center [383, 72] width 236 height 12
type input "*****"
click at [309, 219] on button "Select Button" at bounding box center [382, 218] width 236 height 15
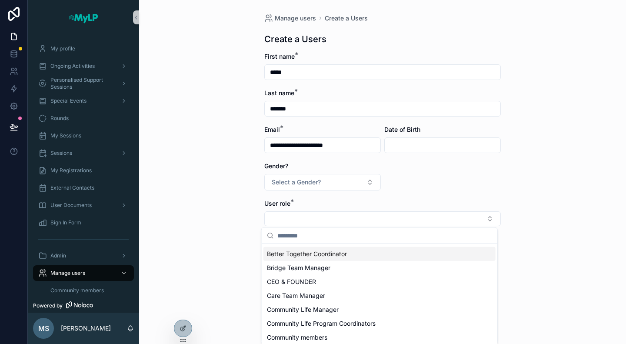
scroll to position [43, 0]
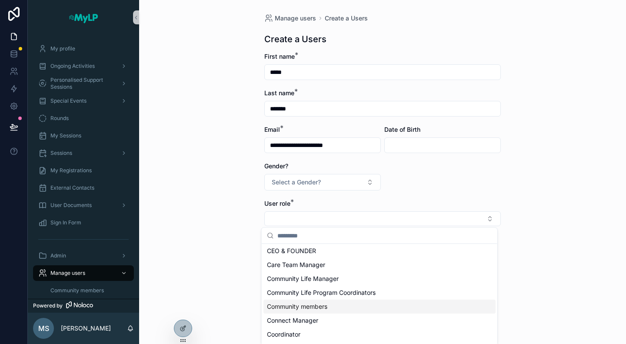
click at [324, 306] on span "Community members" at bounding box center [297, 306] width 60 height 9
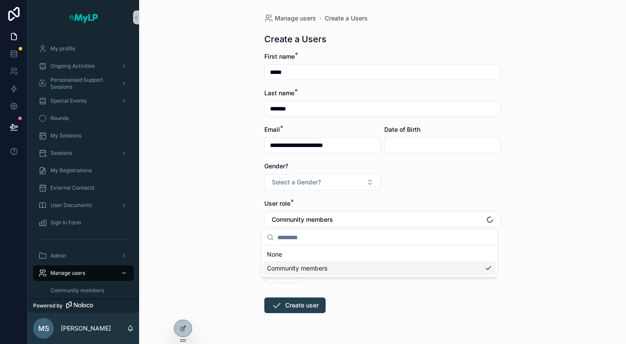
scroll to position [0, 0]
click at [308, 302] on button "Create user" at bounding box center [294, 305] width 61 height 16
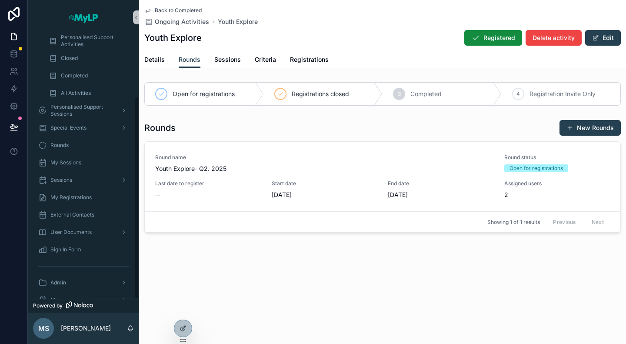
scroll to position [80, 0]
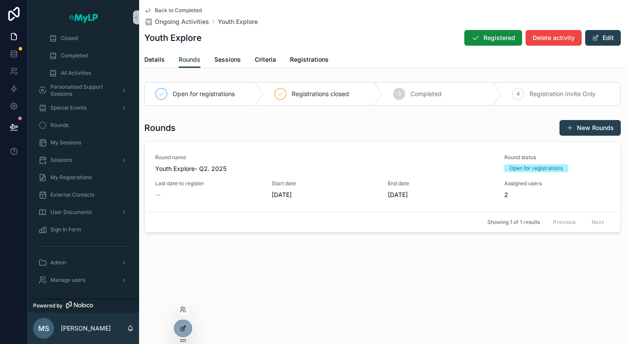
click at [186, 327] on div at bounding box center [182, 328] width 17 height 17
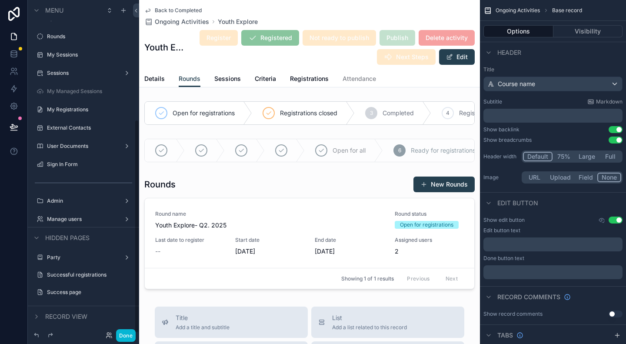
scroll to position [187, 0]
click at [72, 272] on label "Successful registrations" at bounding box center [82, 273] width 70 height 7
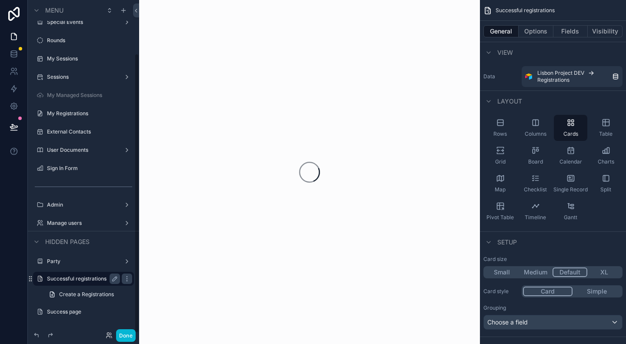
scroll to position [63, 0]
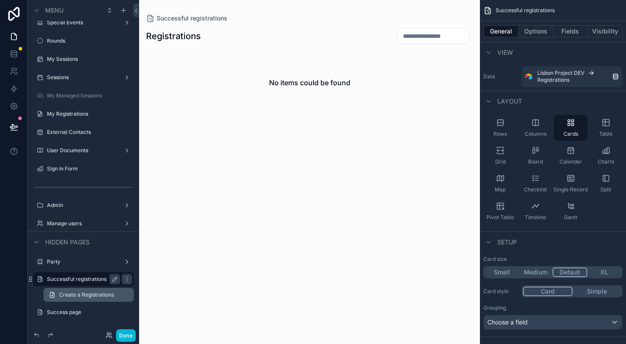
click at [76, 295] on span "Create a Registrations" at bounding box center [86, 294] width 55 height 7
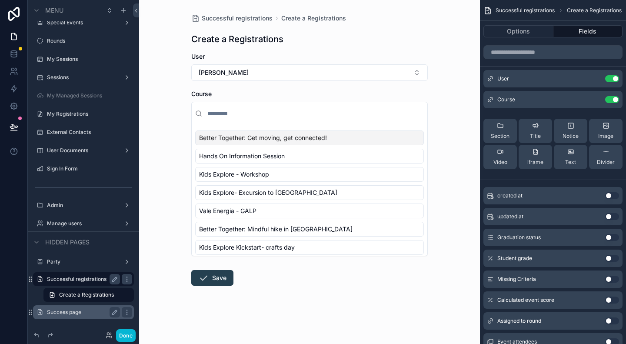
click at [70, 314] on label "Success page" at bounding box center [82, 312] width 70 height 7
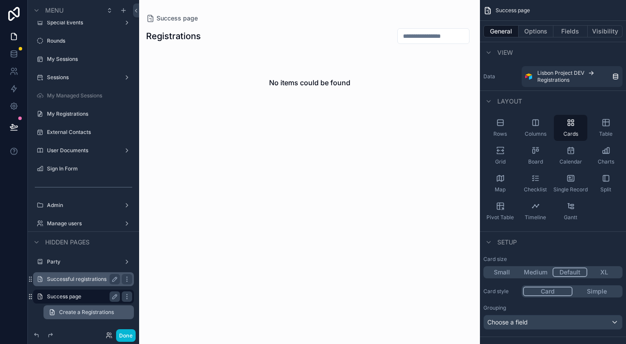
click at [78, 312] on span "Create a Registrations" at bounding box center [86, 312] width 55 height 7
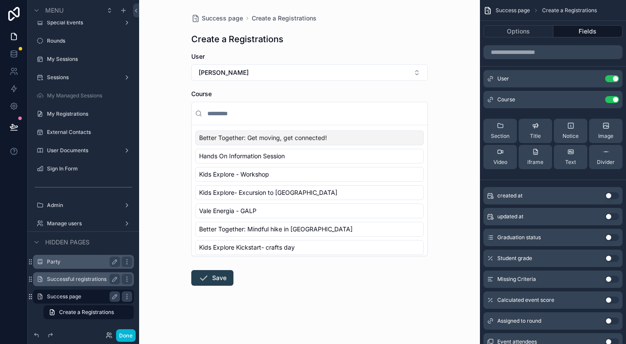
click at [60, 262] on label "Party" at bounding box center [82, 261] width 70 height 7
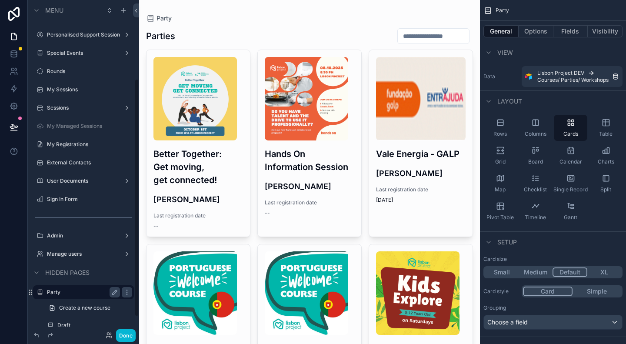
scroll to position [130, 0]
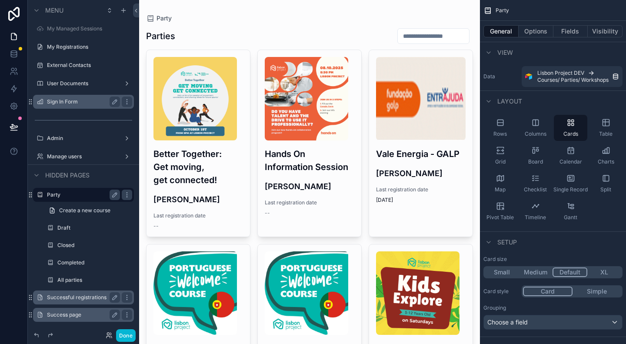
click at [65, 100] on label "Sign In Form" at bounding box center [82, 101] width 70 height 7
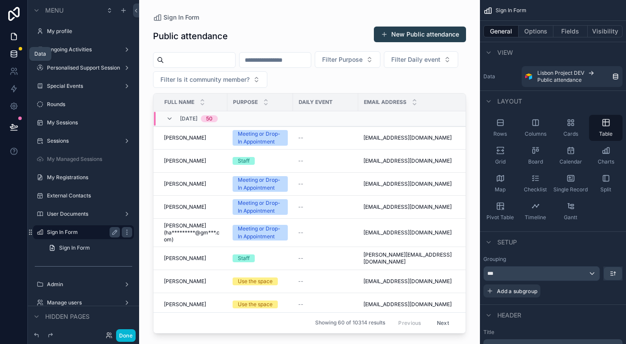
click at [13, 55] on icon at bounding box center [14, 53] width 6 height 3
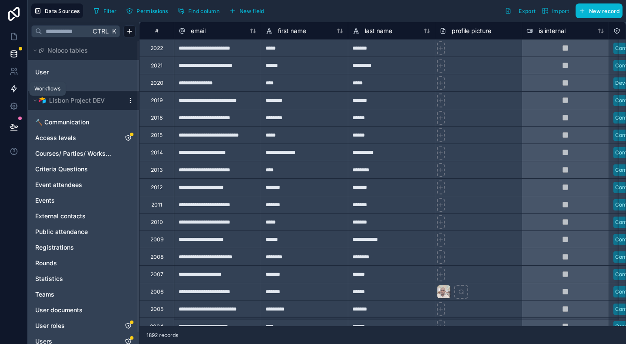
click at [15, 92] on icon at bounding box center [14, 88] width 9 height 9
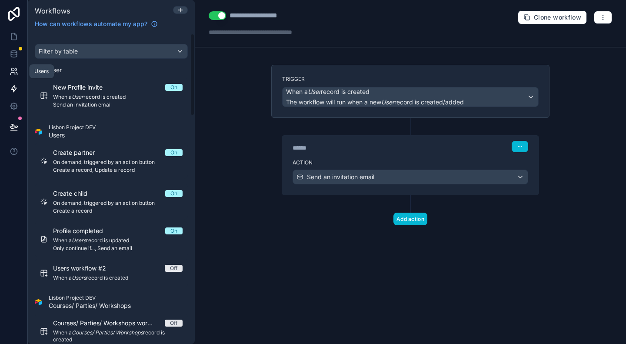
click at [18, 73] on link at bounding box center [13, 71] width 27 height 17
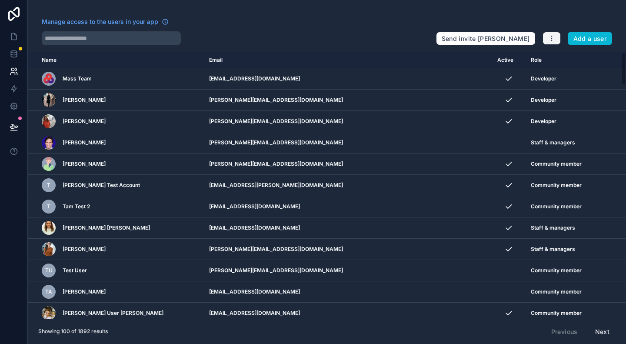
click at [552, 35] on icon "button" at bounding box center [551, 38] width 7 height 7
click at [552, 24] on div "Manage access to the users in your app Send invite reminders Add a user" at bounding box center [327, 31] width 598 height 28
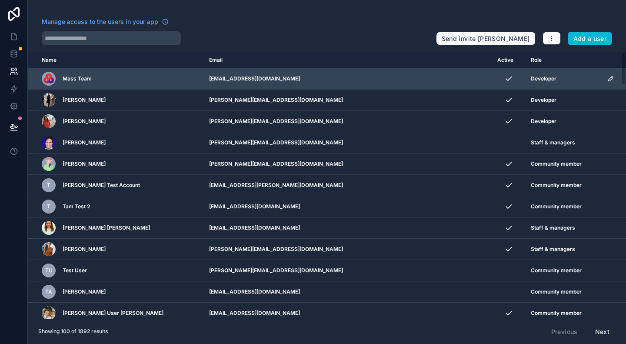
click at [608, 78] on icon "scrollable content" at bounding box center [610, 78] width 4 height 4
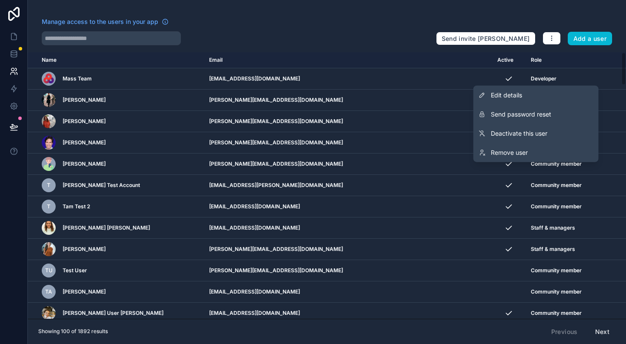
click at [352, 29] on div "Manage access to the users in your app" at bounding box center [235, 24] width 387 height 14
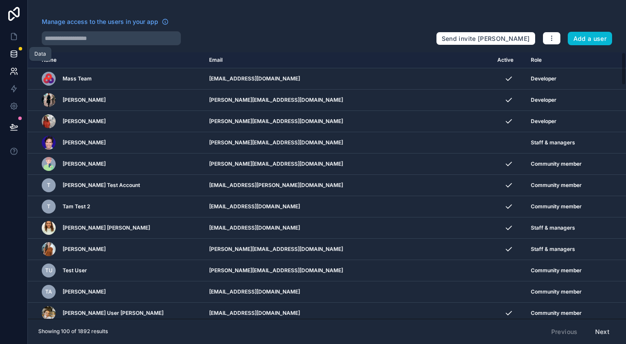
click at [17, 51] on icon at bounding box center [14, 54] width 9 height 9
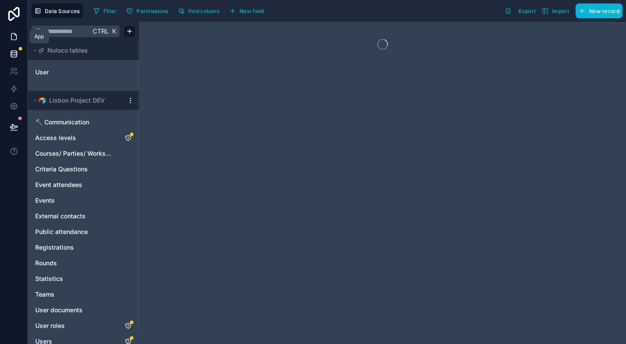
click at [11, 37] on icon at bounding box center [13, 36] width 5 height 7
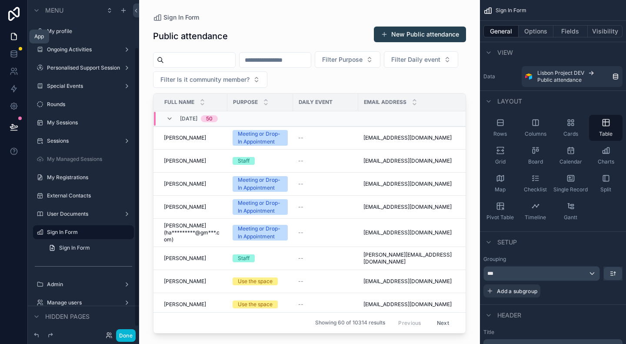
scroll to position [56, 0]
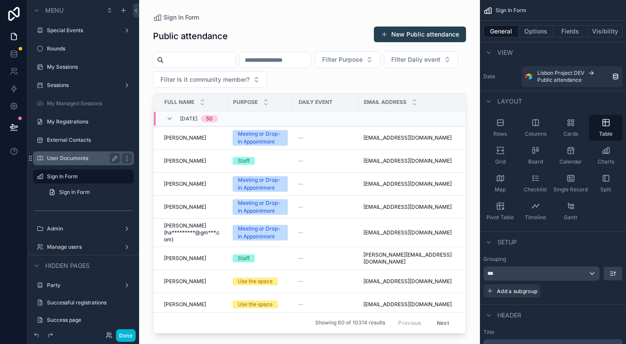
click at [76, 156] on label "User Documents" at bounding box center [82, 158] width 70 height 7
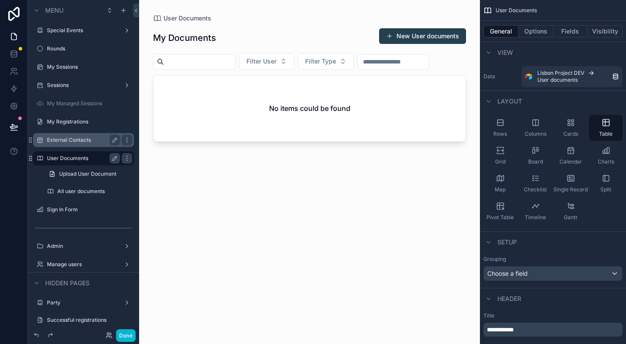
click at [70, 138] on label "External Contacts" at bounding box center [82, 139] width 70 height 7
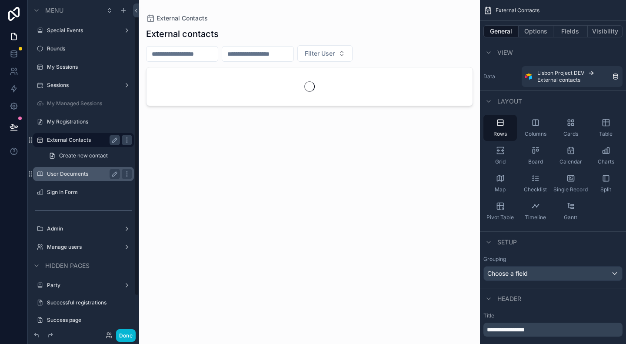
scroll to position [19, 0]
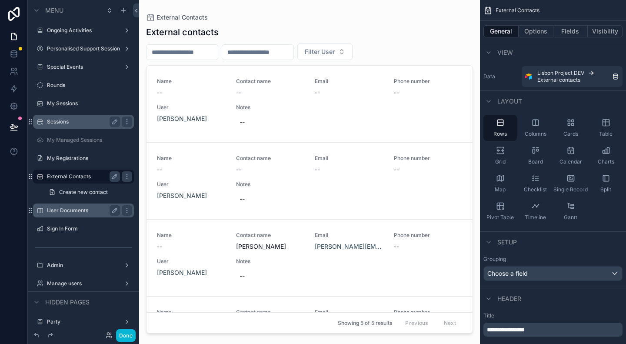
click at [65, 120] on label "Sessions" at bounding box center [82, 121] width 70 height 7
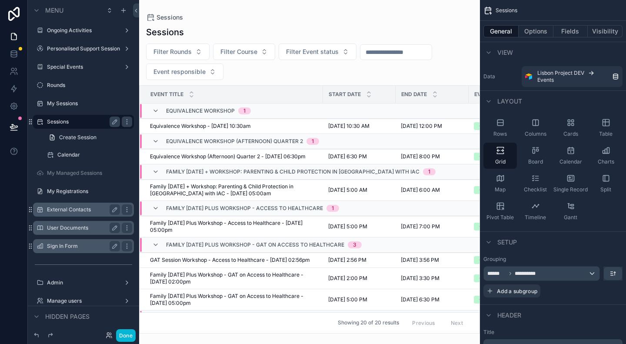
click at [70, 243] on label "Sign In Form" at bounding box center [82, 245] width 70 height 7
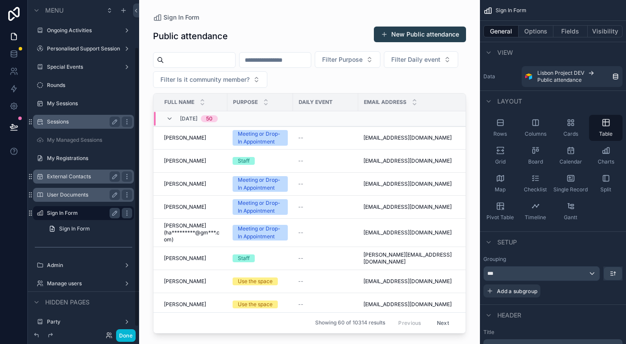
scroll to position [56, 0]
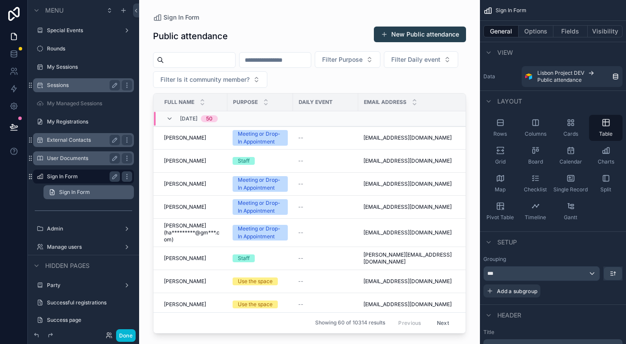
click at [75, 192] on span "Sign In Form" at bounding box center [74, 192] width 31 height 7
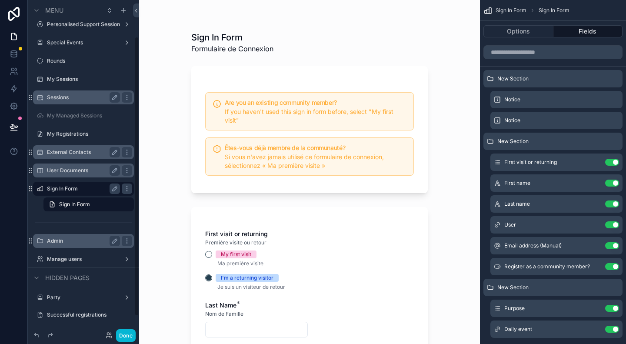
click at [60, 238] on label "Admin" at bounding box center [82, 240] width 70 height 7
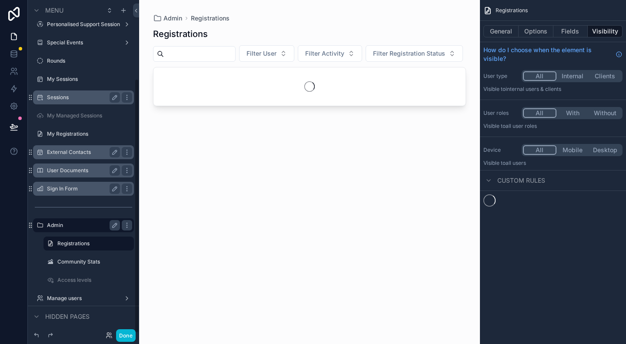
scroll to position [103, 0]
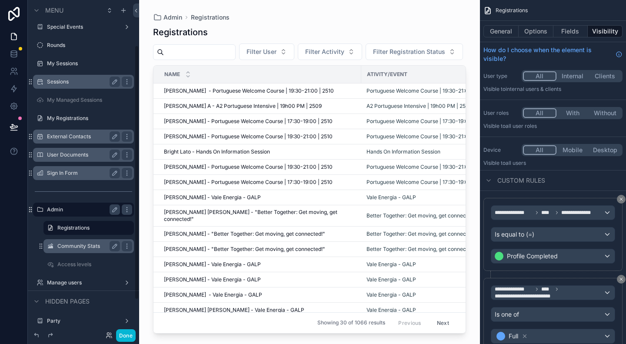
click at [80, 247] on label "Community Stats" at bounding box center [86, 245] width 59 height 7
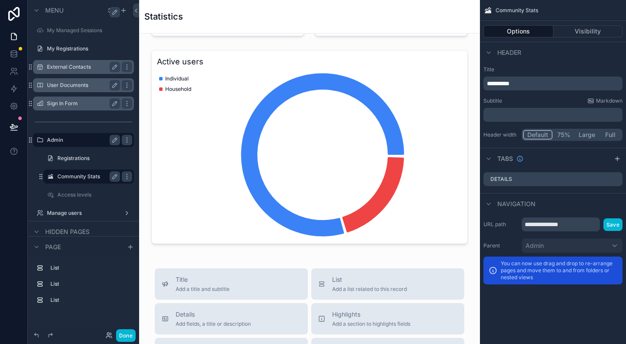
scroll to position [87, 0]
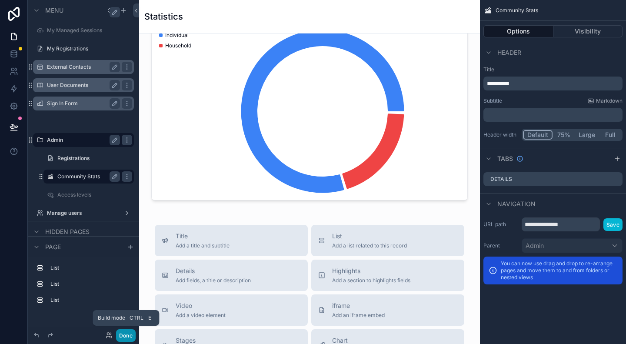
click at [123, 335] on button "Done" at bounding box center [126, 335] width 20 height 13
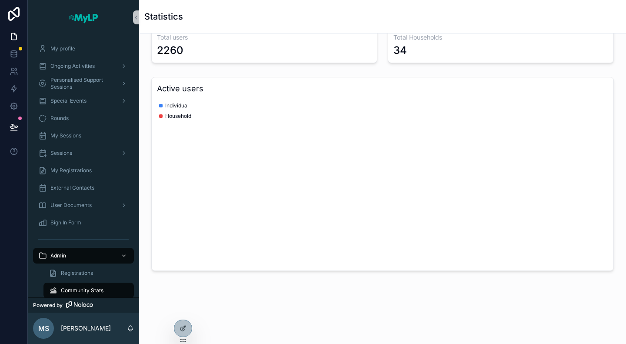
scroll to position [16, 0]
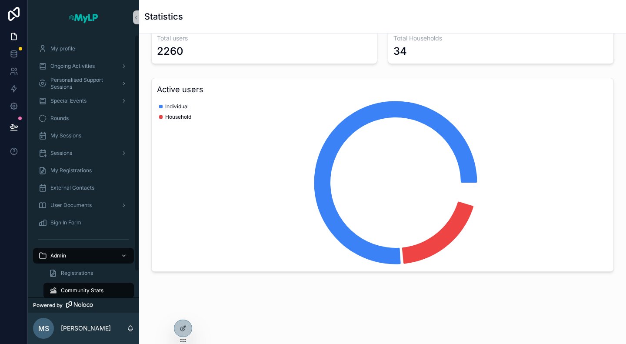
click at [70, 292] on span "Community Stats" at bounding box center [82, 290] width 43 height 7
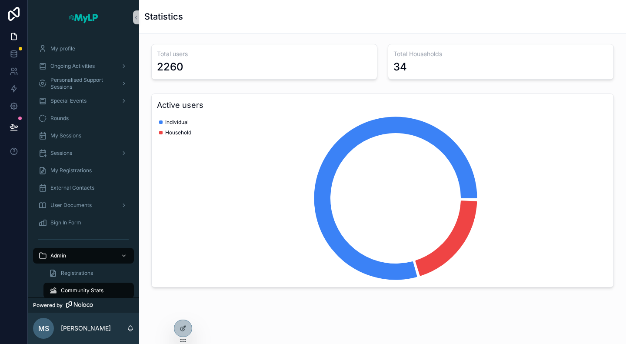
click at [164, 21] on h1 "Statistics" at bounding box center [163, 16] width 39 height 12
click at [187, 60] on div "2260" at bounding box center [264, 67] width 215 height 14
click at [432, 58] on div "Total Households 34" at bounding box center [501, 62] width 226 height 36
click at [469, 156] on icon "chart" at bounding box center [379, 198] width 445 height 167
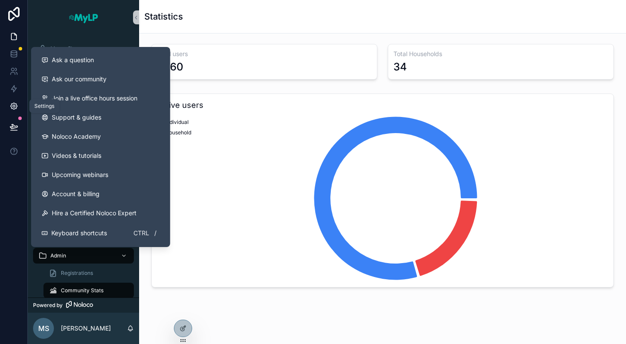
click at [14, 104] on icon at bounding box center [14, 106] width 9 height 9
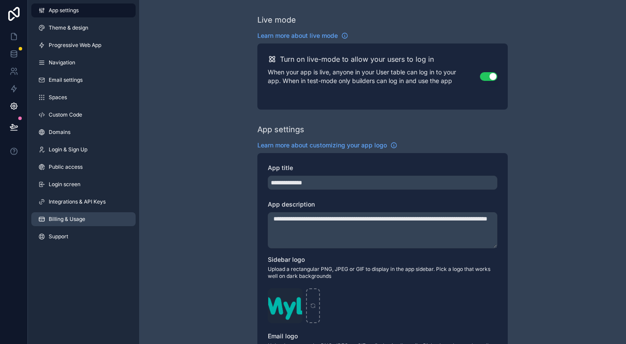
click at [91, 215] on link "Billing & Usage" at bounding box center [83, 219] width 104 height 14
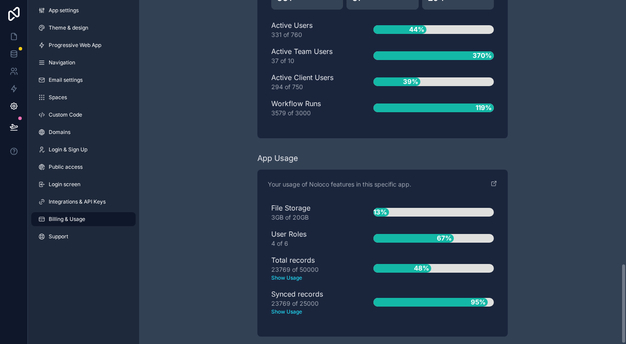
scroll to position [1131, 0]
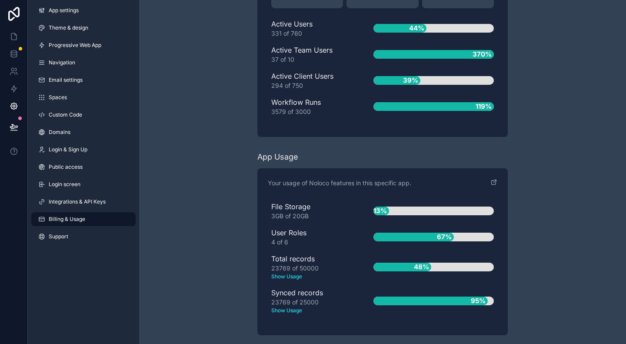
click at [286, 206] on div "File Storage 3GB of 20GB" at bounding box center [308, 210] width 74 height 19
click at [301, 212] on div "3GB of 20GB" at bounding box center [308, 216] width 74 height 9
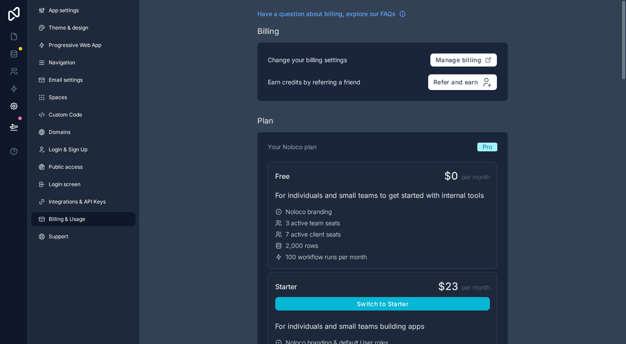
scroll to position [0, 0]
